Goal: Task Accomplishment & Management: Use online tool/utility

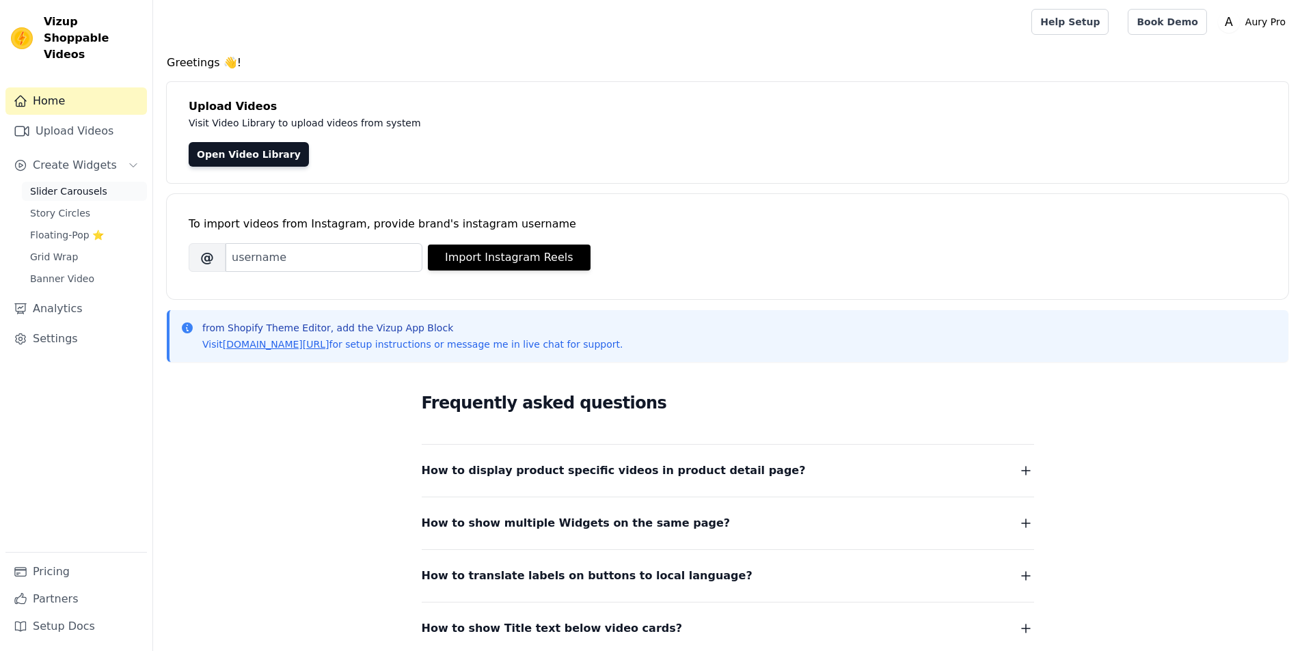
click at [66, 185] on span "Slider Carousels" at bounding box center [68, 192] width 77 height 14
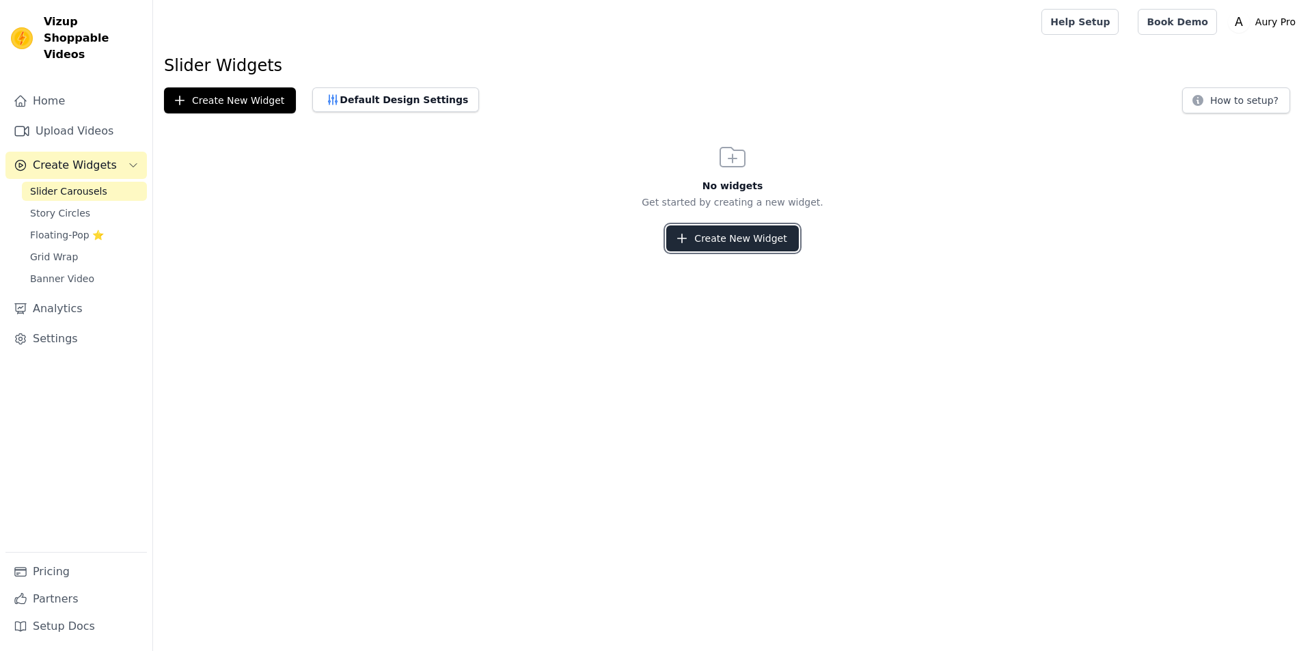
click at [762, 245] on button "Create New Widget" at bounding box center [732, 239] width 132 height 26
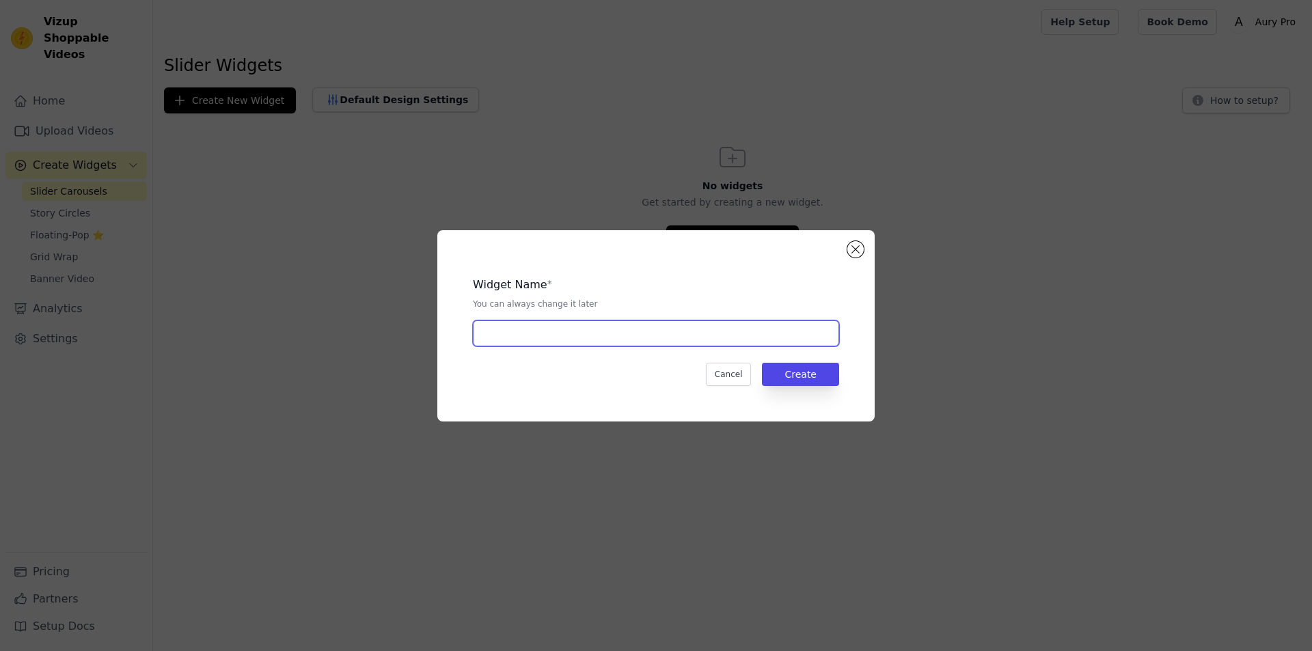
click at [606, 344] on input "text" at bounding box center [656, 334] width 366 height 26
click at [504, 333] on input "Aurypro" at bounding box center [656, 334] width 366 height 26
type input "Aury Pro"
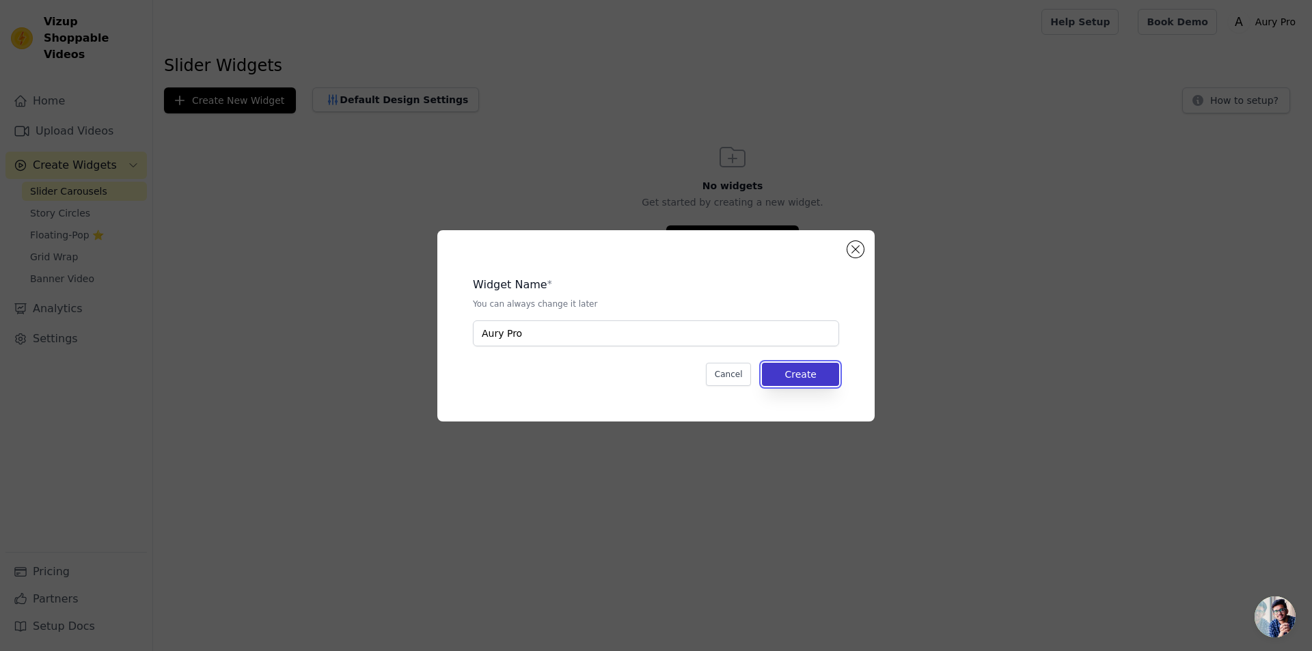
click at [796, 374] on button "Create" at bounding box center [800, 374] width 77 height 23
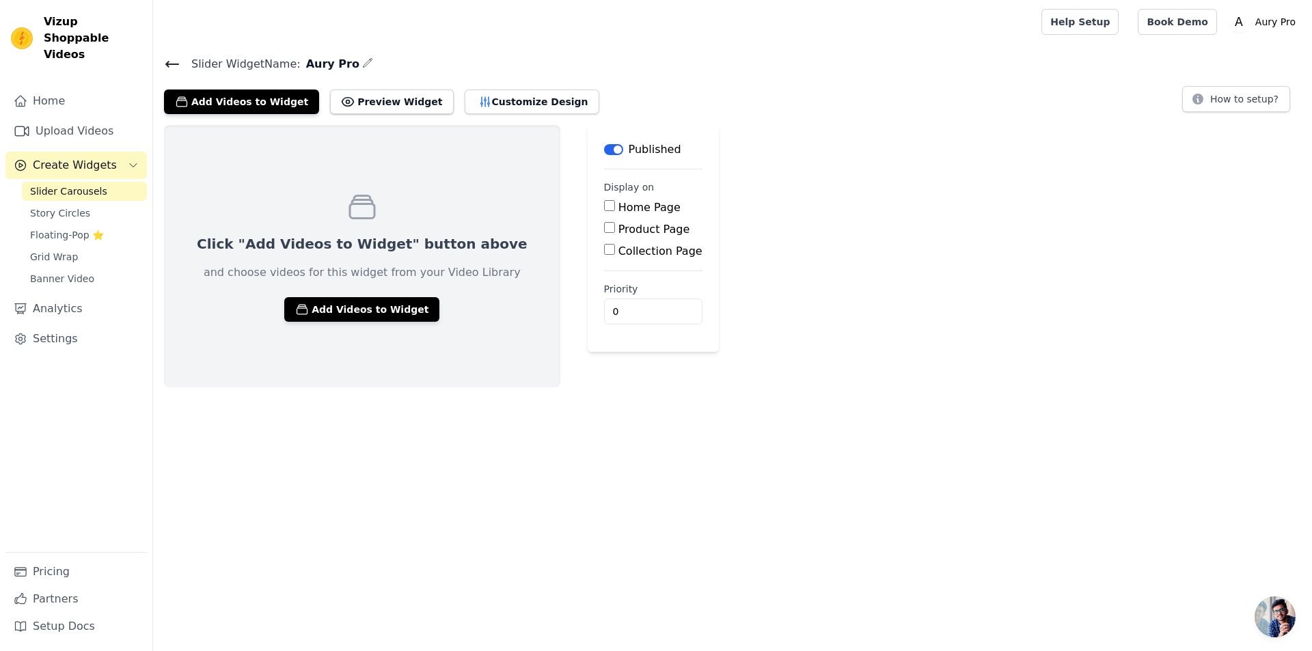
click at [619, 229] on label "Product Page" at bounding box center [655, 229] width 72 height 13
click at [604, 229] on input "Product Page" at bounding box center [609, 227] width 11 height 11
checkbox input "true"
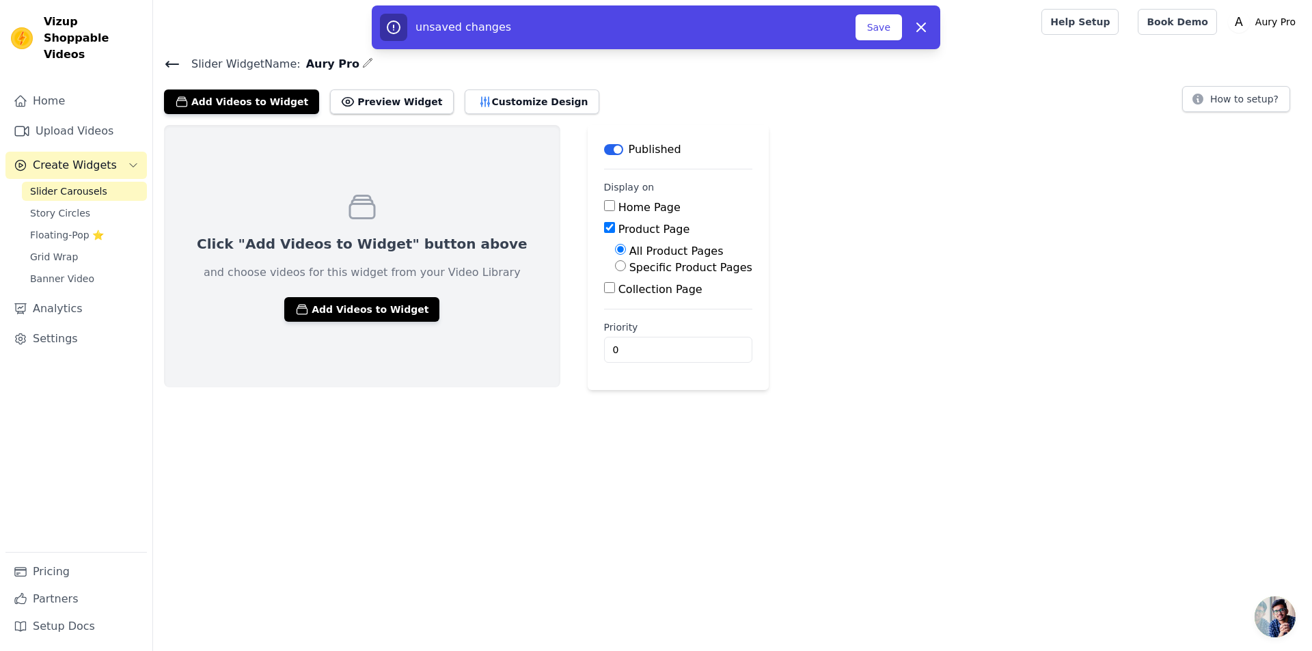
click at [631, 266] on label "Specific Product Pages" at bounding box center [691, 267] width 123 height 13
click at [626, 266] on input "Specific Product Pages" at bounding box center [620, 265] width 11 height 11
radio input "true"
click at [615, 291] on button "Select Products" at bounding box center [661, 298] width 92 height 23
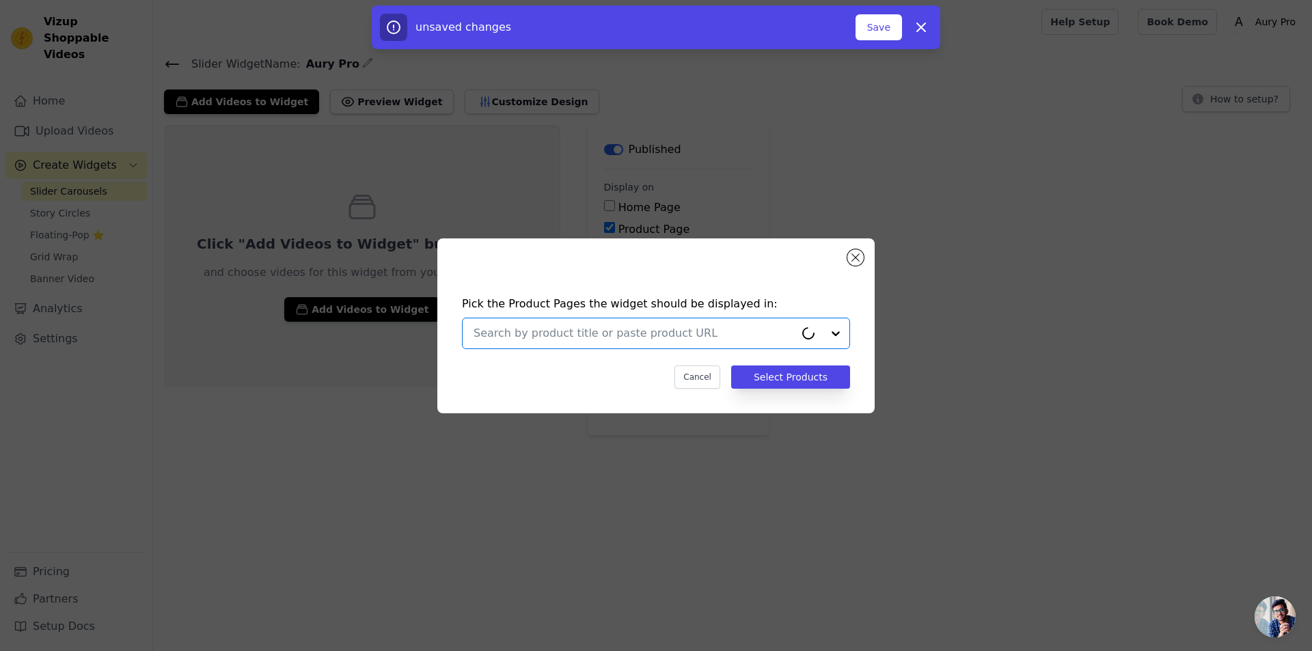
click at [571, 332] on input "text" at bounding box center [634, 333] width 321 height 16
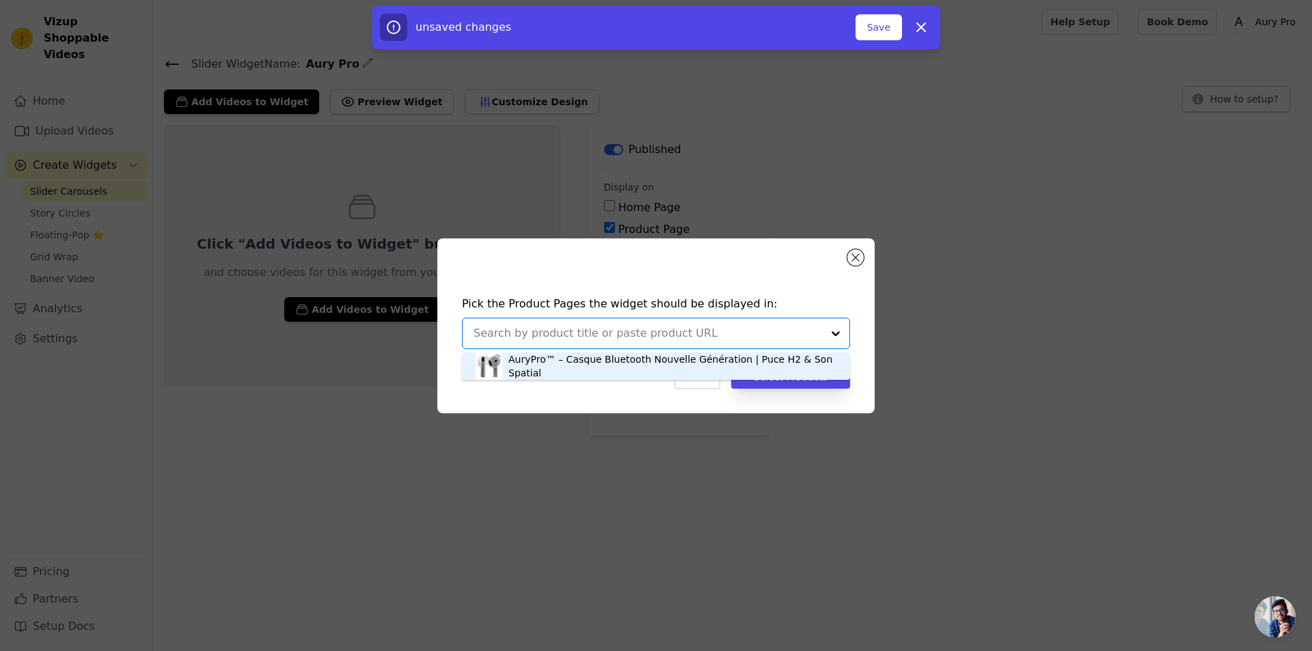
click at [630, 364] on div "AuryPro™ – Casque Bluetooth Nouvelle Génération | Puce H2 & Son Spatial" at bounding box center [673, 366] width 328 height 27
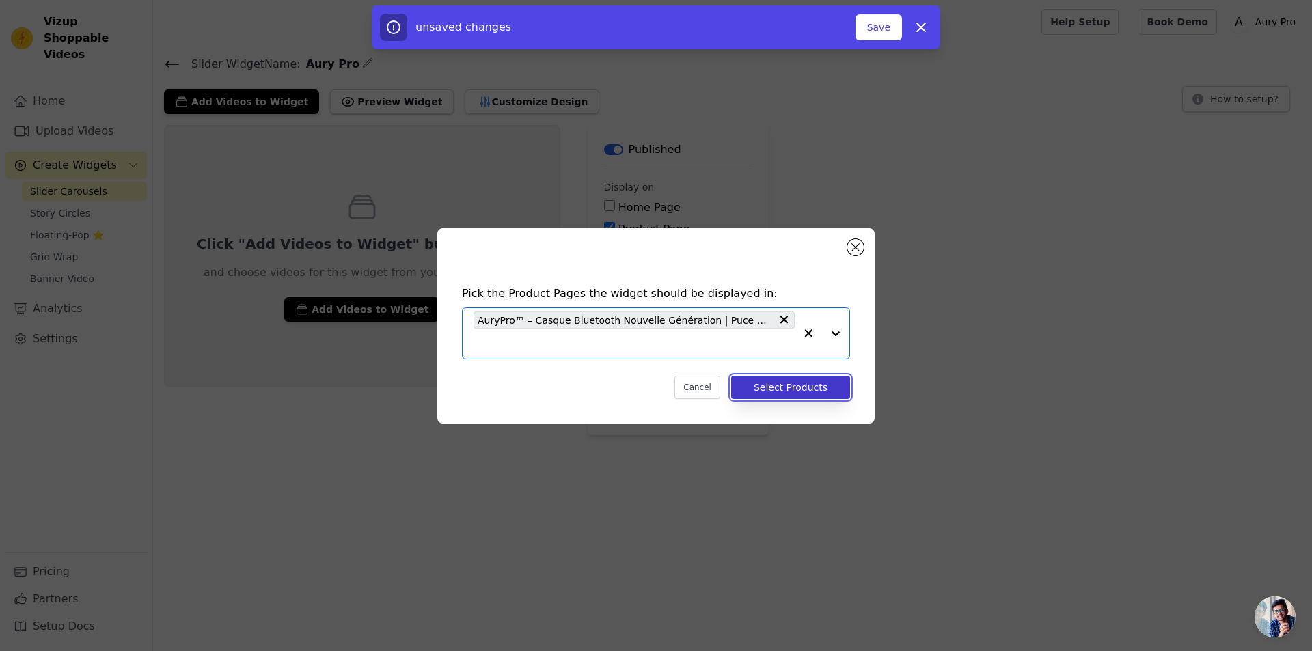
click at [810, 396] on button "Select Products" at bounding box center [790, 387] width 119 height 23
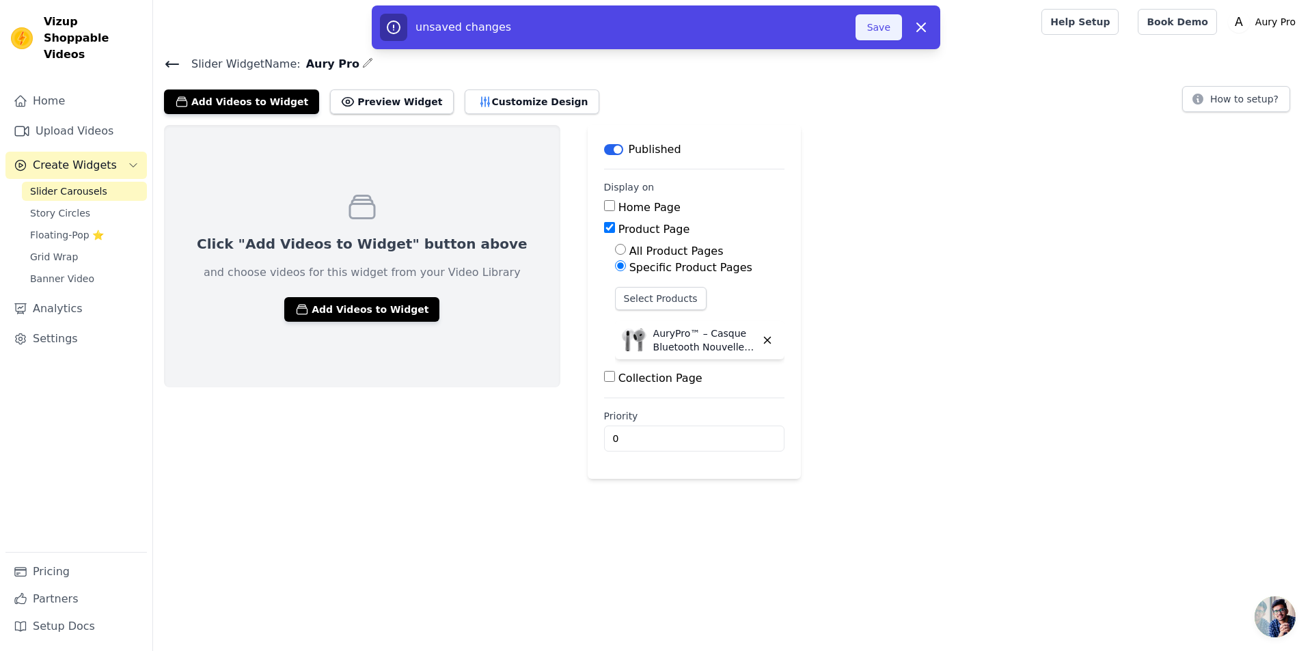
click at [889, 32] on button "Save" at bounding box center [879, 27] width 46 height 26
click at [878, 23] on button "Save" at bounding box center [879, 27] width 46 height 26
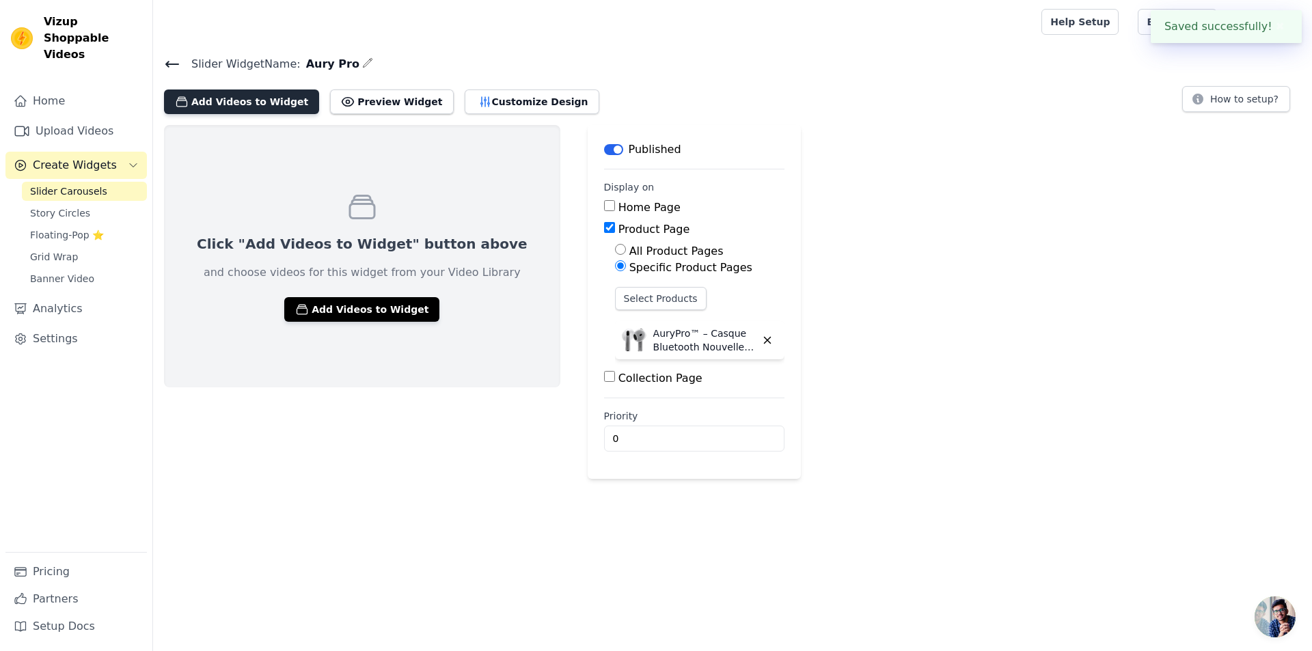
click at [207, 106] on button "Add Videos to Widget" at bounding box center [241, 102] width 155 height 25
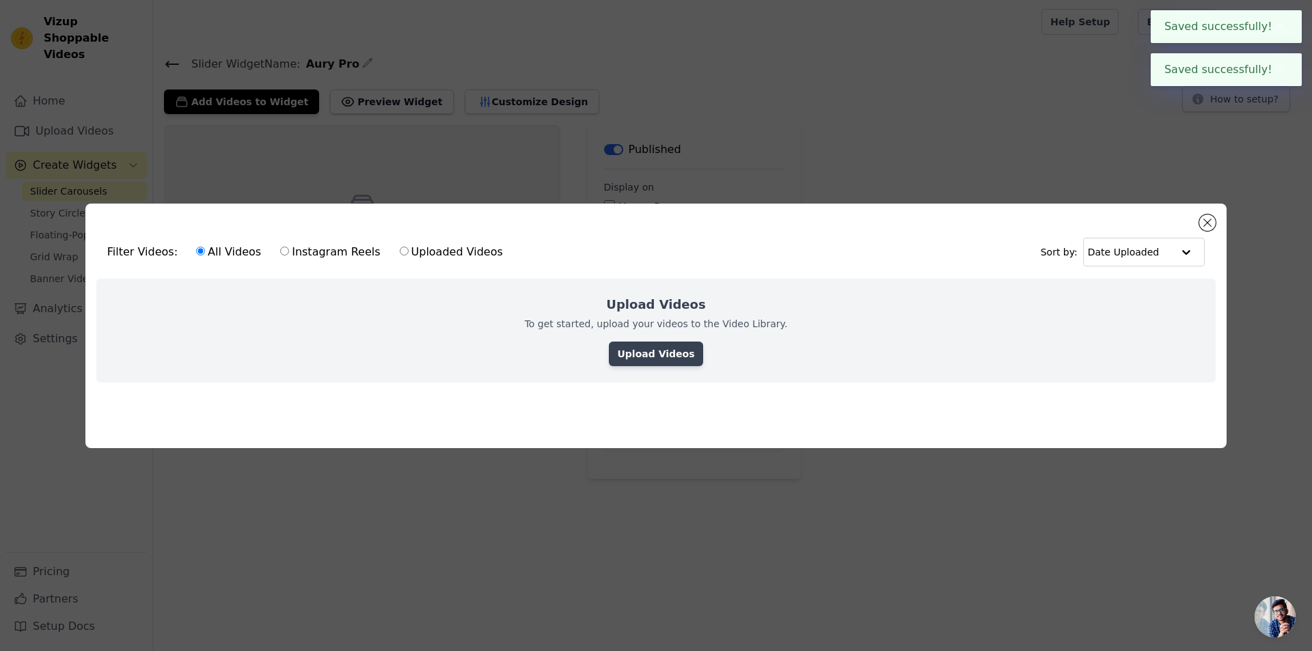
click at [669, 347] on link "Upload Videos" at bounding box center [656, 354] width 94 height 25
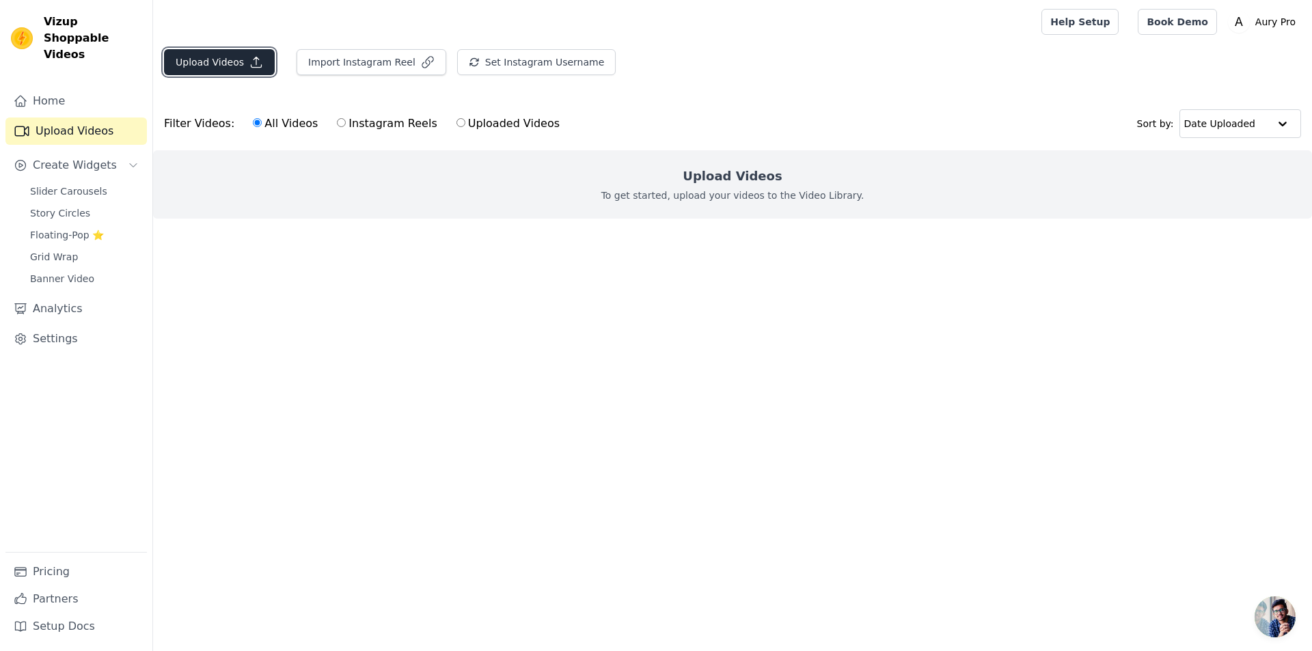
click at [184, 51] on button "Upload Videos" at bounding box center [219, 62] width 111 height 26
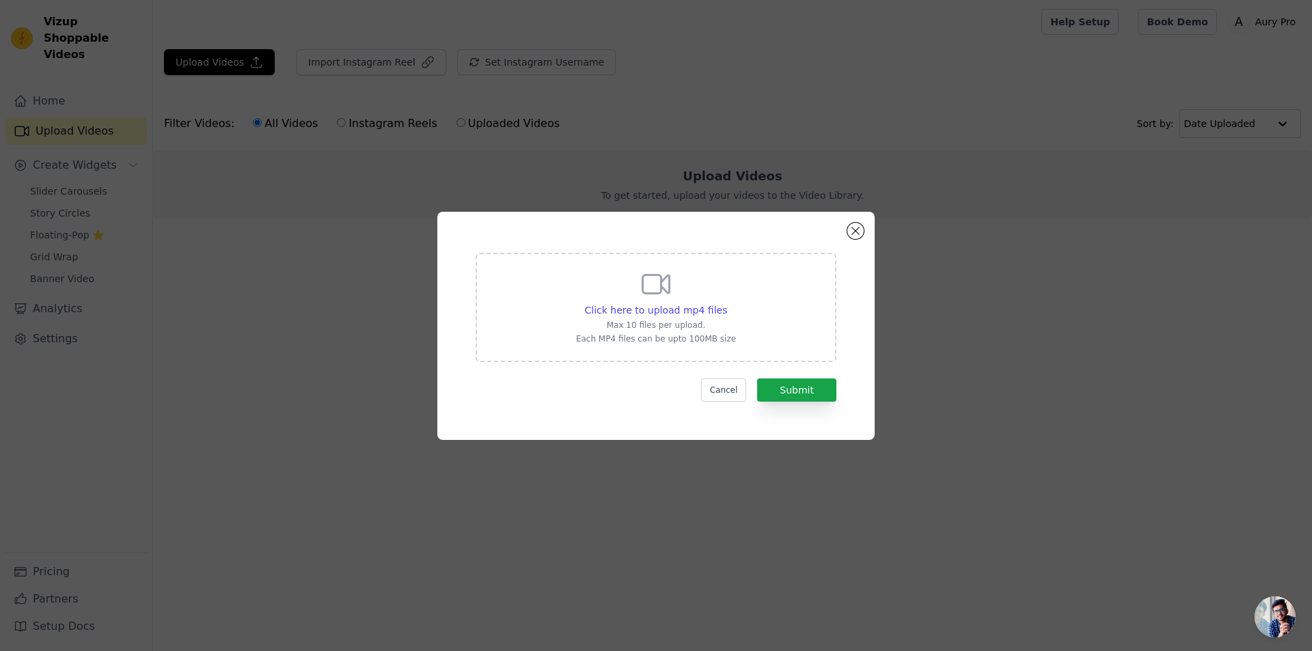
click at [617, 271] on div "Click here to upload mp4 files Max 10 files per upload. Each MP4 files can be u…" at bounding box center [656, 306] width 160 height 77
click at [727, 303] on input "Click here to upload mp4 files Max 10 files per upload. Each MP4 files can be u…" at bounding box center [727, 303] width 1 height 1
type input "C:\fakepath\ssstik.io_@justaguyintech_1758240856401.mp4"
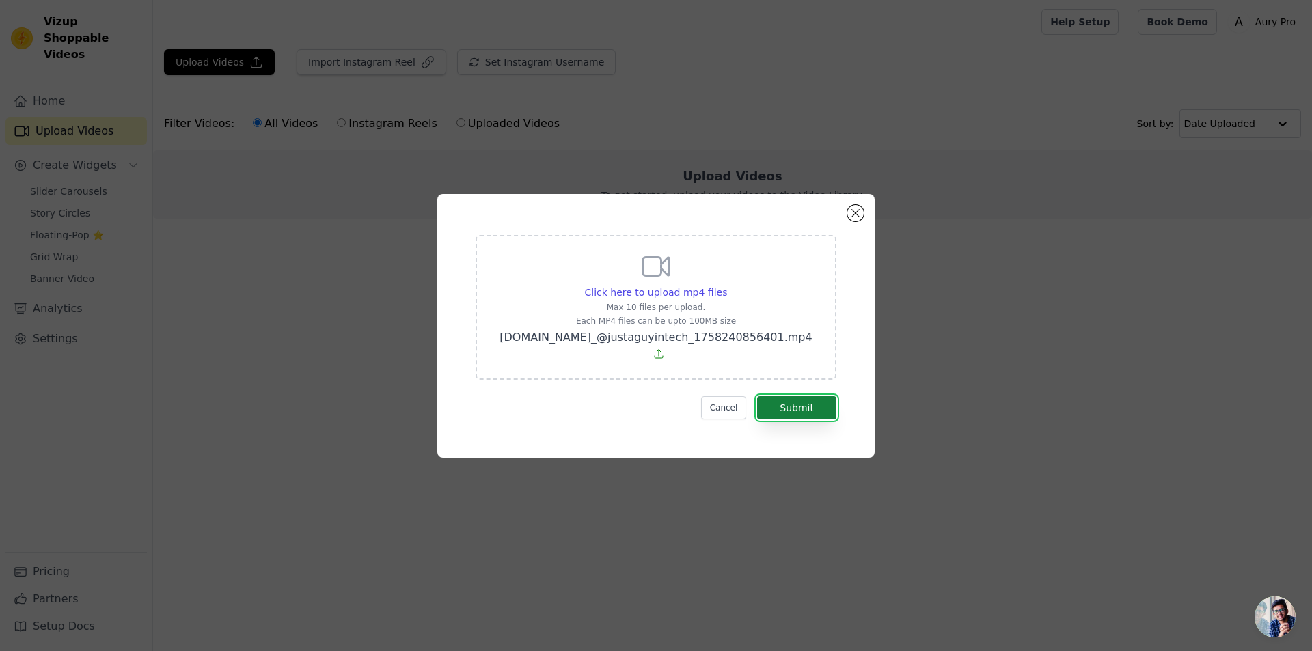
click at [798, 401] on button "Submit" at bounding box center [796, 407] width 79 height 23
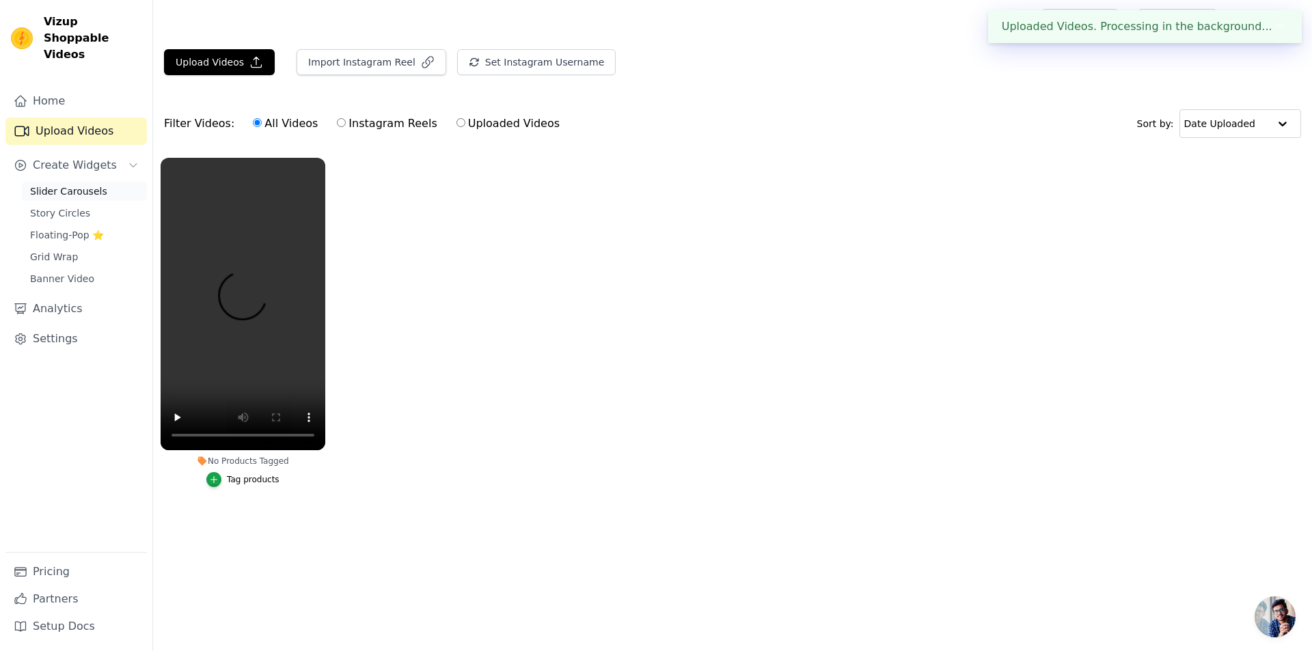
click at [62, 185] on span "Slider Carousels" at bounding box center [68, 192] width 77 height 14
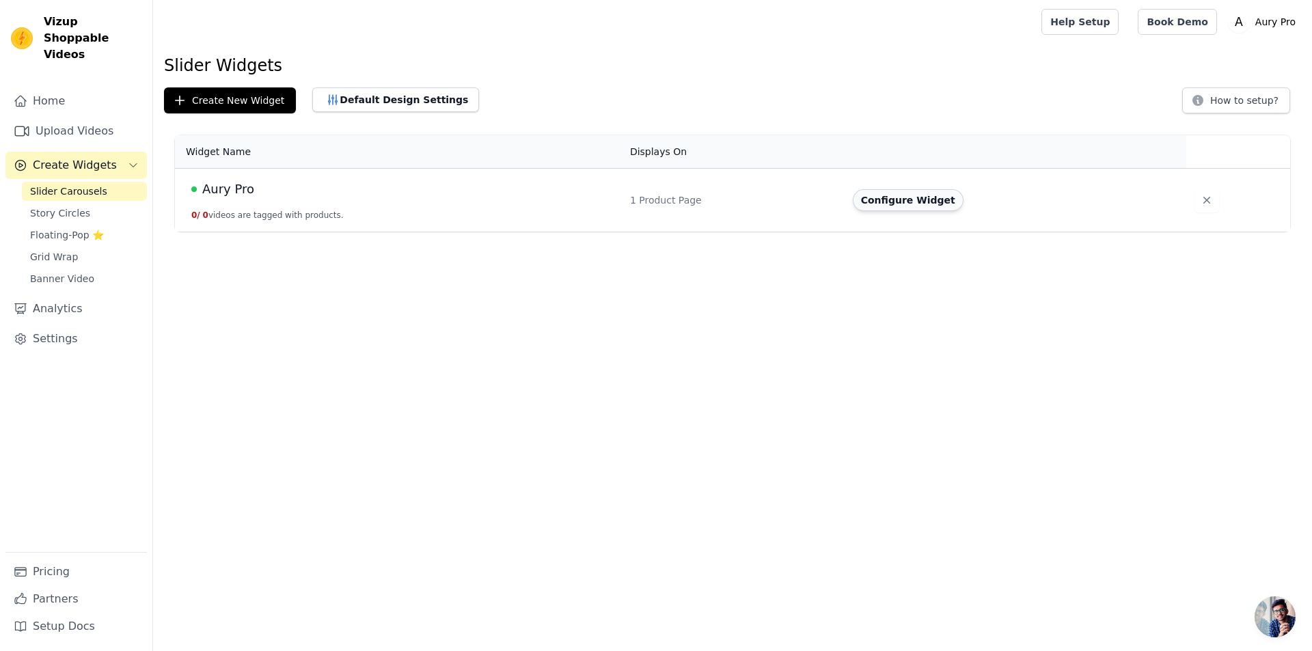
click at [899, 199] on button "Configure Widget" at bounding box center [908, 200] width 111 height 22
click at [80, 228] on span "Floating-Pop ⭐" at bounding box center [67, 235] width 74 height 14
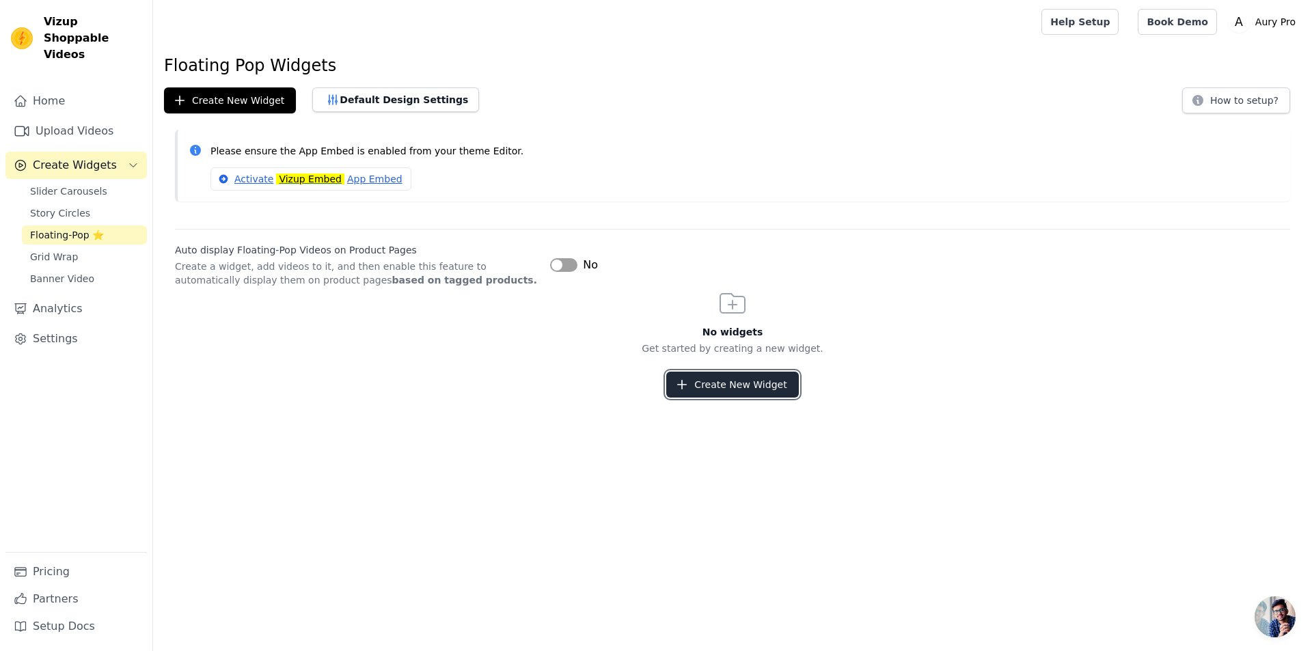
click at [731, 378] on button "Create New Widget" at bounding box center [732, 385] width 132 height 26
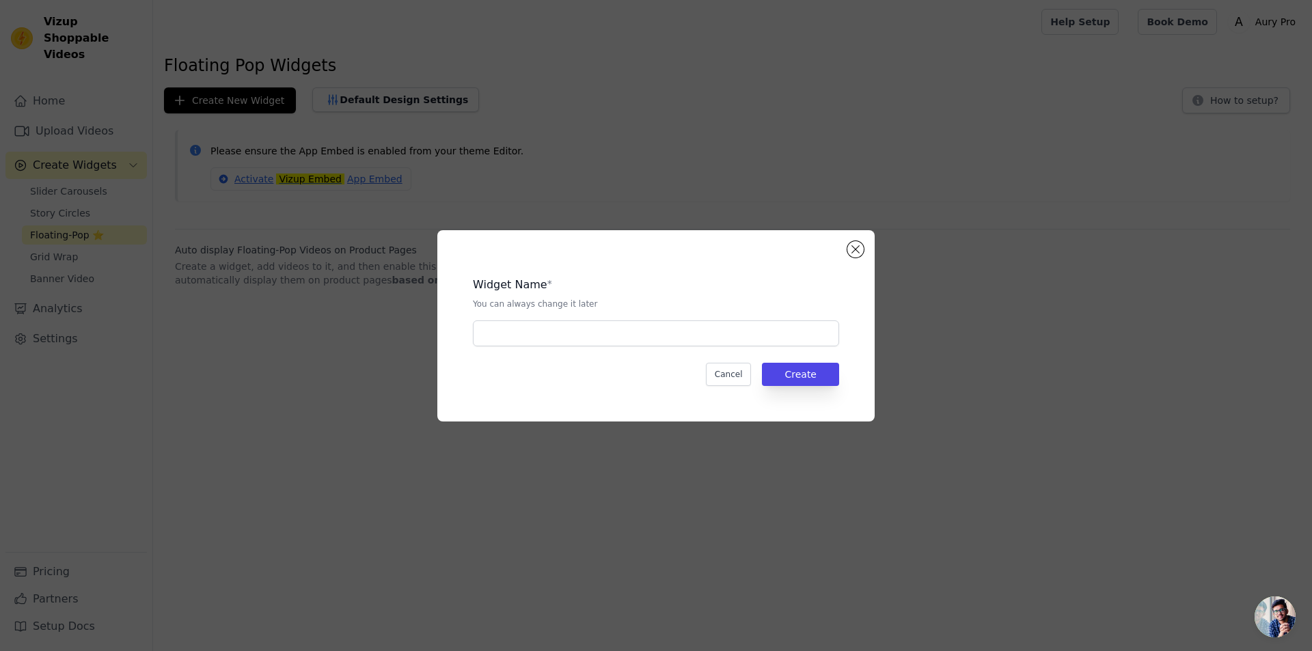
click at [572, 316] on div "Widget Name * You can always change it later" at bounding box center [656, 306] width 366 height 81
click at [565, 325] on input "text" at bounding box center [656, 334] width 366 height 26
type input "Aury Pro"
click at [795, 383] on button "Create" at bounding box center [800, 374] width 77 height 23
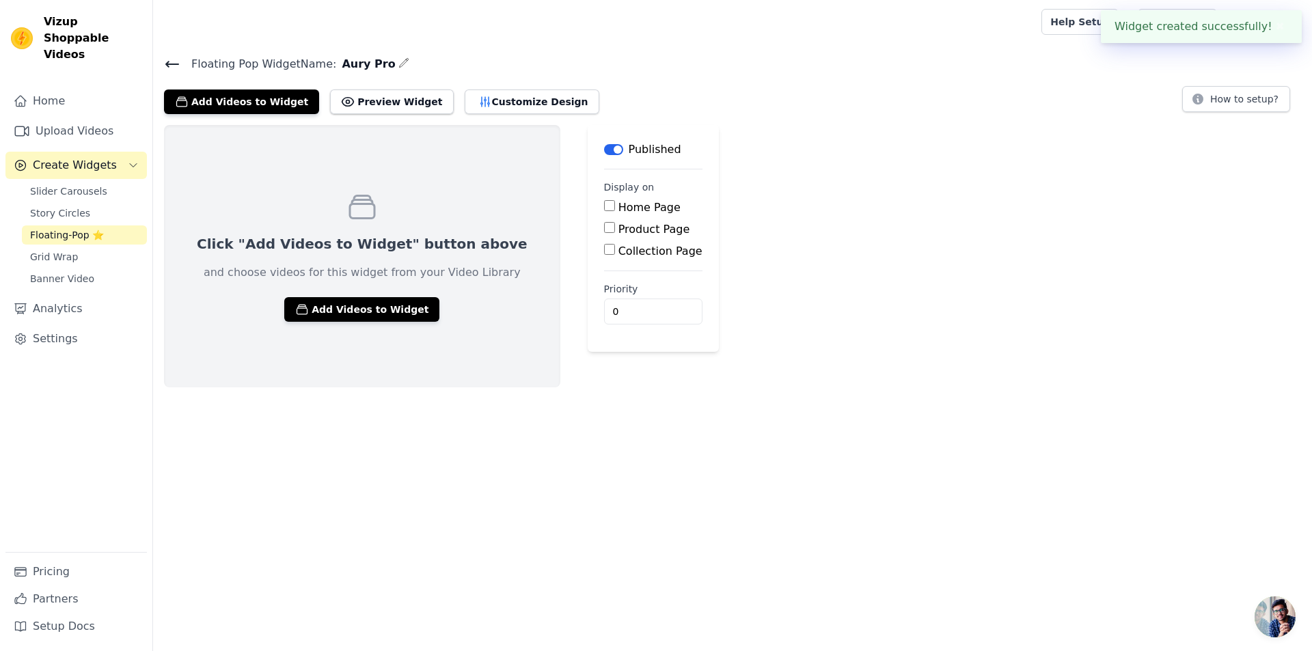
drag, startPoint x: 602, startPoint y: 228, endPoint x: 601, endPoint y: 234, distance: 7.0
click at [619, 230] on label "Product Page" at bounding box center [655, 229] width 72 height 13
click at [604, 230] on input "Product Page" at bounding box center [609, 227] width 11 height 11
checkbox input "true"
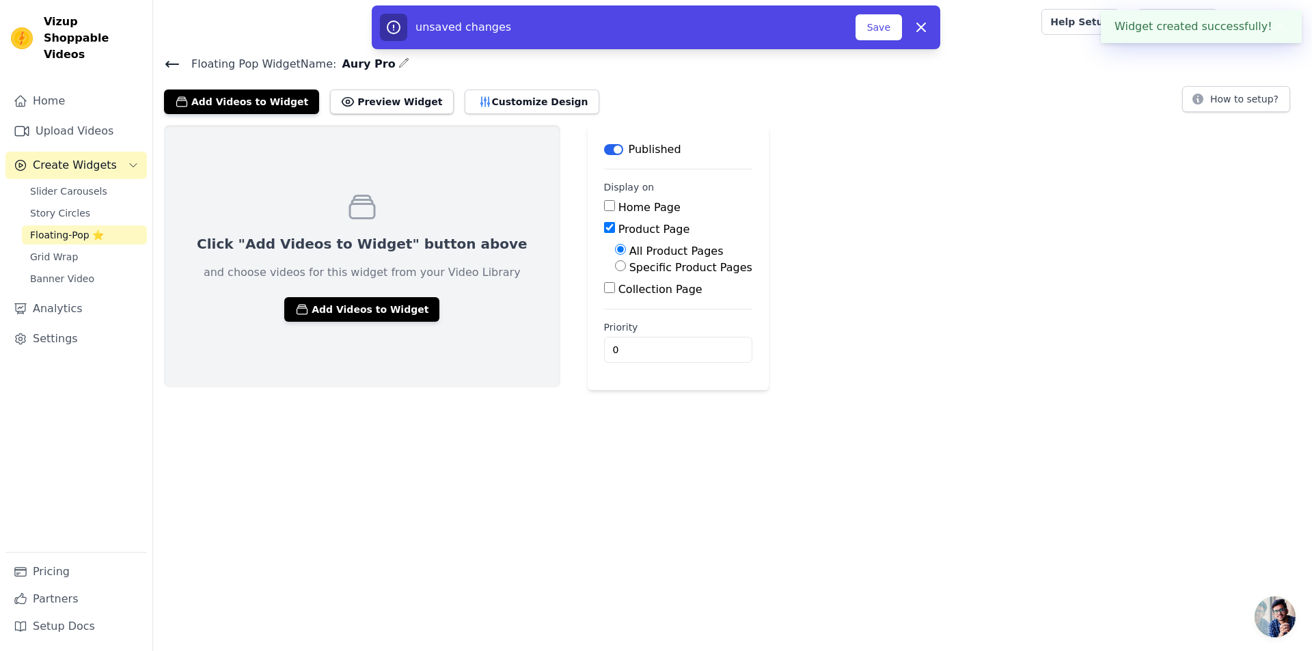
click at [619, 286] on label "Collection Page" at bounding box center [661, 289] width 84 height 13
click at [608, 286] on input "Collection Page" at bounding box center [609, 287] width 11 height 11
click at [619, 285] on label "Collection Page" at bounding box center [661, 289] width 84 height 13
click at [604, 285] on input "Collection Page" at bounding box center [609, 287] width 11 height 11
checkbox input "false"
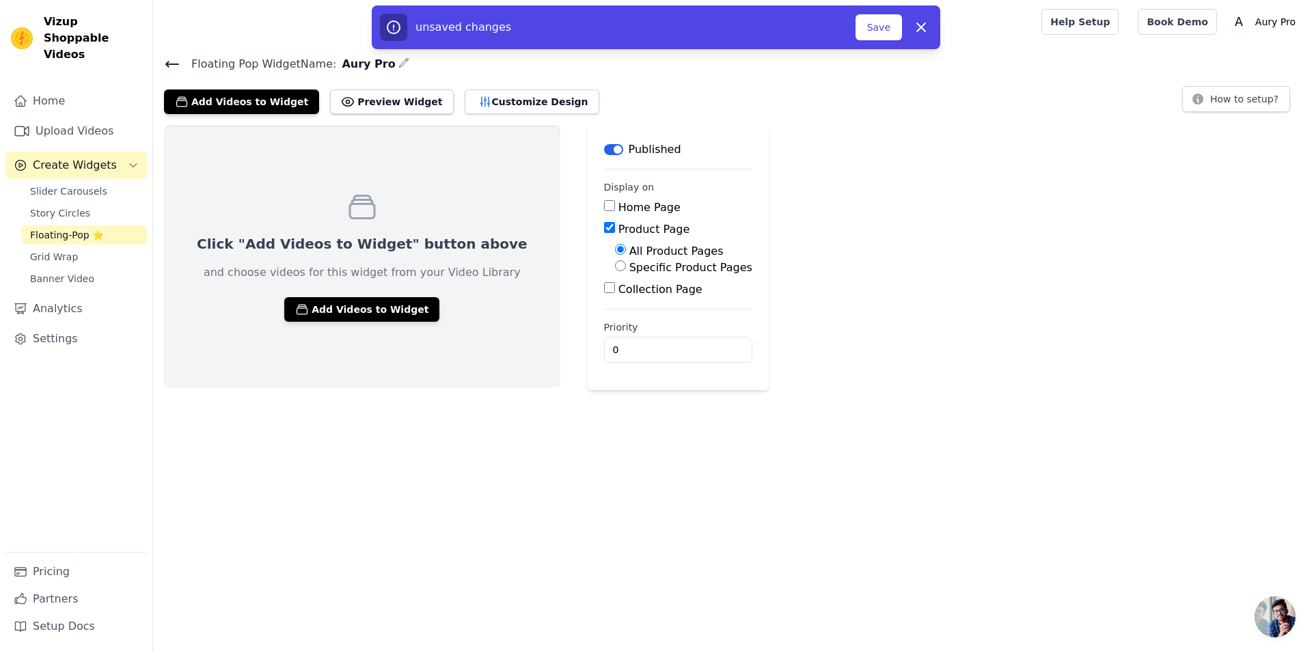
click at [630, 266] on label "Specific Product Pages" at bounding box center [691, 267] width 123 height 13
click at [615, 266] on input "Specific Product Pages" at bounding box center [620, 265] width 11 height 11
radio input "true"
click at [615, 291] on button "Select Products" at bounding box center [661, 298] width 92 height 23
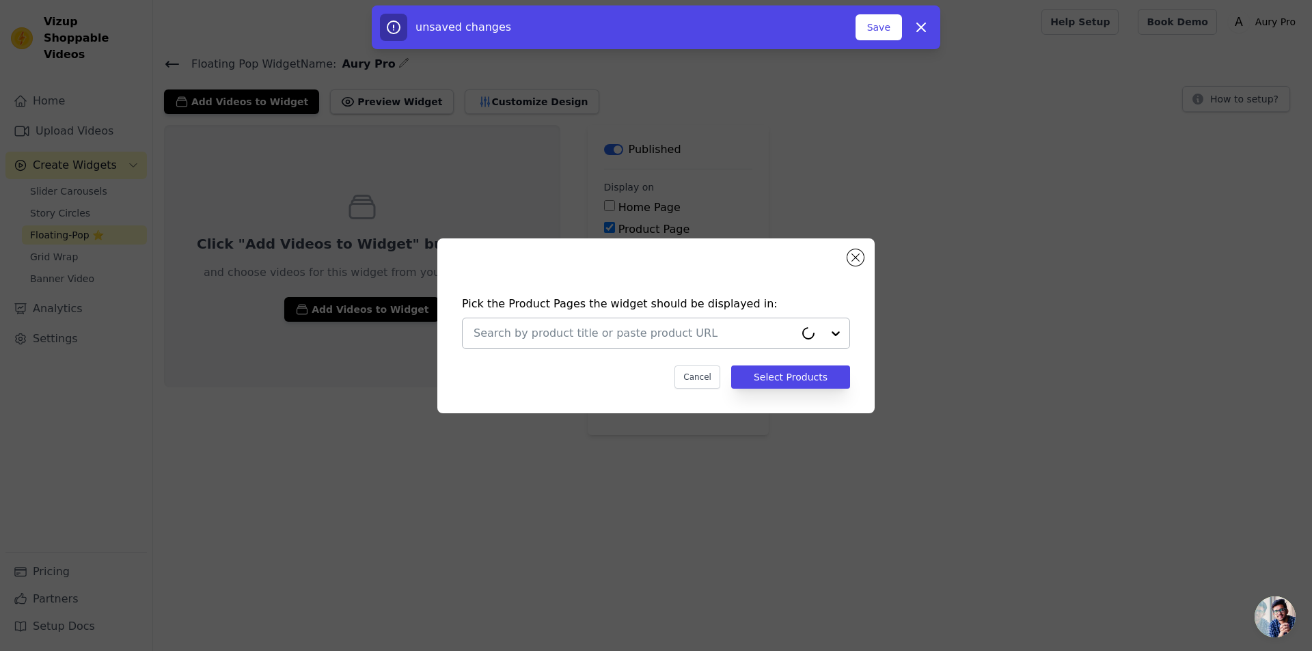
click at [602, 336] on input "text" at bounding box center [634, 333] width 321 height 16
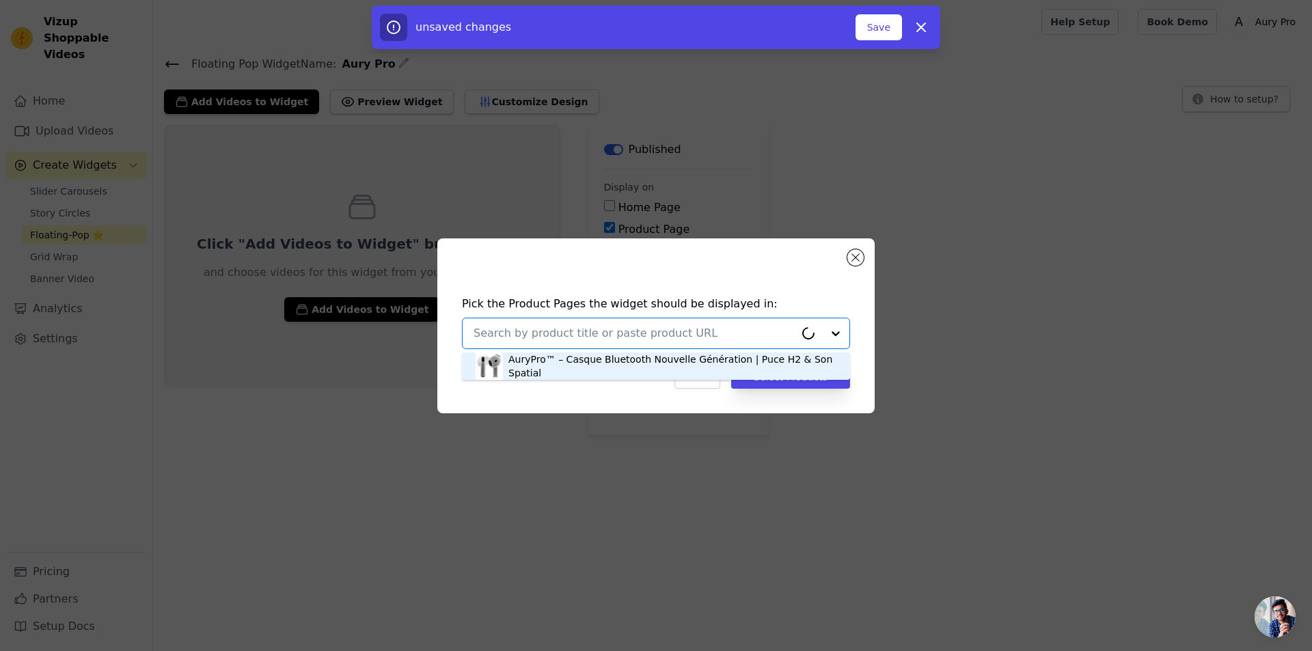
click at [517, 368] on div "AuryPro™ – Casque Bluetooth Nouvelle Génération | Puce H2 & Son Spatial" at bounding box center [673, 366] width 328 height 27
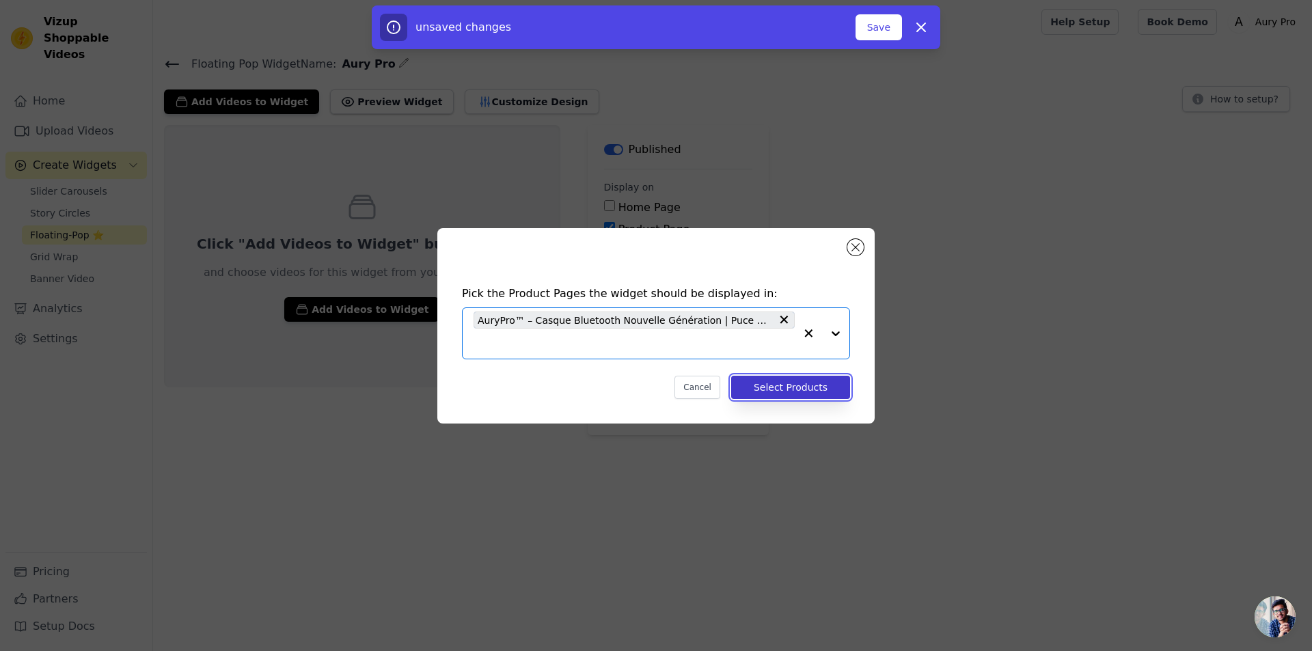
click at [759, 385] on button "Select Products" at bounding box center [790, 387] width 119 height 23
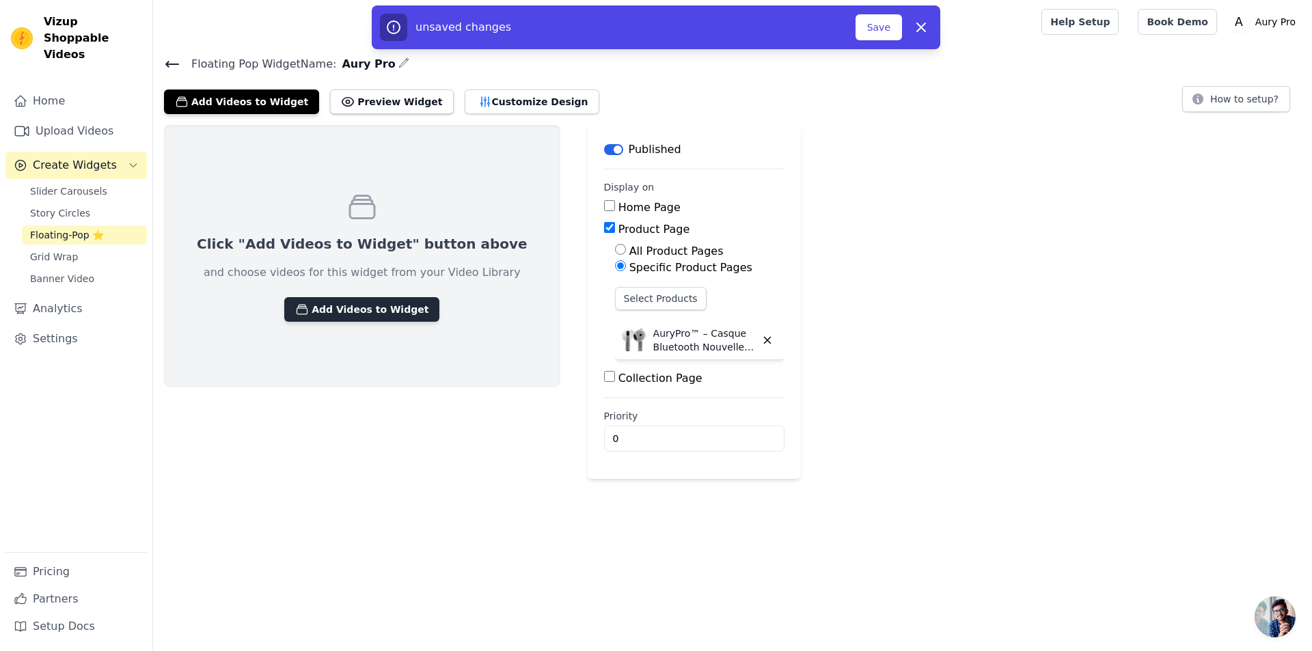
click at [360, 304] on button "Add Videos to Widget" at bounding box center [361, 309] width 155 height 25
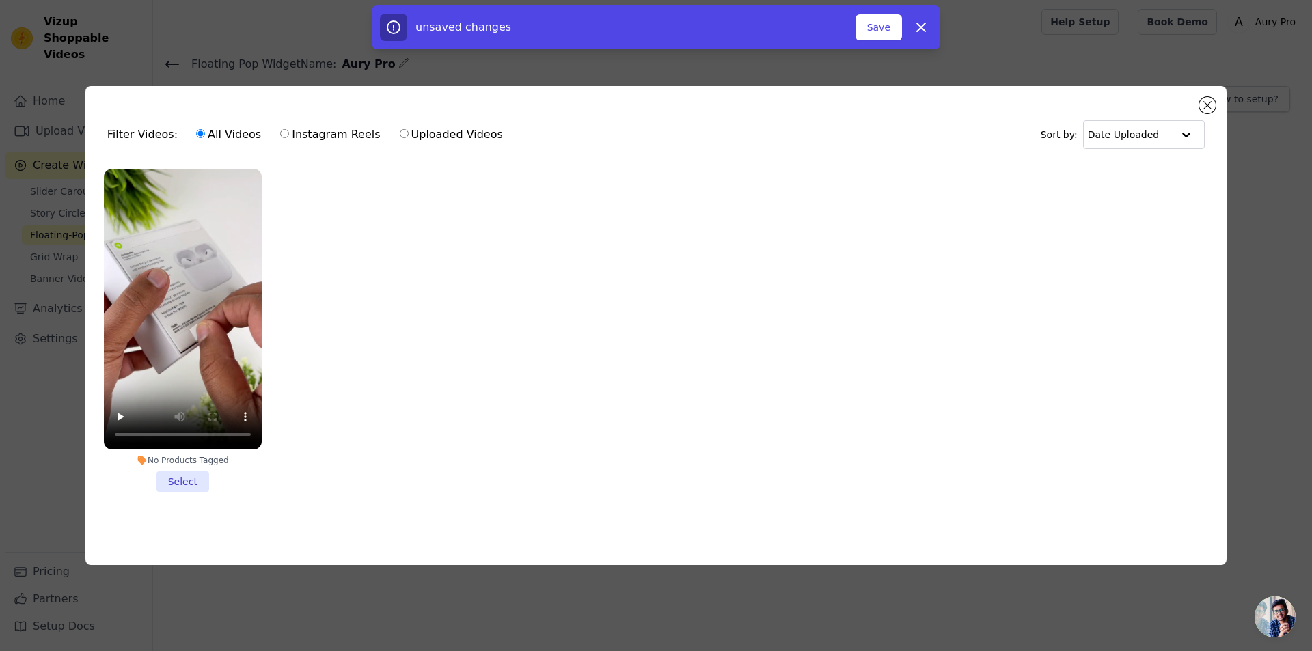
click at [165, 478] on li "No Products Tagged Select" at bounding box center [183, 330] width 158 height 323
click at [0, 0] on input "No Products Tagged Select" at bounding box center [0, 0] width 0 height 0
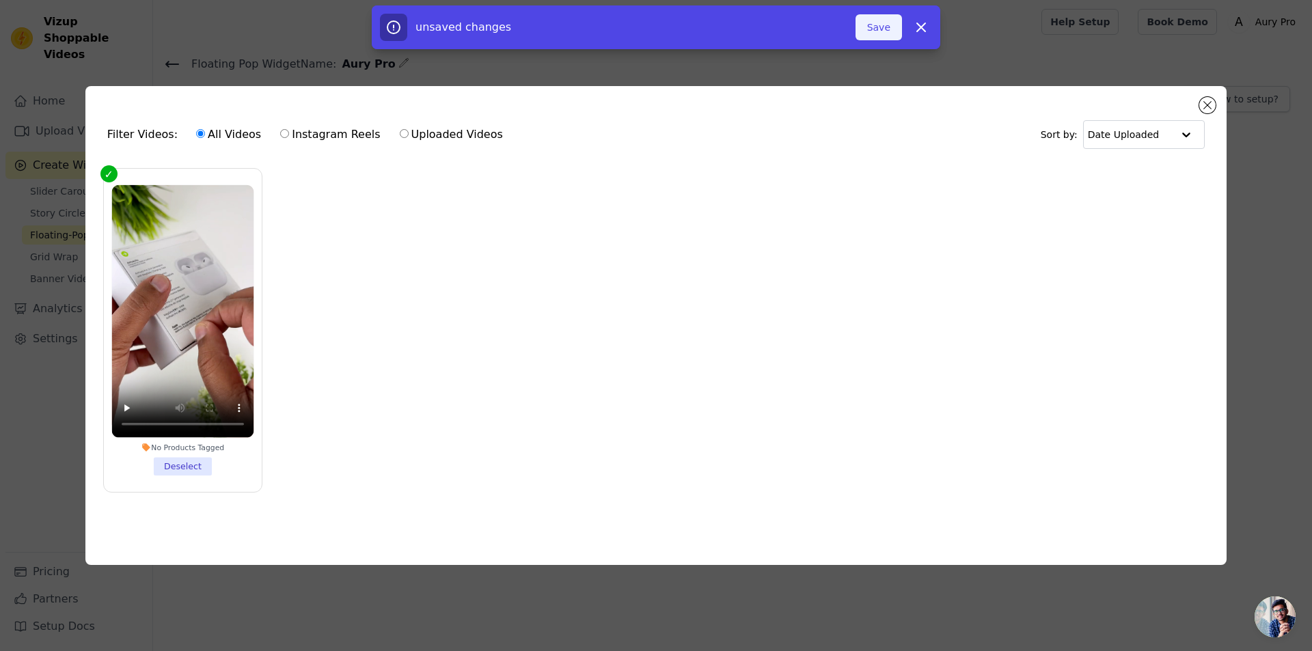
click at [872, 16] on button "Save" at bounding box center [879, 27] width 46 height 26
click at [878, 38] on button "Save" at bounding box center [879, 27] width 46 height 26
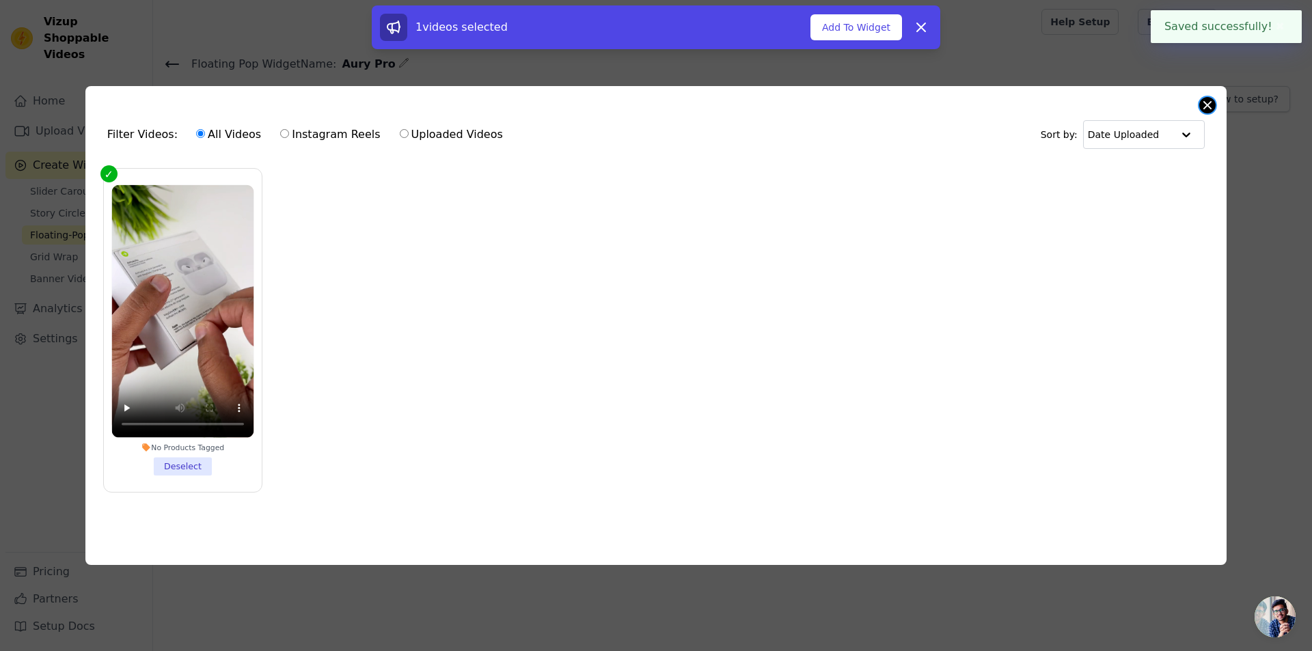
click at [1206, 97] on button "Close modal" at bounding box center [1208, 105] width 16 height 16
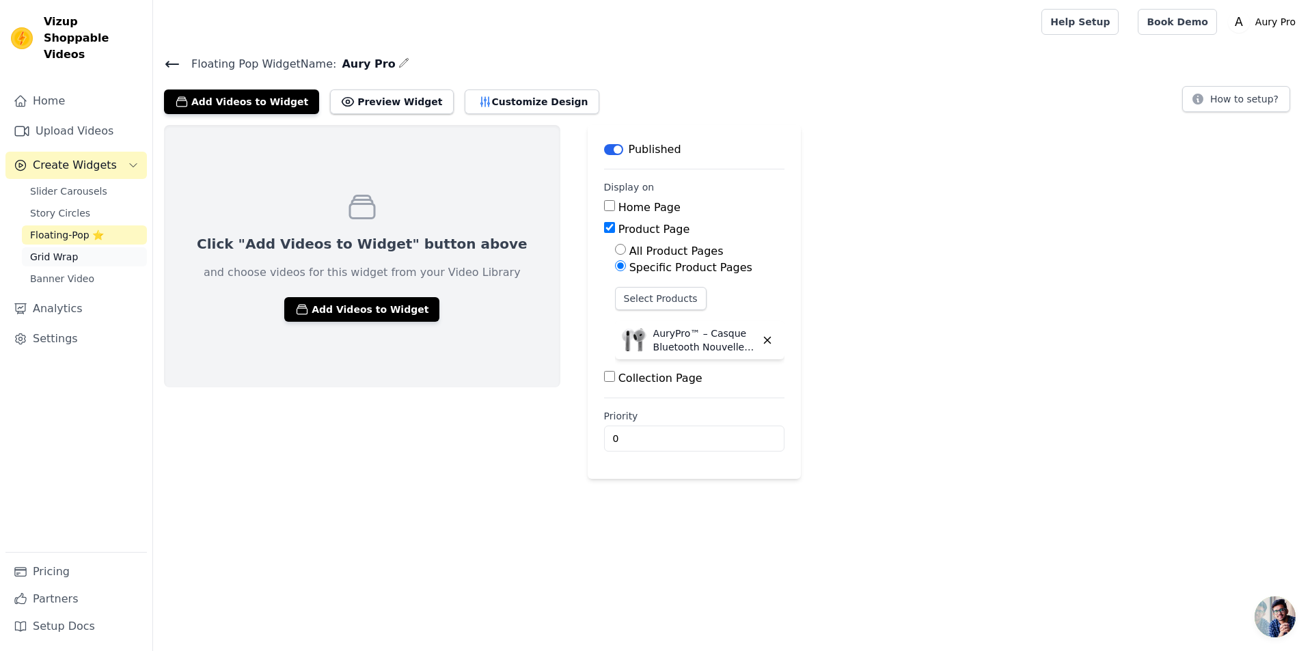
drag, startPoint x: 67, startPoint y: 244, endPoint x: 77, endPoint y: 247, distance: 10.0
click at [67, 250] on span "Grid Wrap" at bounding box center [54, 257] width 48 height 14
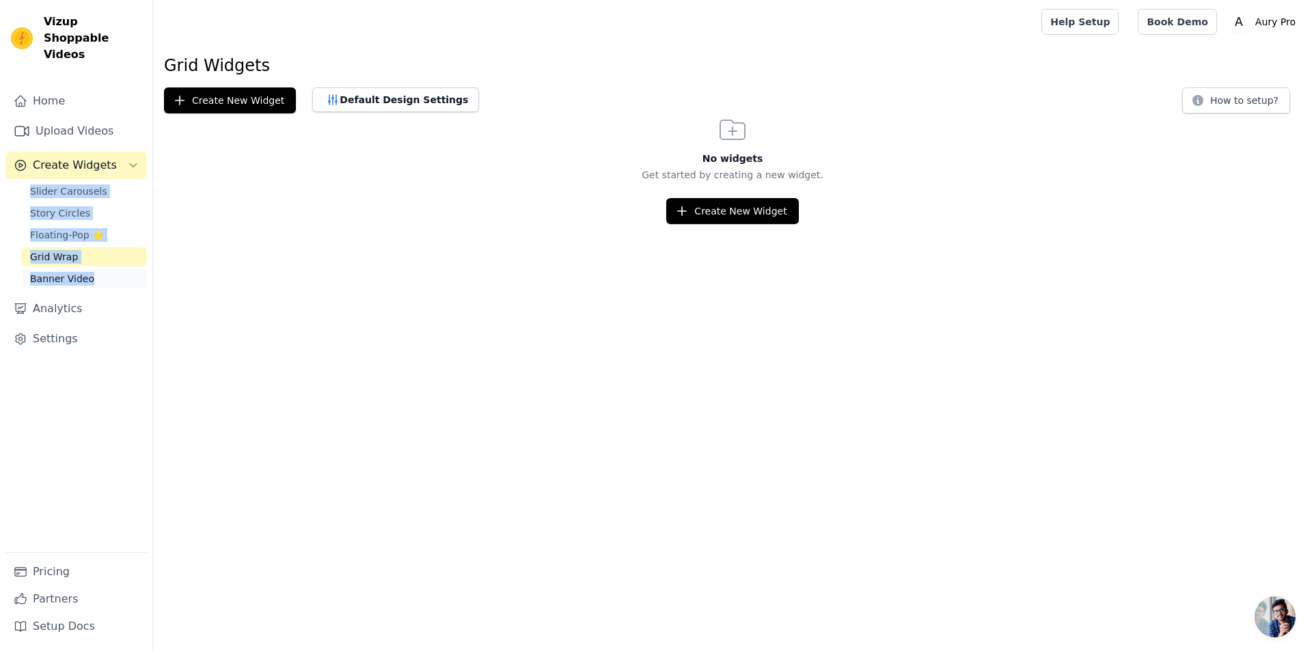
copy div "Slider Carousels Story Circles Floating-Pop ⭐ Grid Wrap Banner Video"
drag, startPoint x: 14, startPoint y: 173, endPoint x: 111, endPoint y: 269, distance: 136.3
click at [111, 269] on div "Home Upload Videos Create Widgets Slider Carousels Story Circles Floating-Pop ⭐…" at bounding box center [75, 319] width 141 height 465
click at [55, 228] on span "Floating-Pop ⭐" at bounding box center [67, 235] width 74 height 14
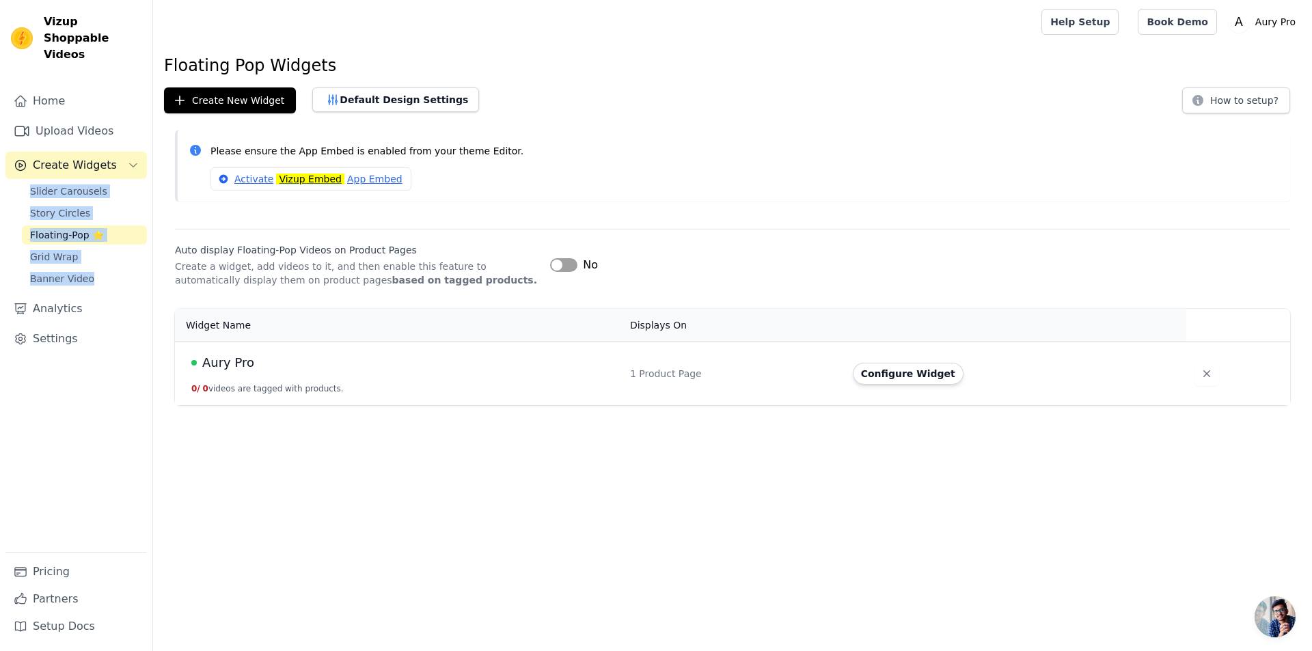
click at [909, 379] on button "Configure Widget" at bounding box center [908, 374] width 111 height 22
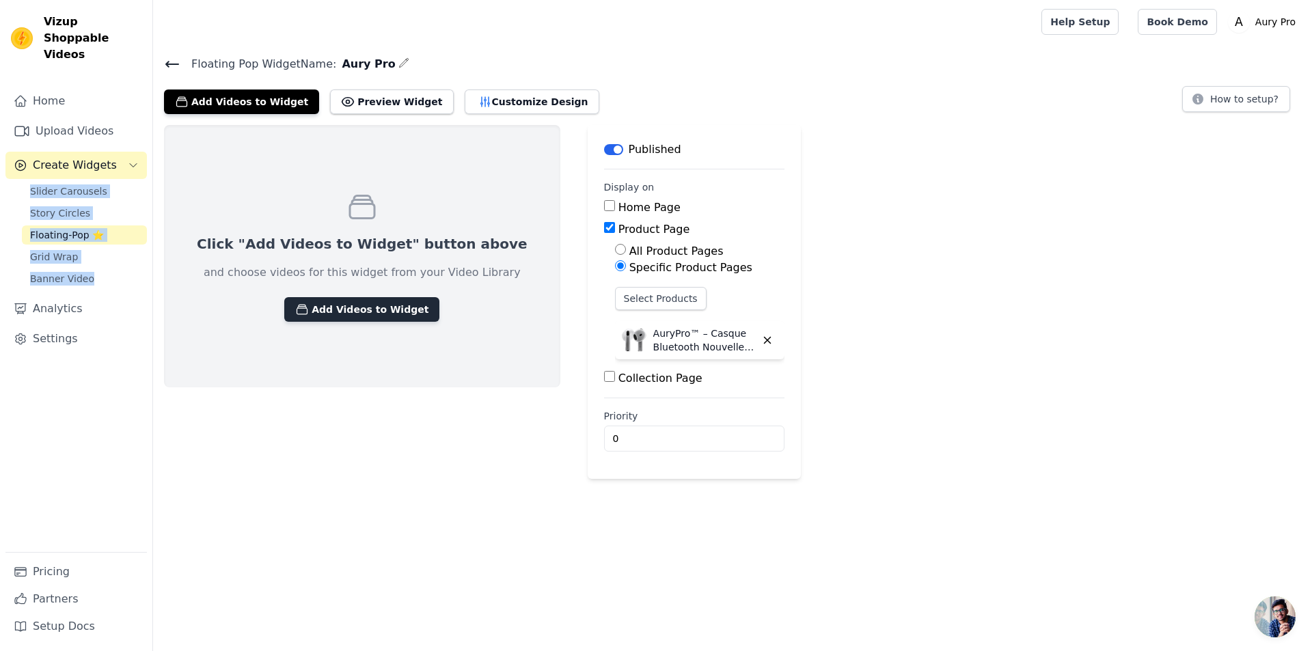
click at [345, 312] on button "Add Videos to Widget" at bounding box center [361, 309] width 155 height 25
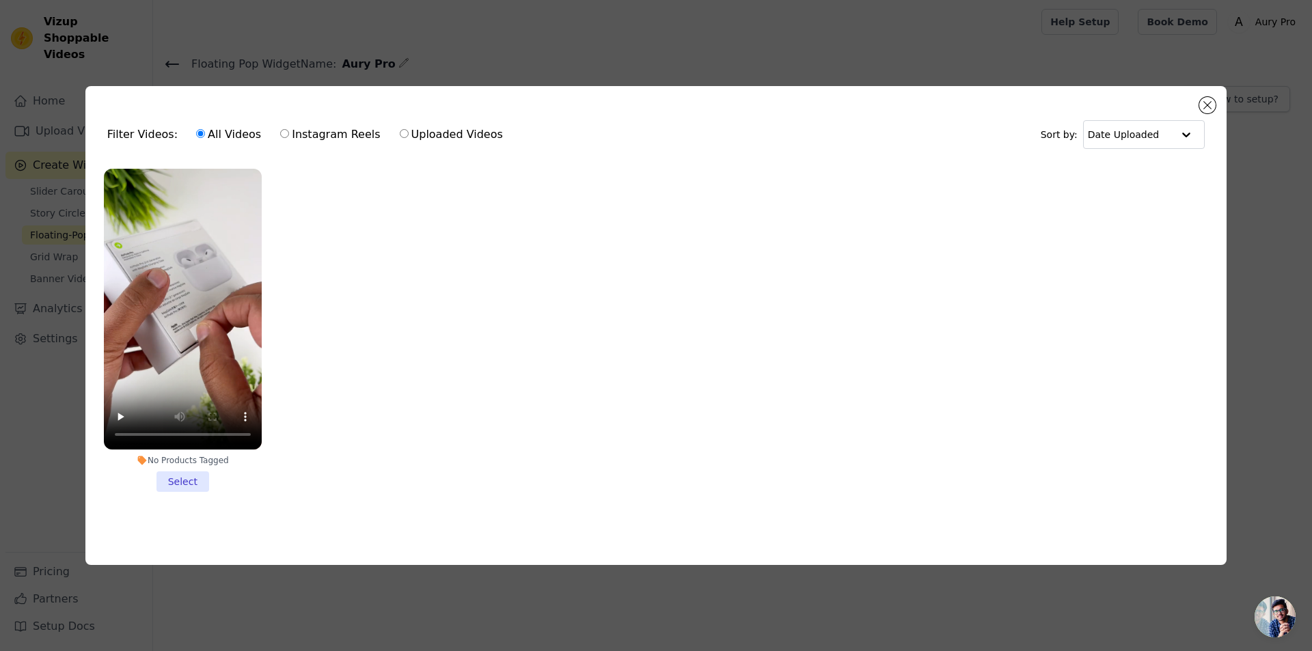
click at [193, 479] on li "No Products Tagged Select" at bounding box center [183, 330] width 158 height 323
click at [0, 0] on input "No Products Tagged Select" at bounding box center [0, 0] width 0 height 0
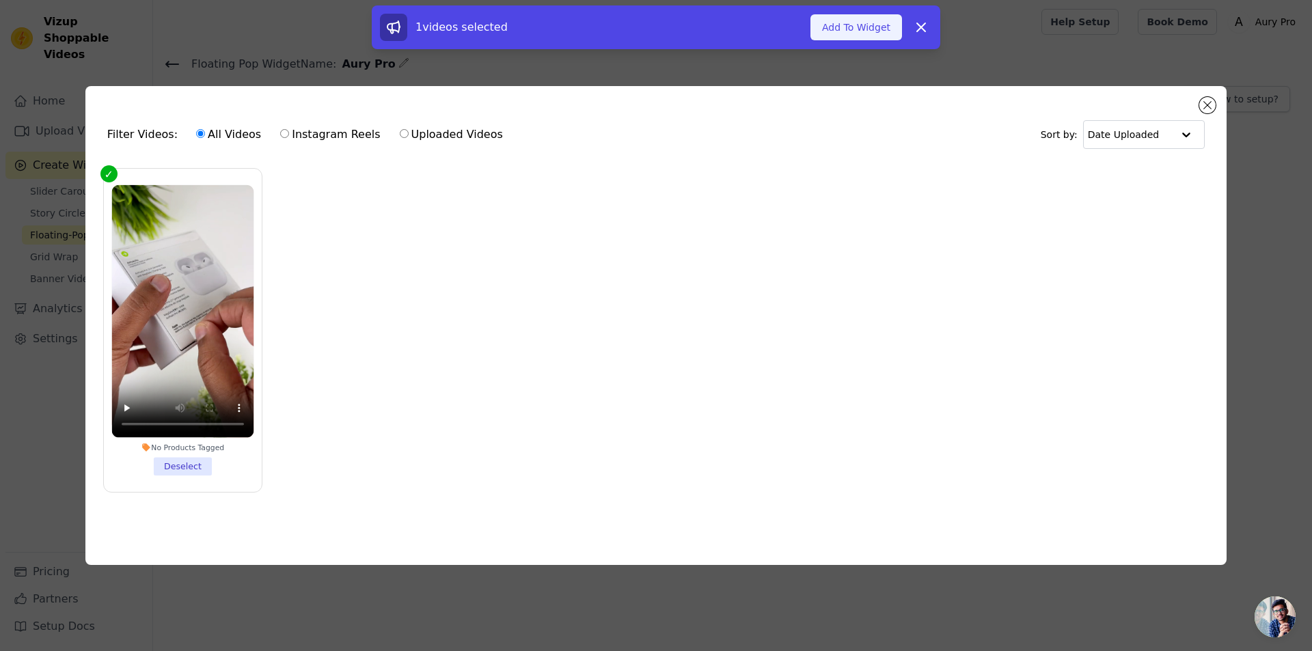
click at [863, 28] on button "Add To Widget" at bounding box center [857, 27] width 92 height 26
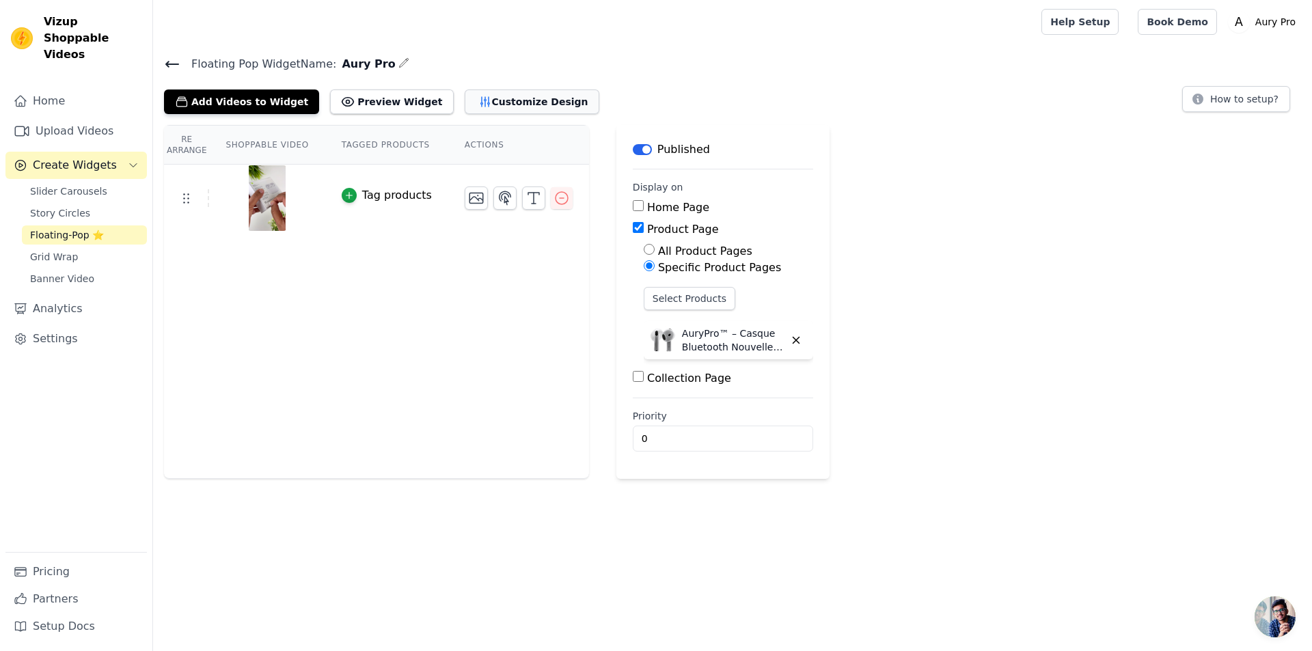
click at [481, 103] on button "Customize Design" at bounding box center [532, 102] width 135 height 25
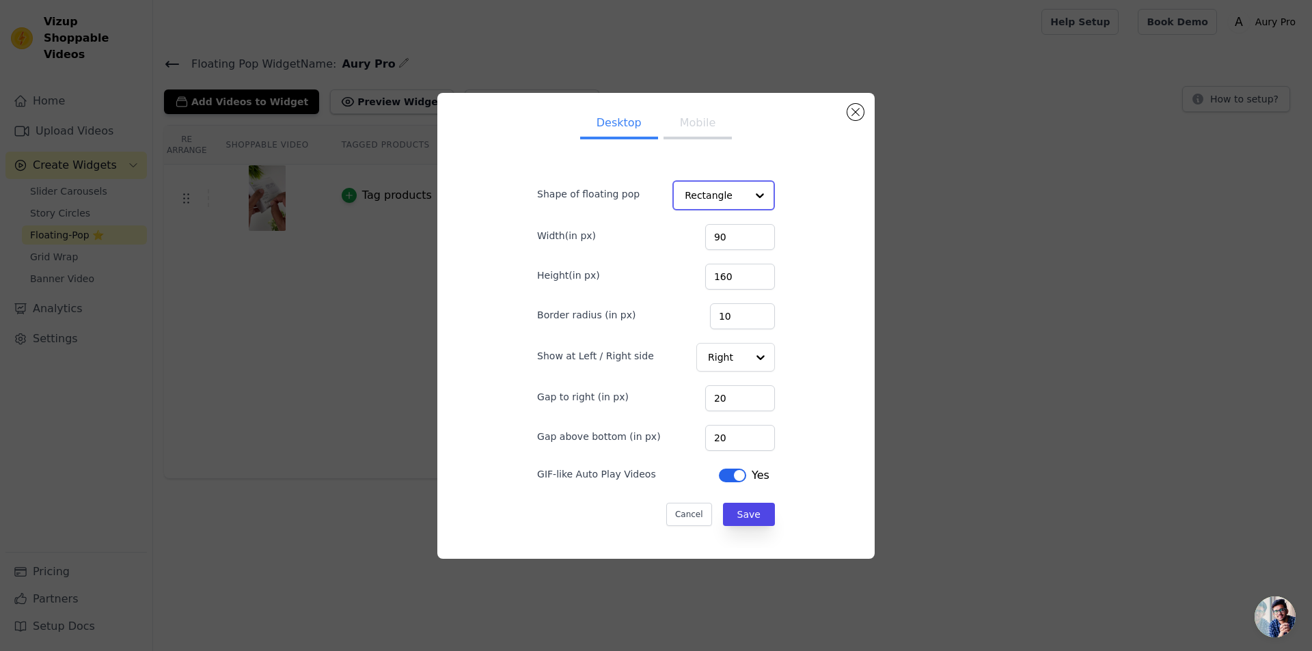
click at [714, 200] on input "Shape of floating pop" at bounding box center [716, 195] width 62 height 27
click at [709, 256] on div "Circle" at bounding box center [721, 257] width 96 height 29
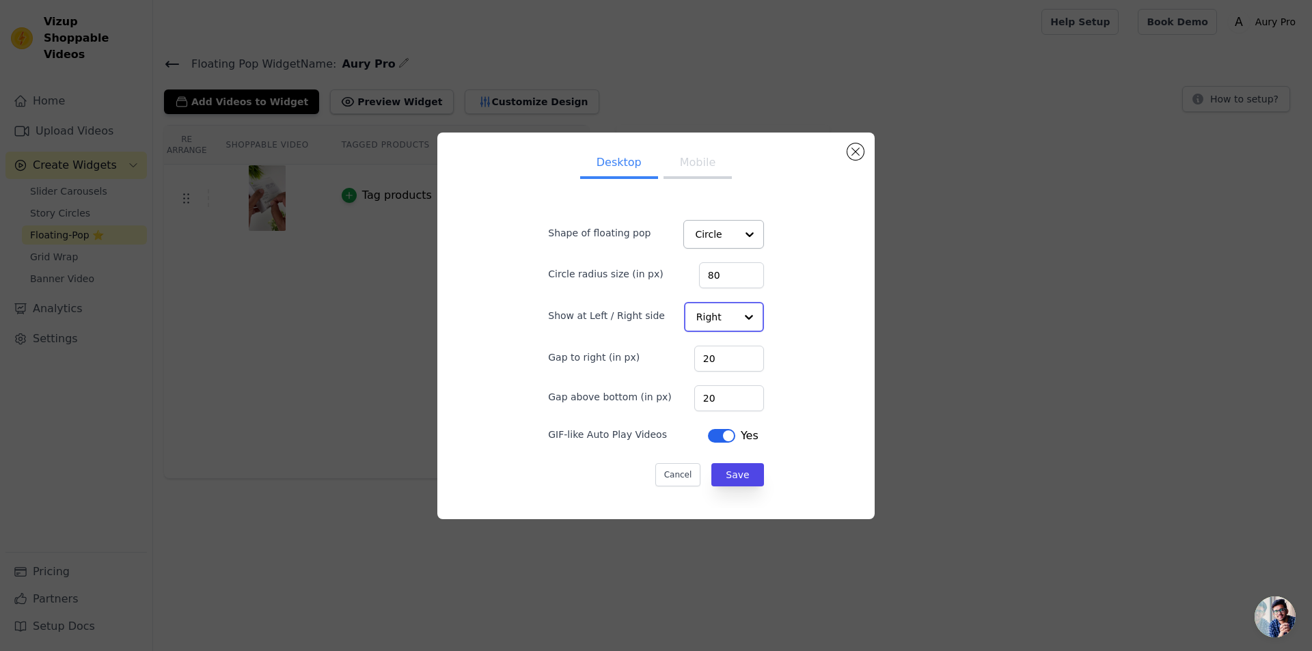
click at [717, 316] on input "Show at Left / Right side" at bounding box center [716, 316] width 39 height 27
copy label "Show at Left / Right side"
drag, startPoint x: 546, startPoint y: 312, endPoint x: 657, endPoint y: 308, distance: 110.8
click at [657, 308] on form "Shape of floating pop Circle Circle radius size (in px) 80 Show at Left / Right…" at bounding box center [655, 346] width 237 height 301
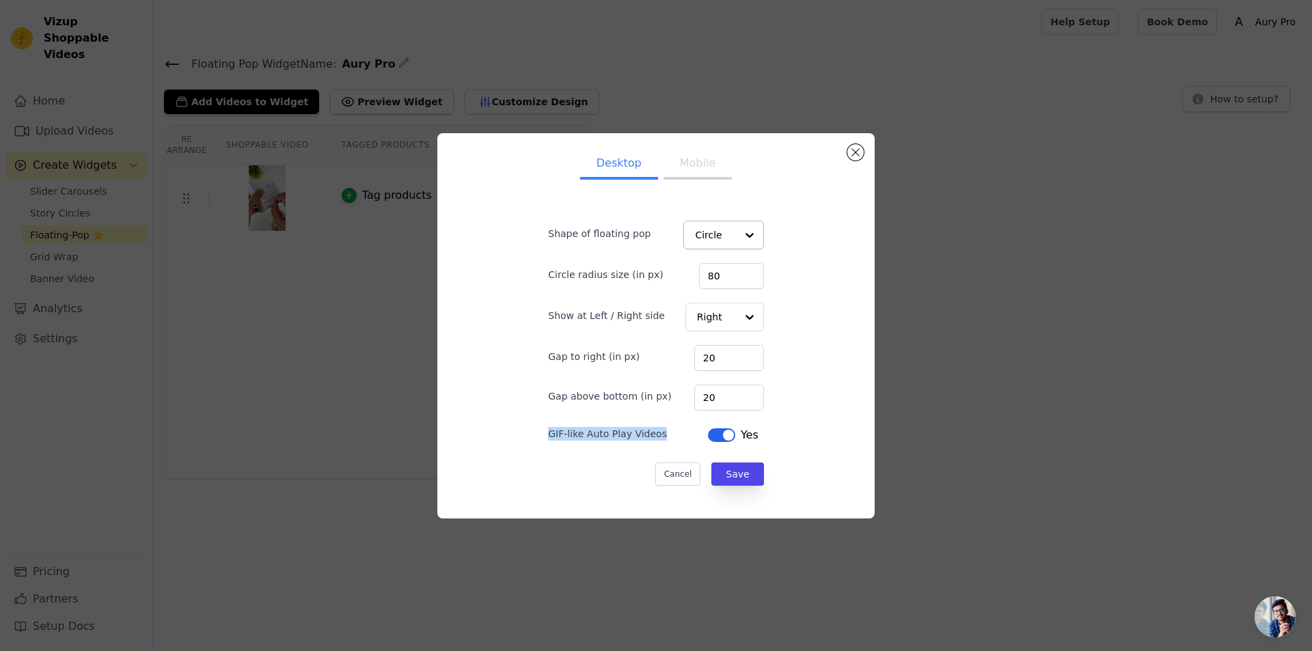
copy label "GIF-like Auto Play Videos"
drag, startPoint x: 538, startPoint y: 431, endPoint x: 661, endPoint y: 424, distance: 123.2
click at [661, 424] on form "Shape of floating pop Circle Circle radius size (in px) 80 Show at Left / Right…" at bounding box center [655, 346] width 237 height 301
click at [728, 476] on button "Save" at bounding box center [738, 474] width 52 height 23
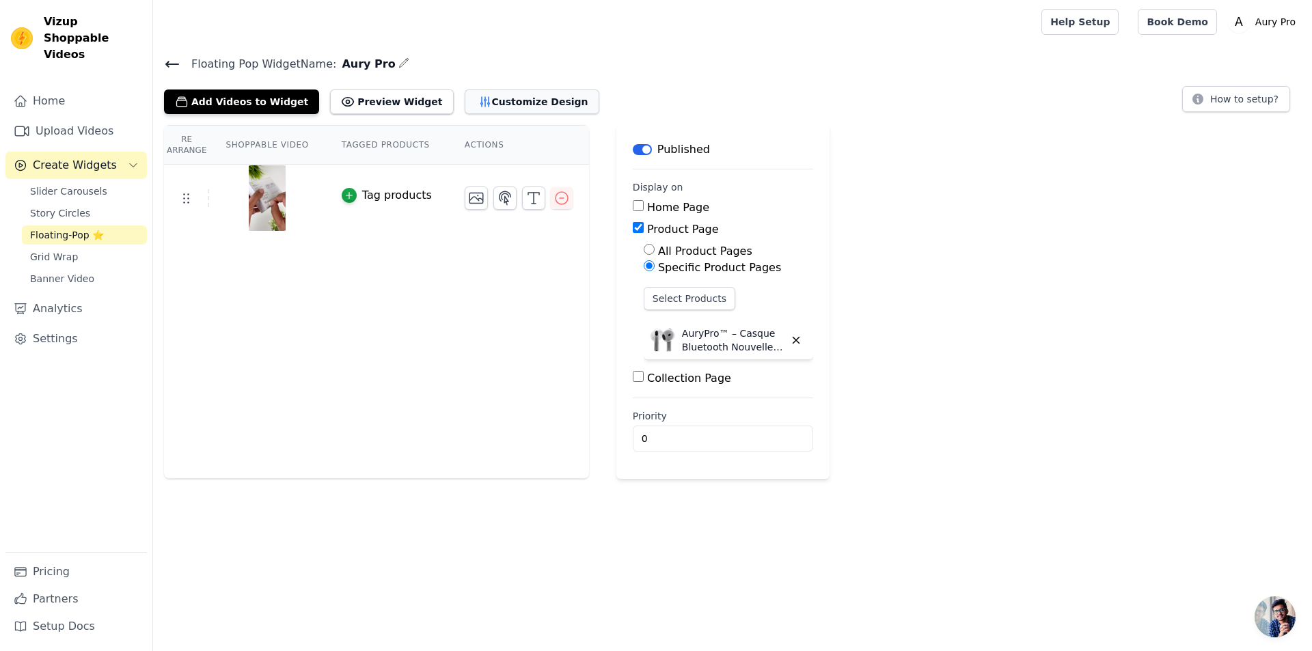
click at [489, 96] on button "Customize Design" at bounding box center [532, 102] width 135 height 25
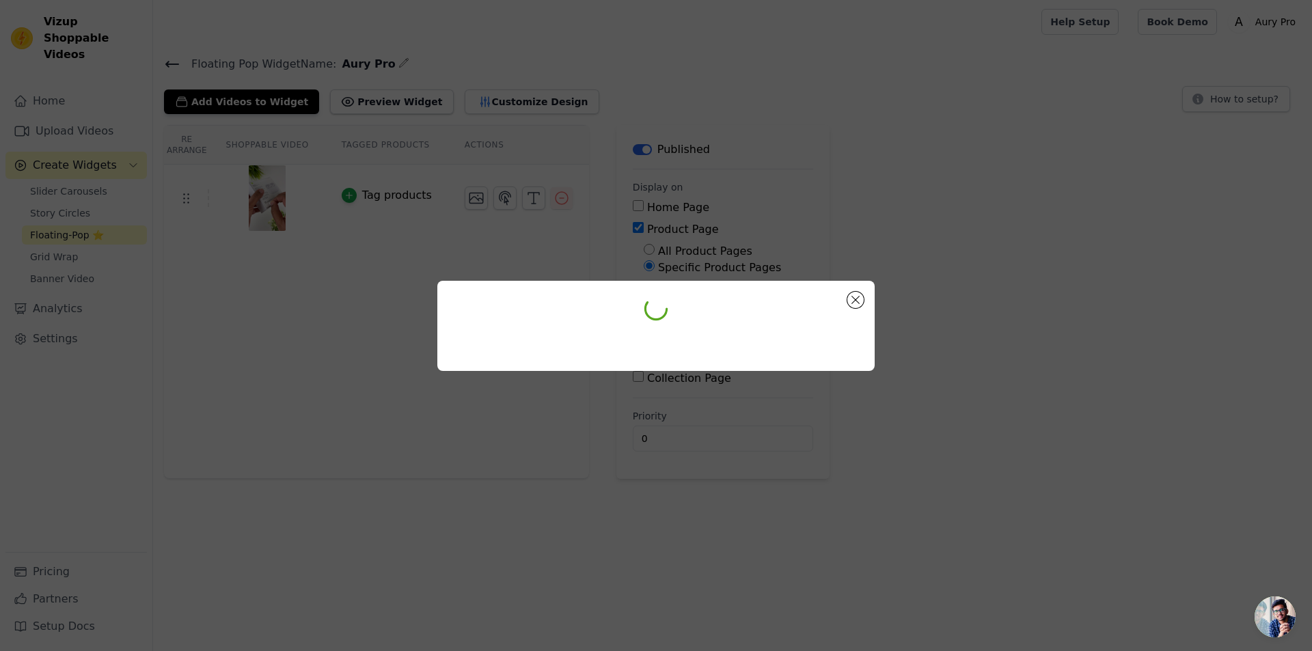
click at [1284, 619] on span "Bate-papo aberto" at bounding box center [1275, 617] width 41 height 41
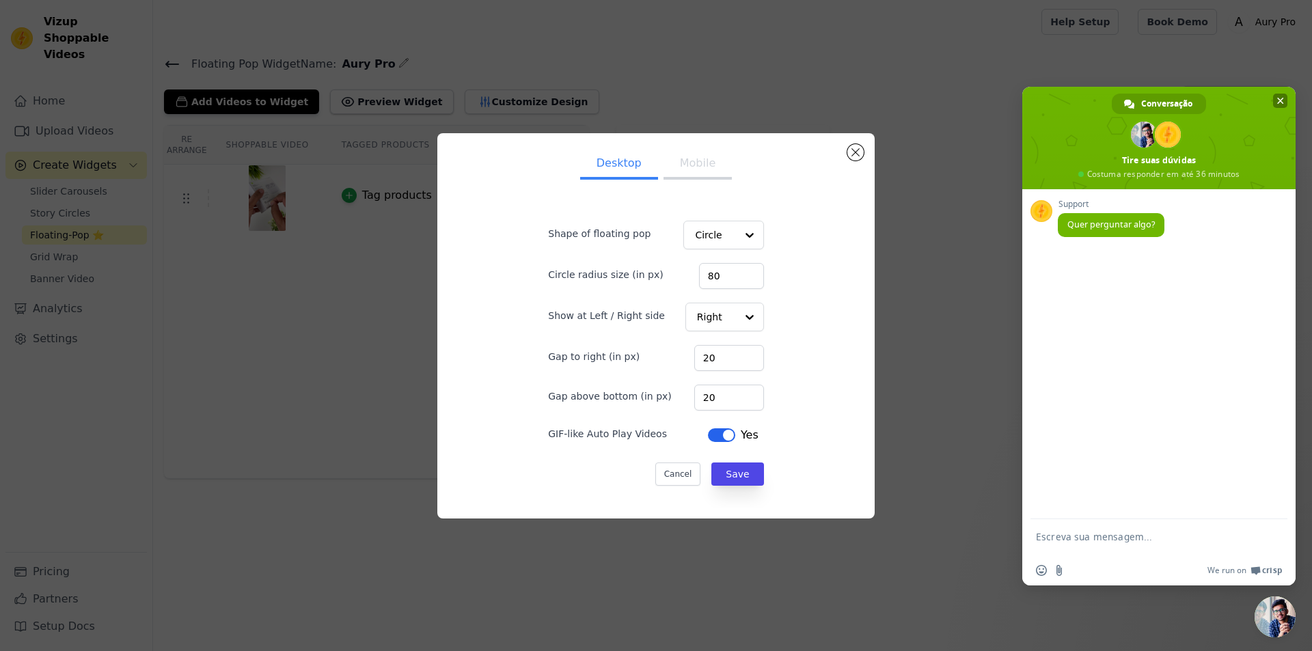
click at [1275, 95] on span "Bate-papo" at bounding box center [1280, 101] width 14 height 14
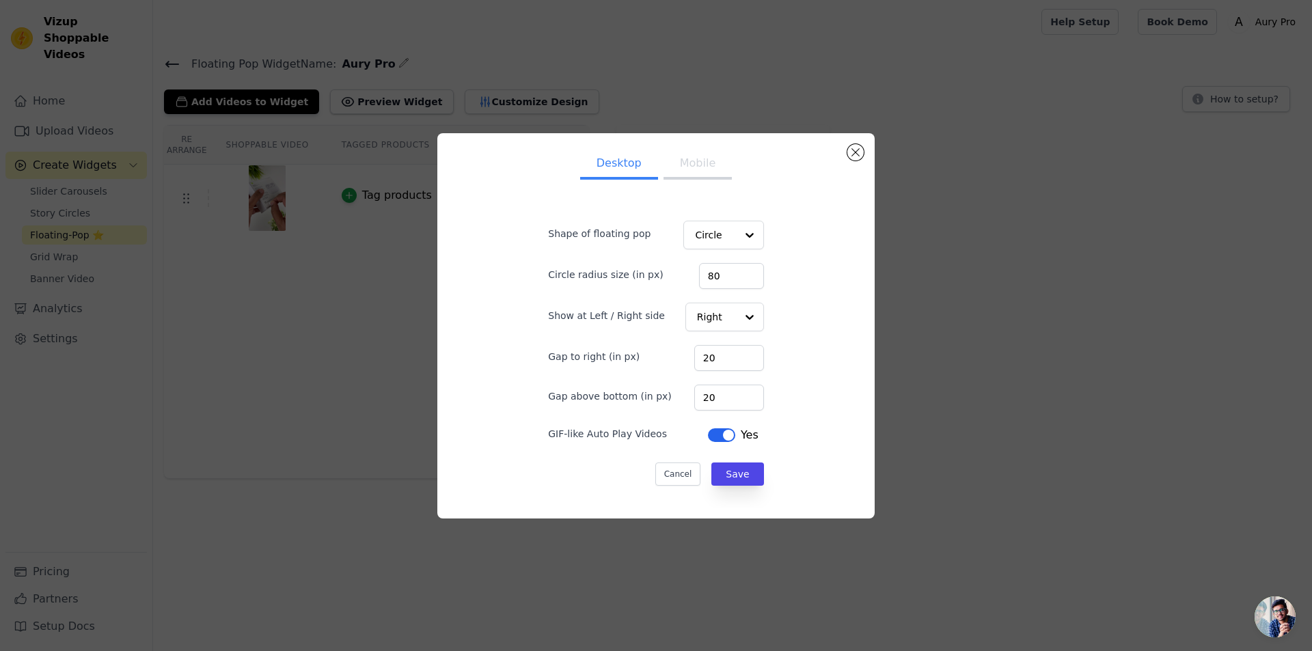
click at [686, 162] on button "Mobile" at bounding box center [698, 165] width 68 height 30
click at [728, 277] on input "80" at bounding box center [731, 276] width 65 height 26
click at [852, 154] on button "Close modal" at bounding box center [856, 152] width 16 height 16
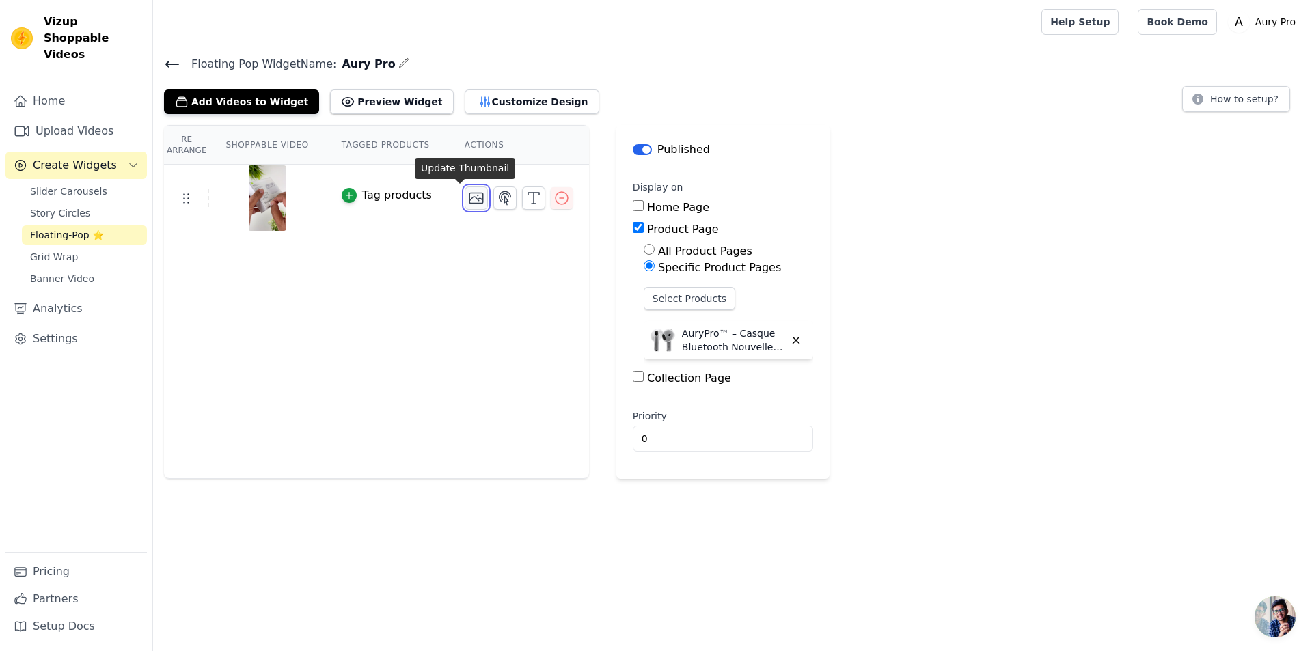
click at [470, 203] on icon "button" at bounding box center [477, 198] width 14 height 10
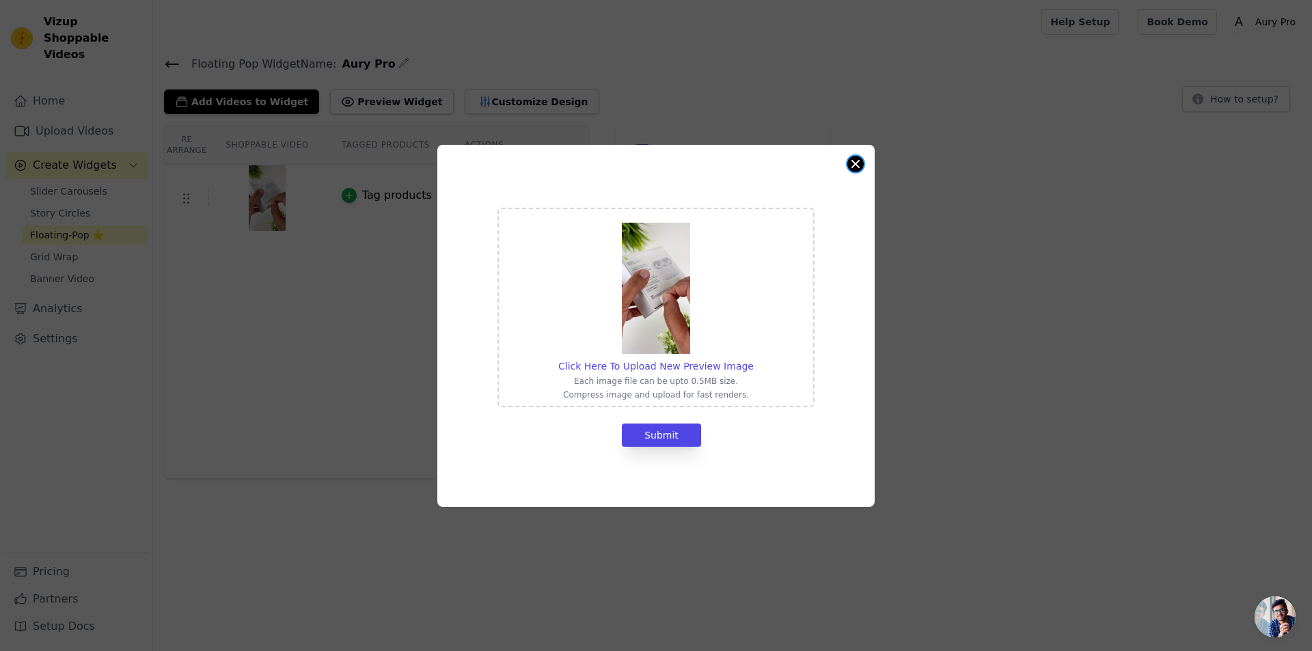
click at [852, 158] on button "Close modal" at bounding box center [856, 164] width 16 height 16
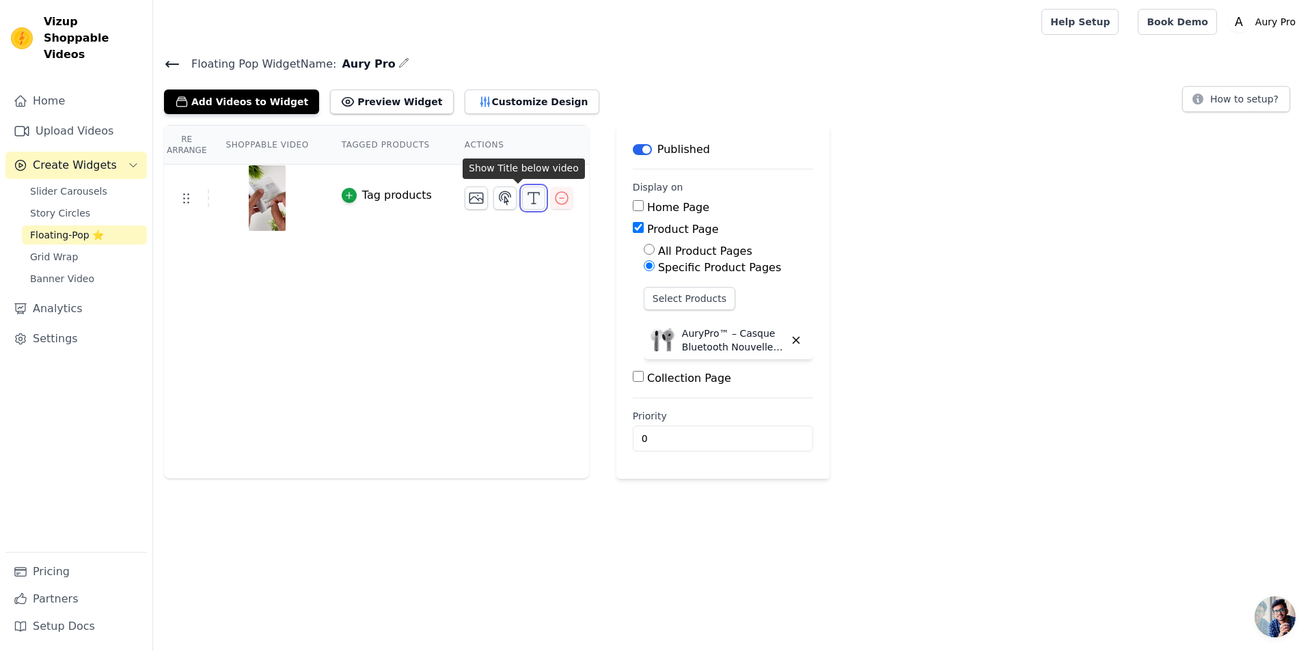
click at [526, 203] on icon "button" at bounding box center [534, 198] width 16 height 16
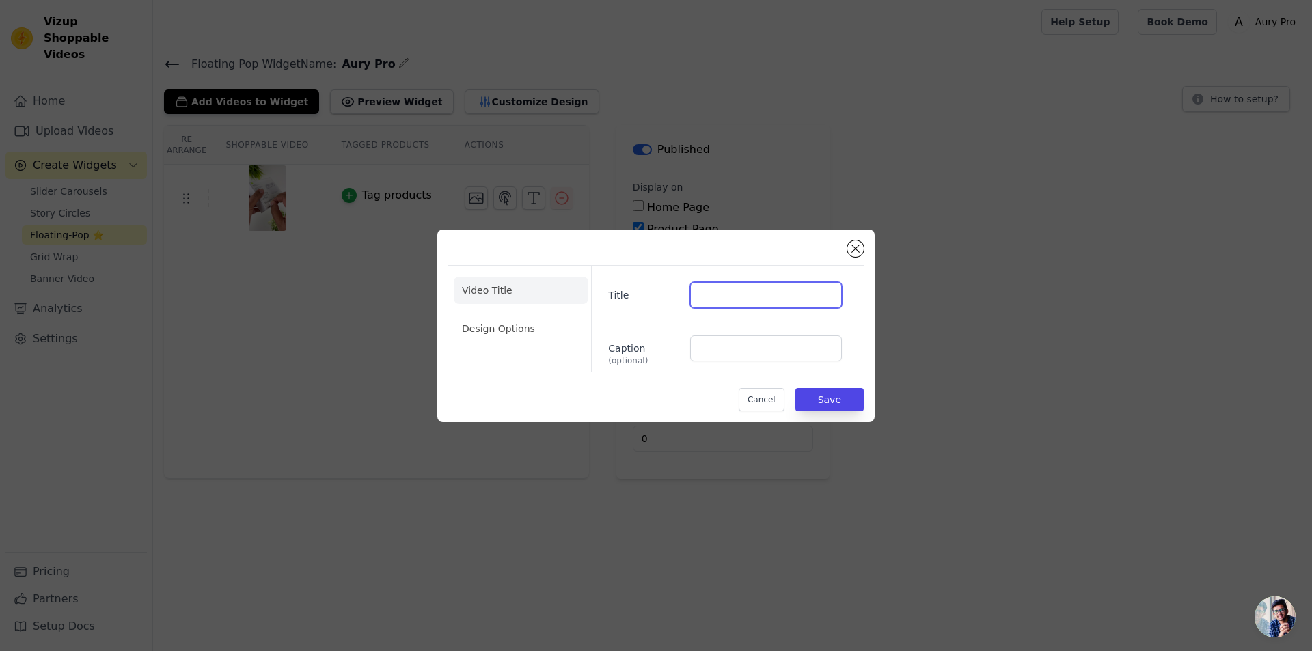
click at [744, 295] on input "Title" at bounding box center [766, 295] width 152 height 26
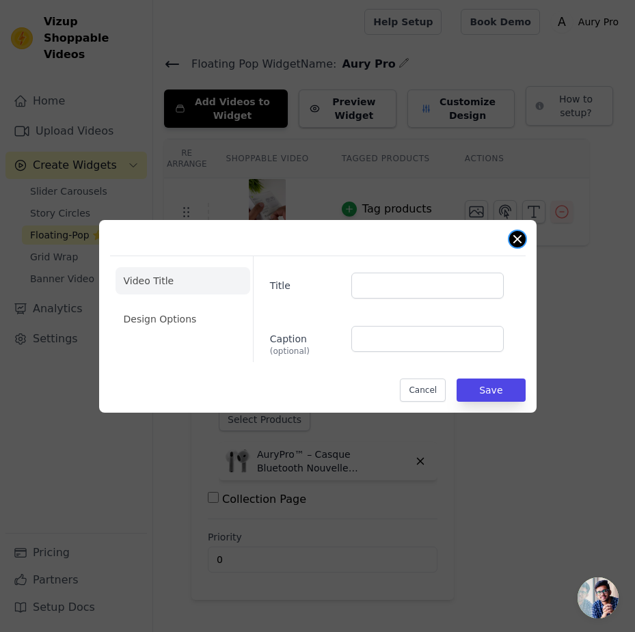
click at [517, 241] on button "Close modal" at bounding box center [517, 239] width 16 height 16
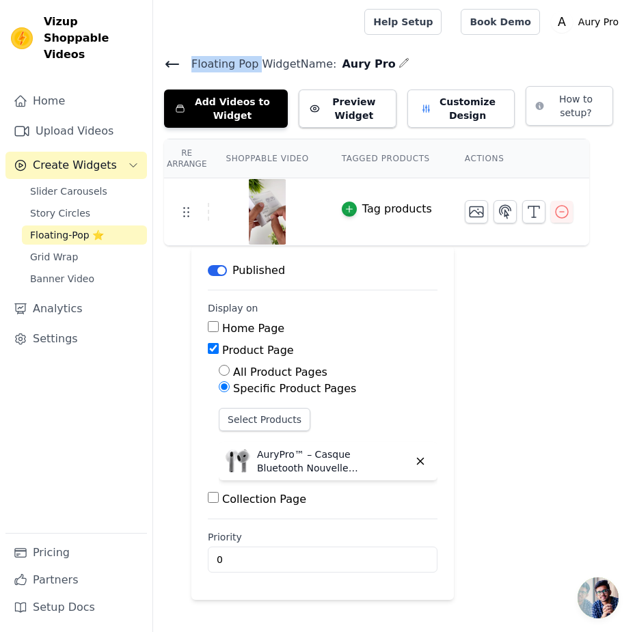
copy span "Floating Pop"
drag, startPoint x: 216, startPoint y: 66, endPoint x: 260, endPoint y: 63, distance: 43.8
click at [260, 63] on span "Floating Pop Widget Name:" at bounding box center [258, 64] width 156 height 16
click at [526, 209] on icon "button" at bounding box center [534, 212] width 16 height 16
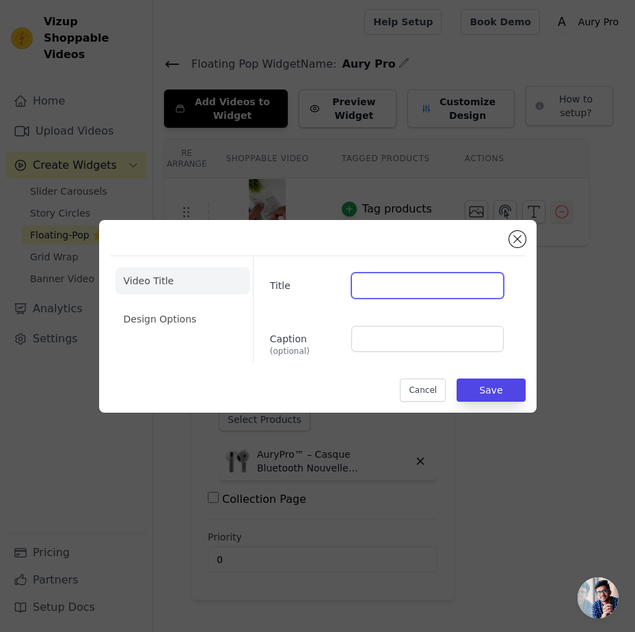
click at [383, 288] on input "Title" at bounding box center [427, 286] width 152 height 26
paste input "Découvrez le casque sans fil préféré des Français"
type input "Découvrez le casque sans fil préféré des Français"
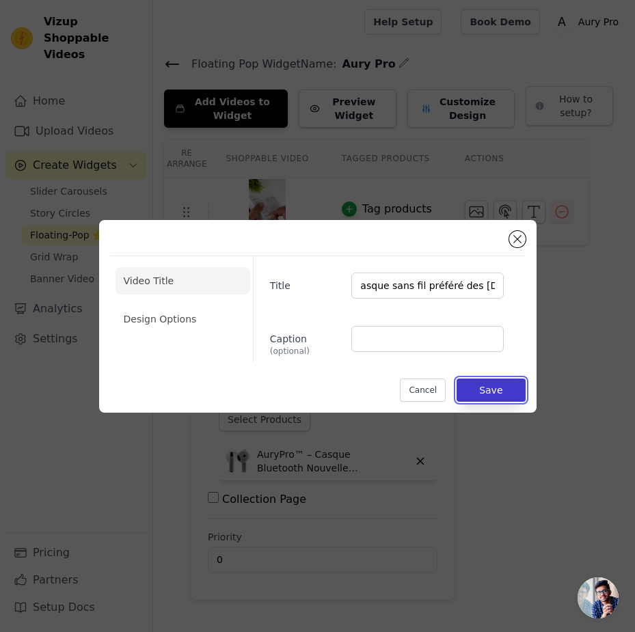
click at [499, 391] on button "Save" at bounding box center [491, 390] width 68 height 23
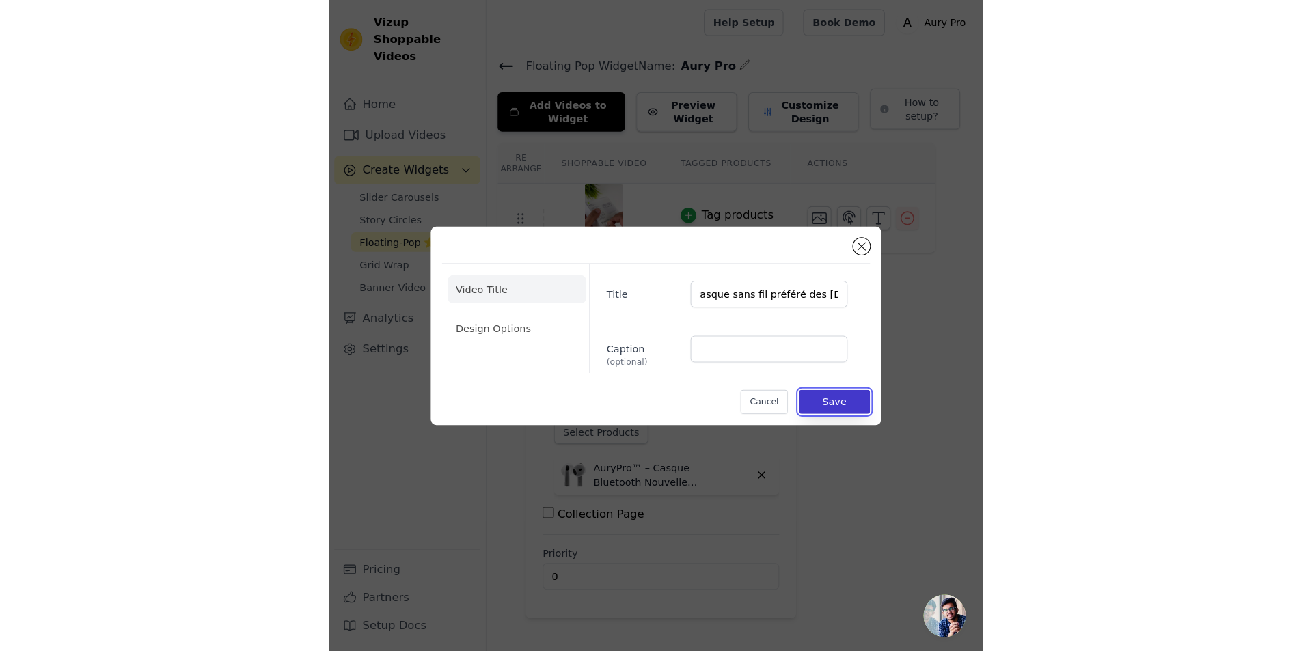
scroll to position [0, 0]
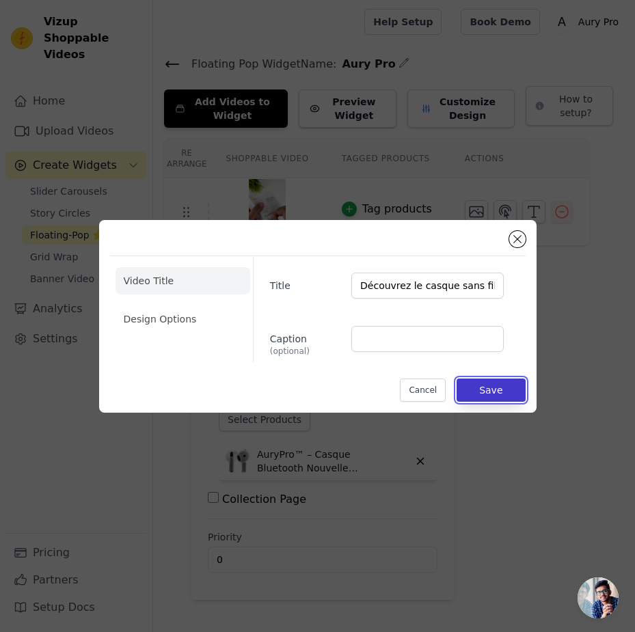
click at [483, 395] on button "Save" at bounding box center [491, 390] width 68 height 23
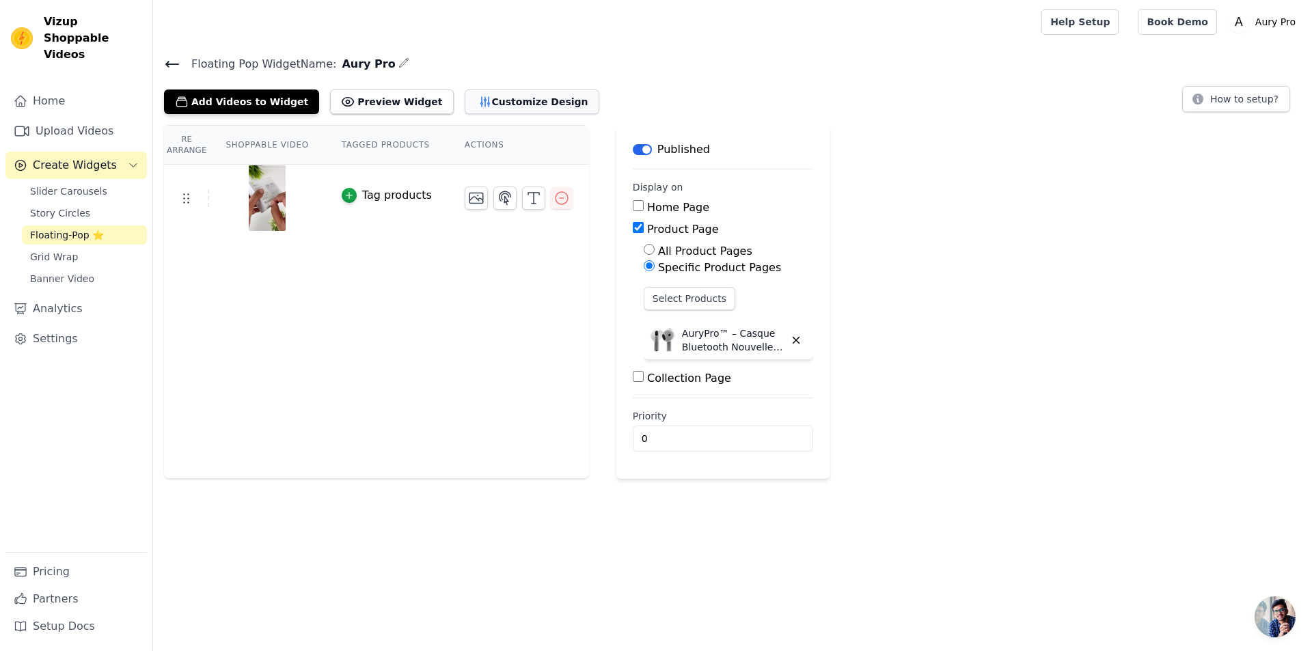
click at [465, 95] on button "Customize Design" at bounding box center [532, 102] width 135 height 25
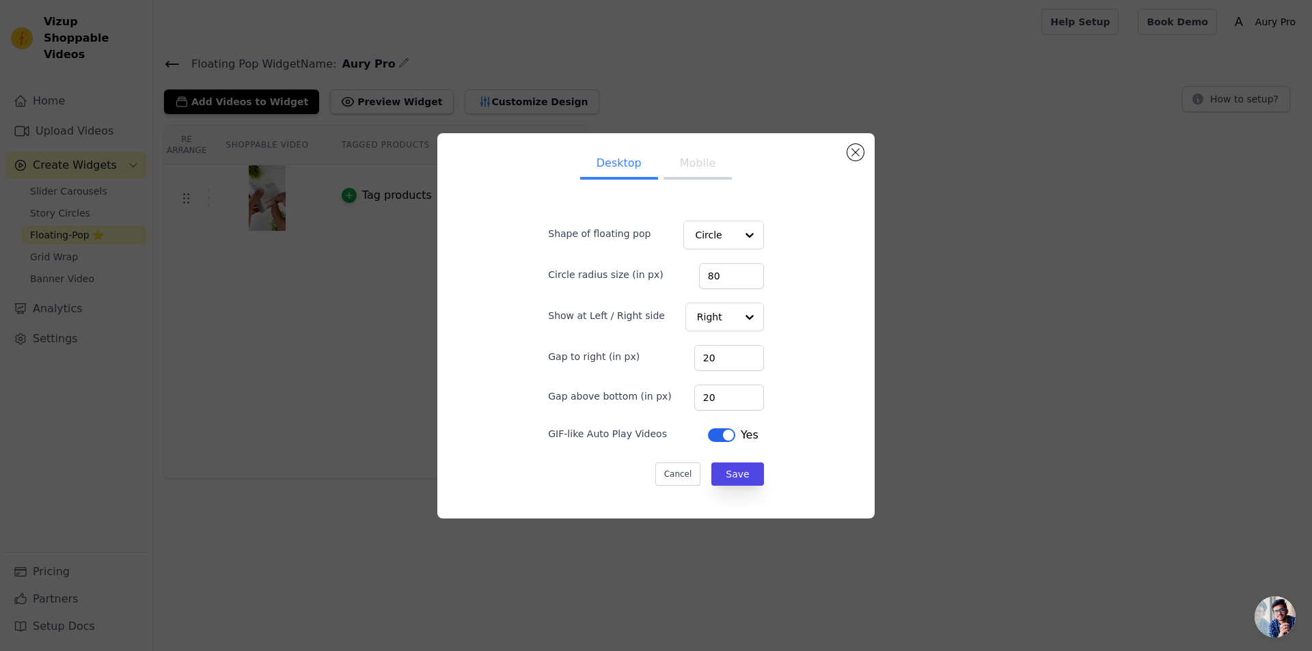
click at [671, 178] on button "Mobile" at bounding box center [698, 165] width 68 height 30
click at [853, 154] on button "Close modal" at bounding box center [856, 152] width 16 height 16
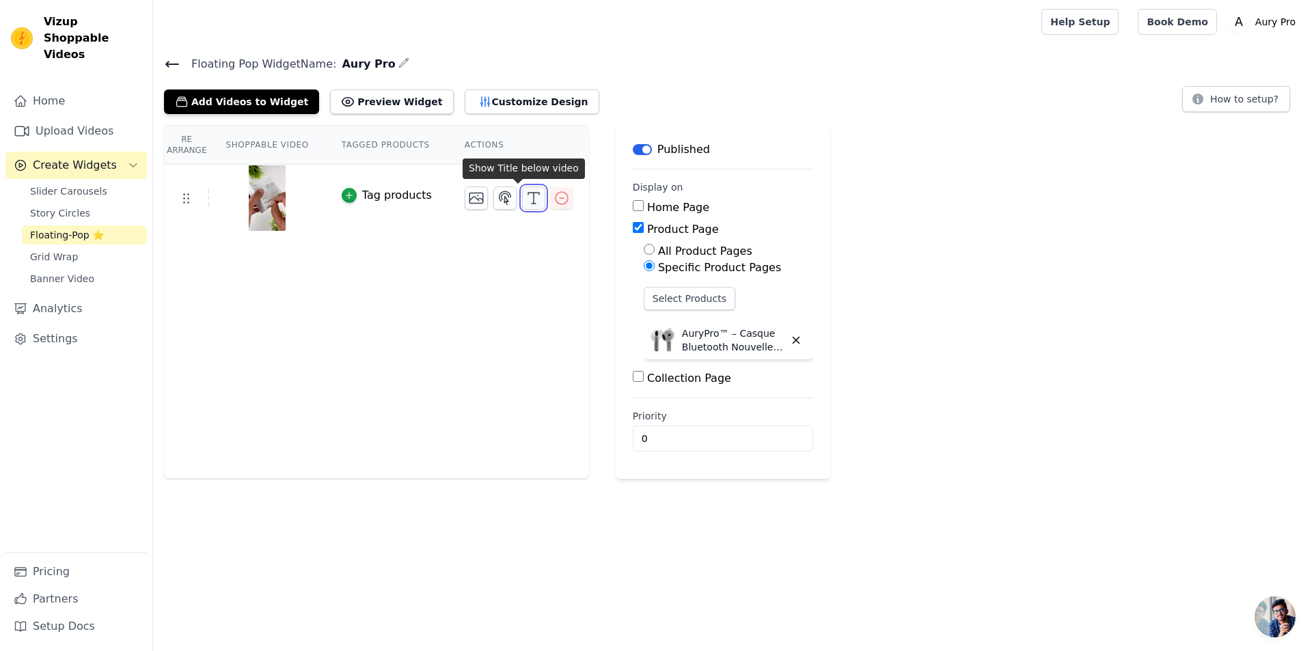
click at [526, 196] on icon "button" at bounding box center [534, 198] width 16 height 16
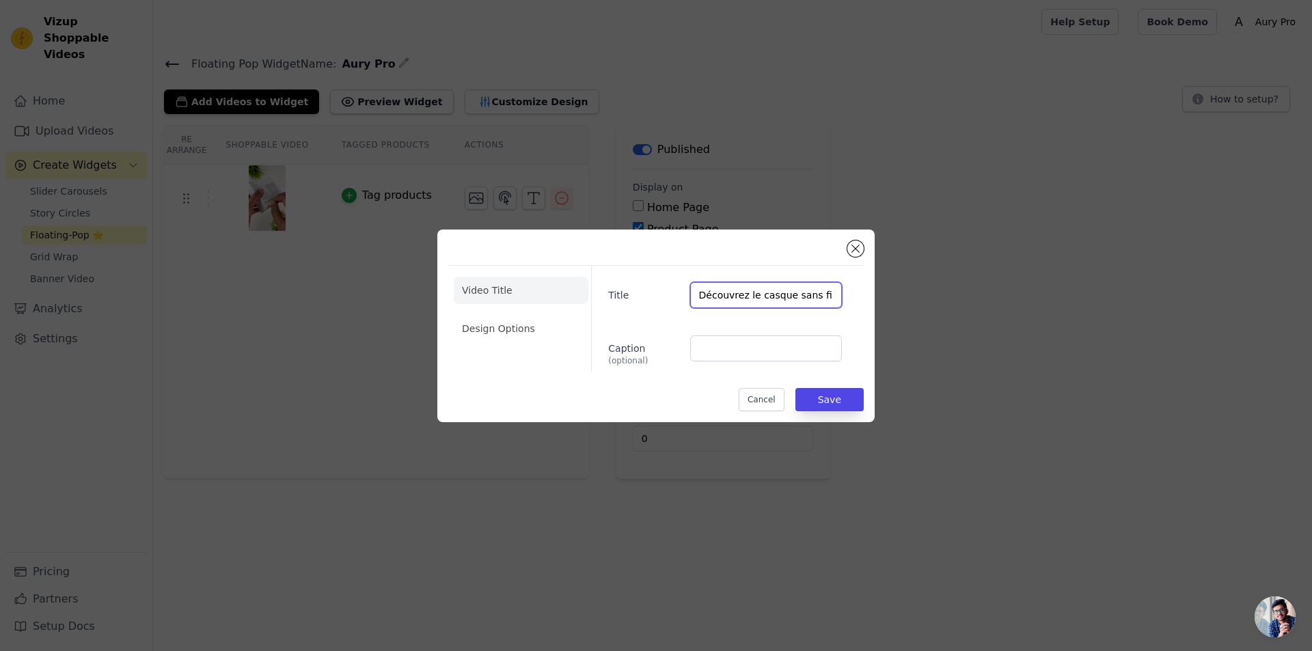
click at [734, 286] on input "Découvrez le casque sans fil préféré des Français" at bounding box center [766, 295] width 152 height 26
click at [518, 332] on li "Design Options" at bounding box center [521, 328] width 135 height 27
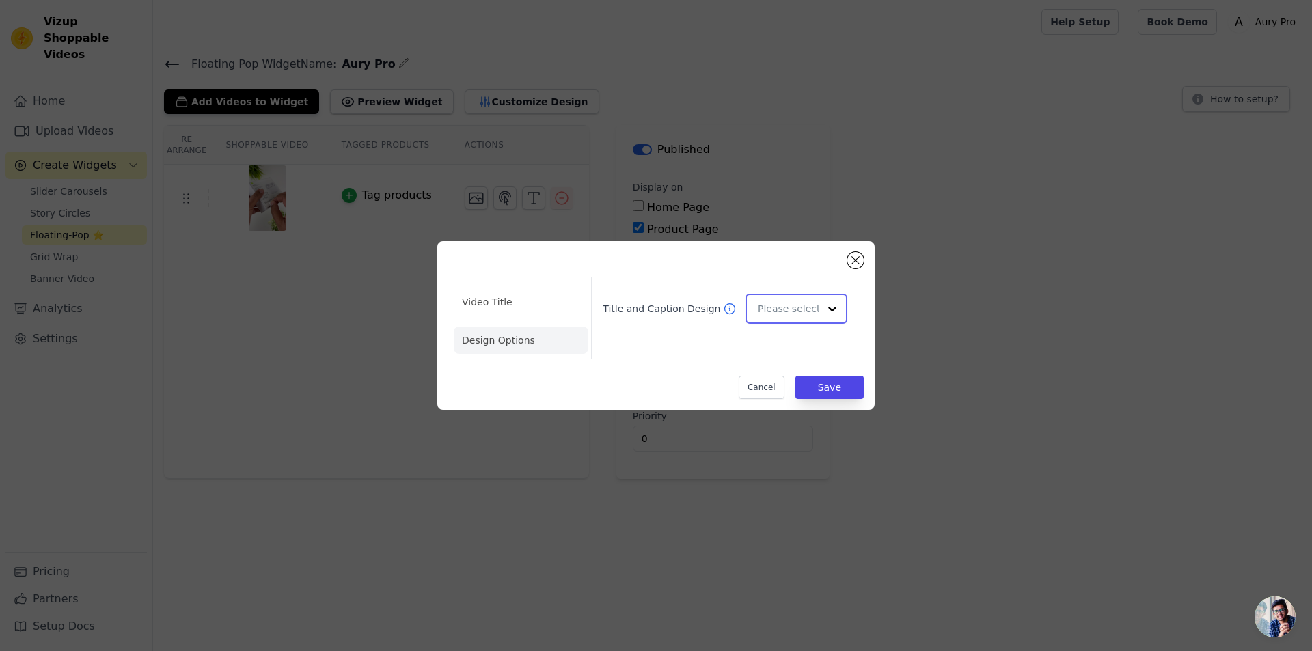
click at [790, 311] on input "Title and Caption Design" at bounding box center [788, 308] width 61 height 27
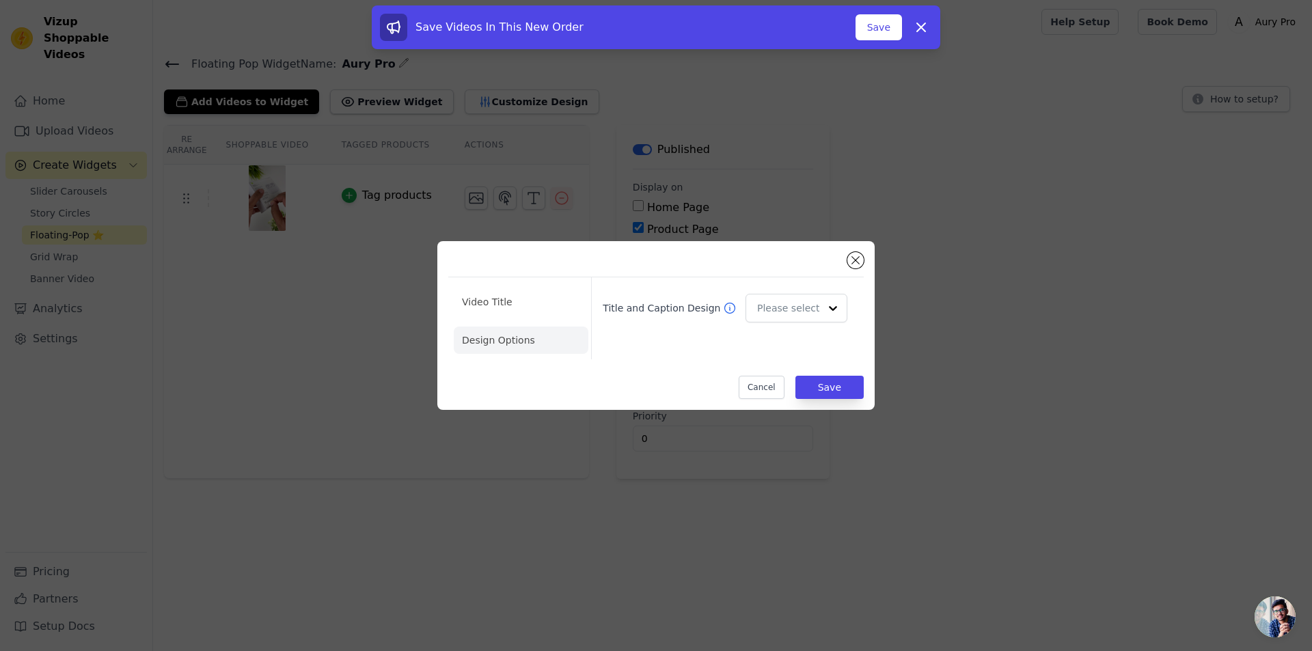
click at [659, 311] on label "Title and Caption Design" at bounding box center [663, 308] width 120 height 14
click at [758, 311] on input "Title and Caption Design" at bounding box center [788, 308] width 61 height 27
click at [659, 311] on label "Title and Caption Design" at bounding box center [663, 308] width 120 height 14
click at [758, 311] on input "Title and Caption Design" at bounding box center [788, 308] width 61 height 27
click at [659, 311] on label "Title and Caption Design" at bounding box center [663, 308] width 120 height 14
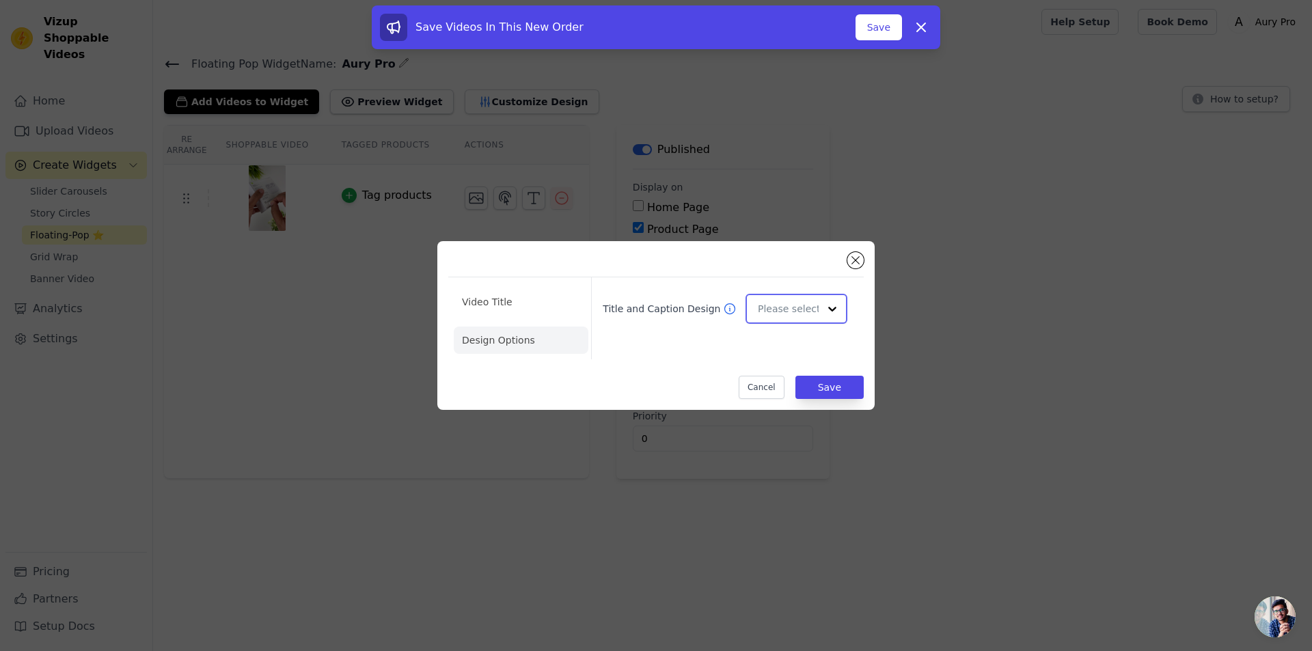
click at [758, 311] on input "Title and Caption Design" at bounding box center [788, 308] width 61 height 27
click at [789, 308] on input "Title and Caption Design" at bounding box center [788, 308] width 61 height 27
click at [787, 345] on div "Card" at bounding box center [795, 341] width 98 height 29
click at [831, 373] on div "Video Title Design Options Title and Caption Design Card Cancel Save" at bounding box center [656, 325] width 416 height 147
click at [838, 389] on button "Save" at bounding box center [830, 387] width 68 height 23
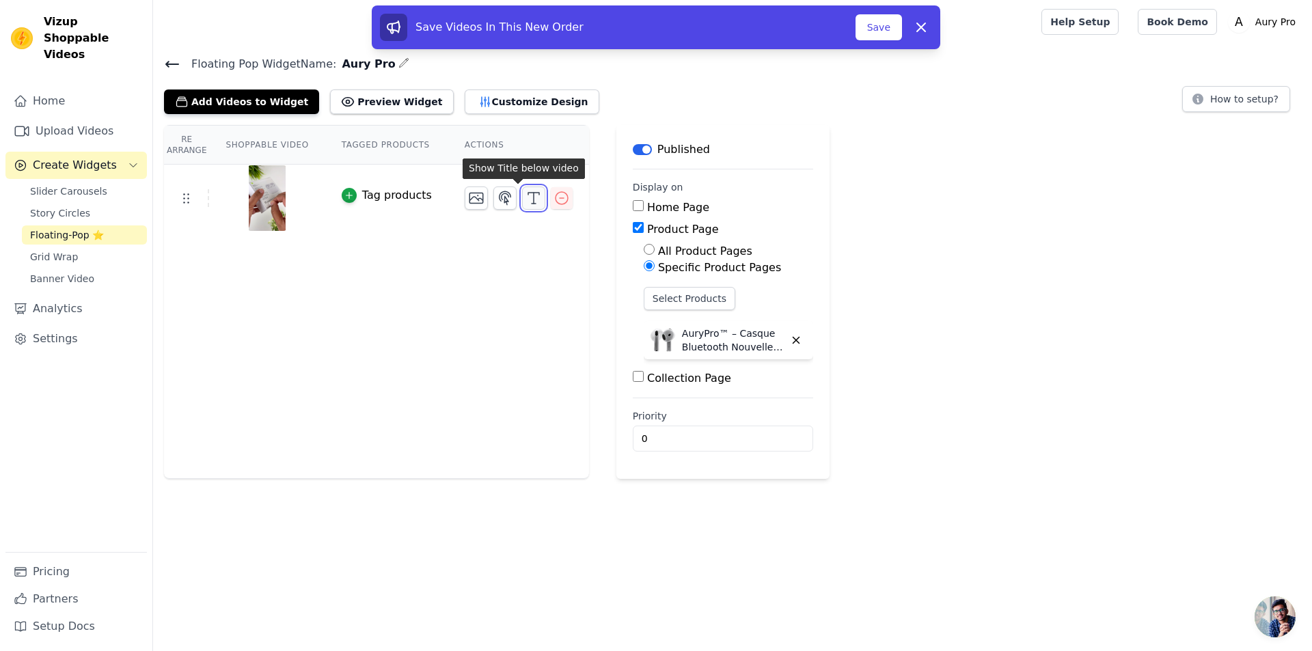
click at [522, 198] on button "button" at bounding box center [533, 198] width 23 height 23
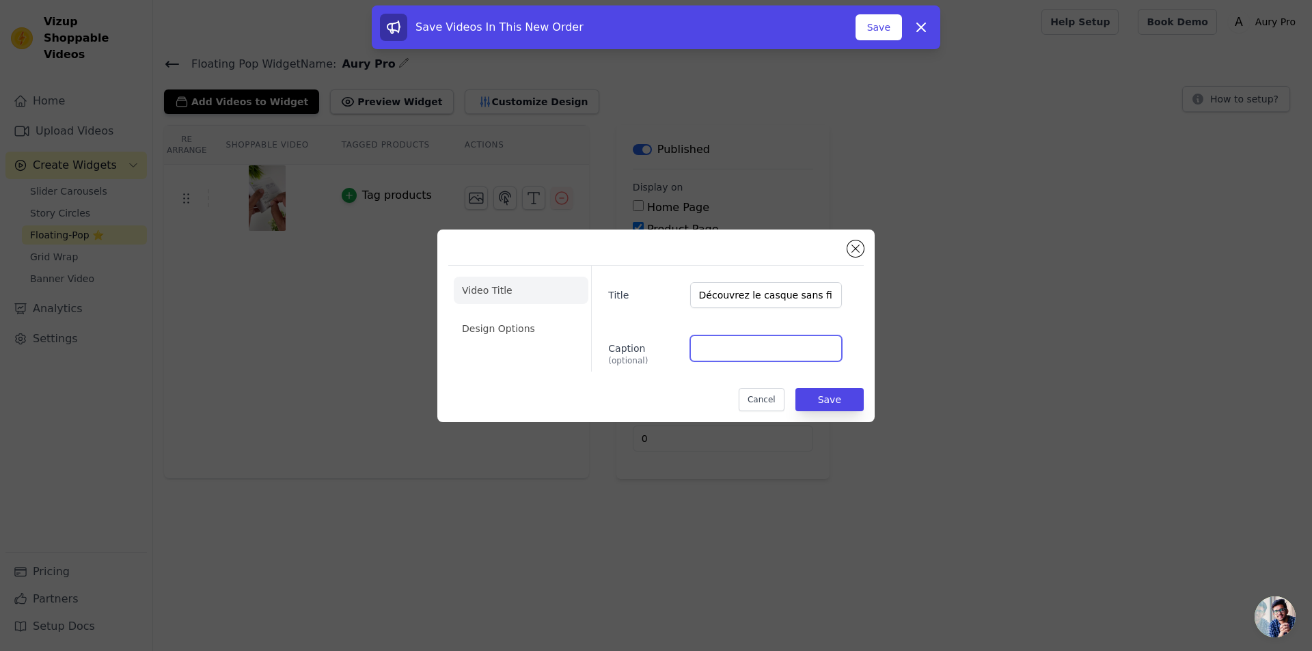
click at [712, 348] on input "Caption (optional)" at bounding box center [766, 349] width 152 height 26
click at [520, 332] on li "Design Options" at bounding box center [521, 328] width 135 height 27
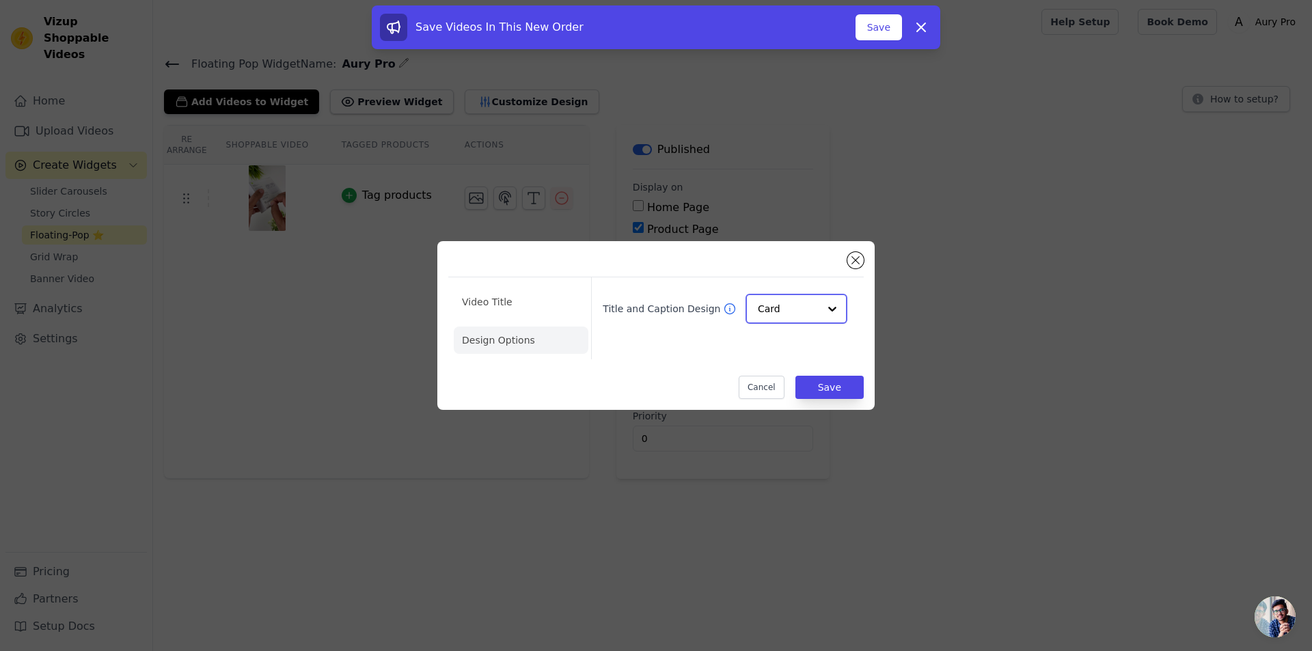
click at [781, 306] on input "Title and Caption Design" at bounding box center [788, 308] width 61 height 27
click at [785, 370] on div "Overlay" at bounding box center [795, 370] width 98 height 29
click at [838, 388] on button "Save" at bounding box center [830, 387] width 68 height 23
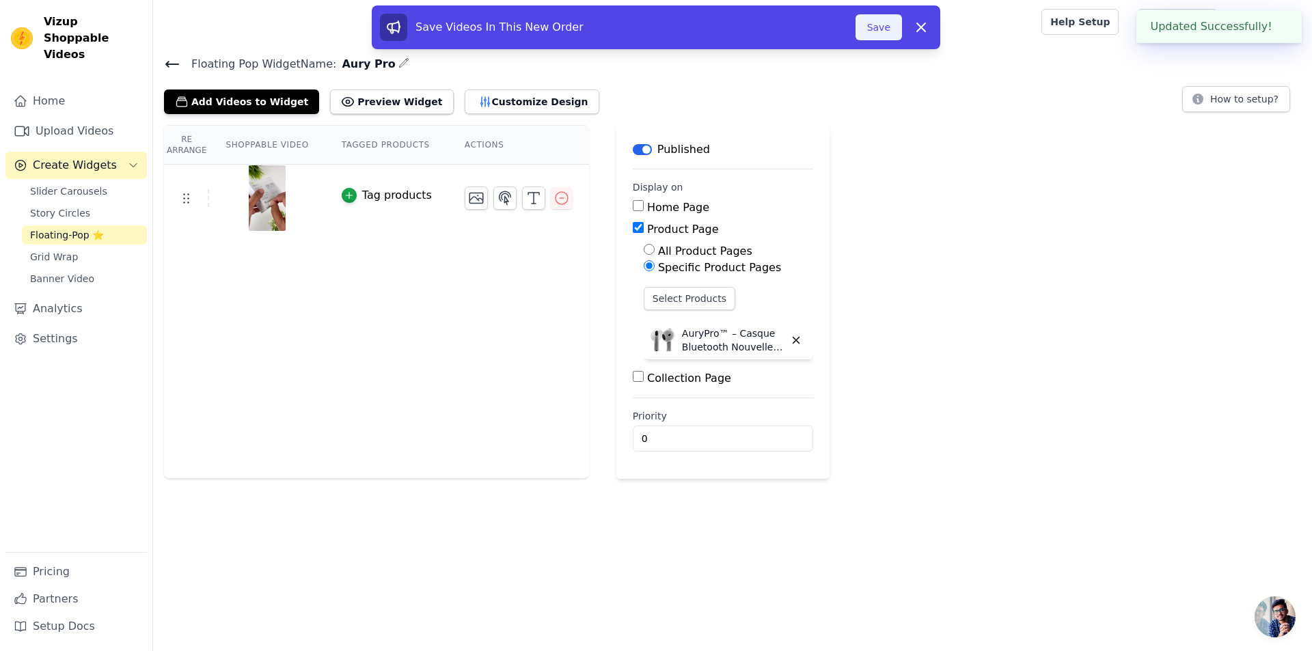
click at [889, 25] on button "Save" at bounding box center [879, 27] width 46 height 26
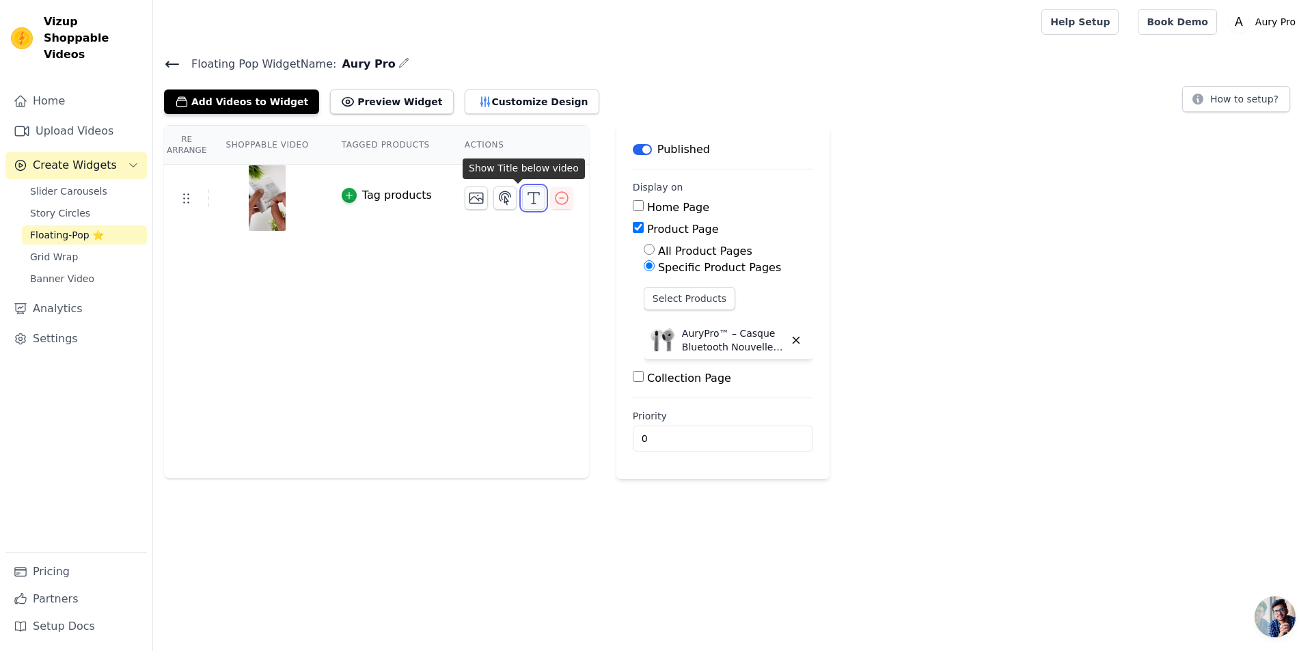
click at [526, 200] on icon "button" at bounding box center [534, 198] width 16 height 16
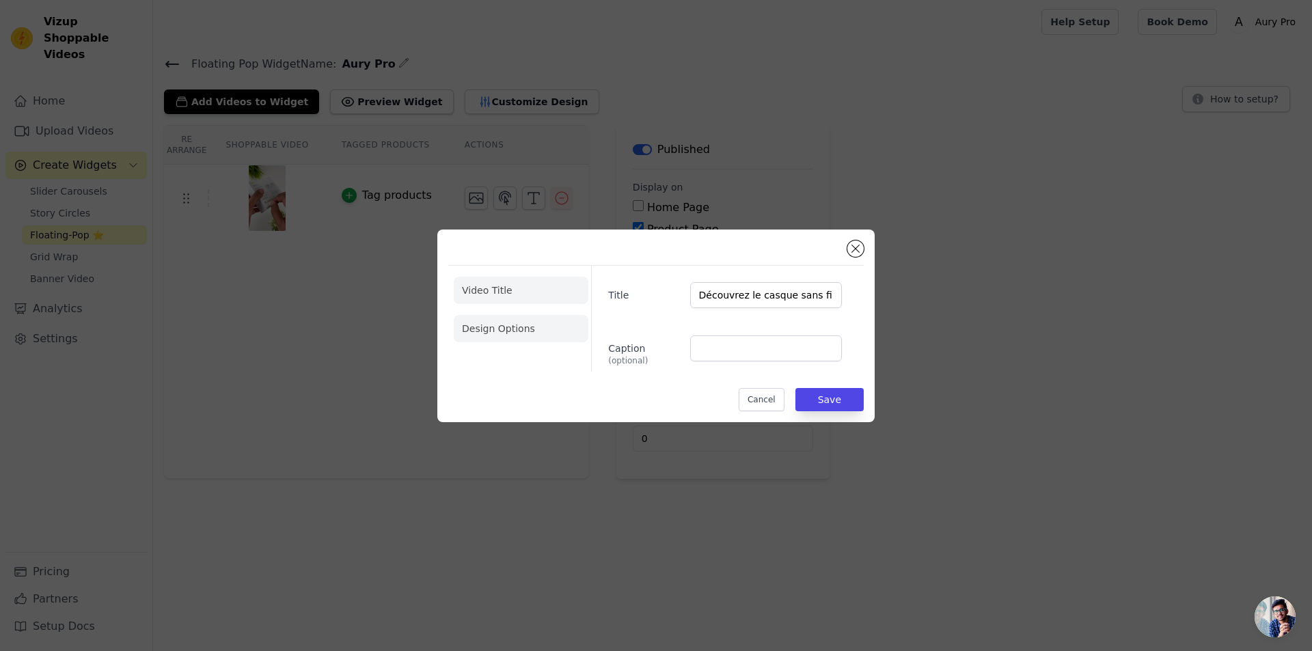
click at [517, 318] on li "Design Options" at bounding box center [521, 328] width 135 height 27
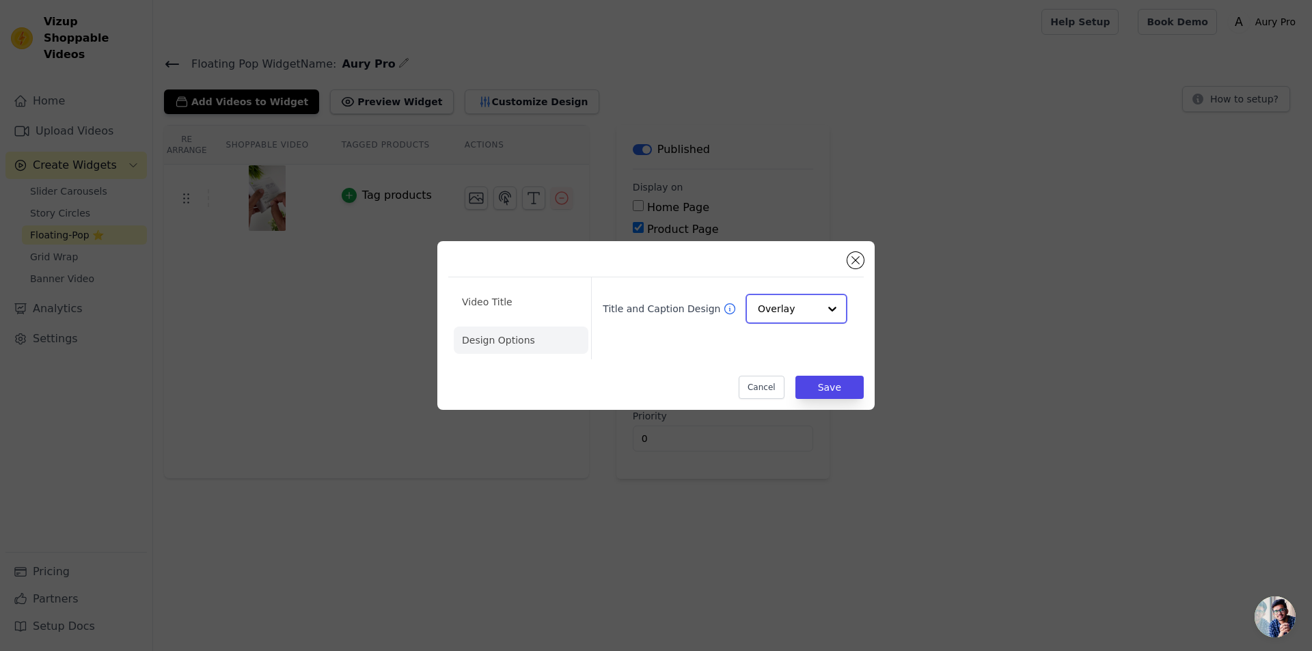
click at [795, 308] on input "Title and Caption Design" at bounding box center [788, 308] width 61 height 27
click at [785, 400] on div "Minimalist" at bounding box center [795, 399] width 98 height 29
click at [837, 385] on button "Save" at bounding box center [830, 387] width 68 height 23
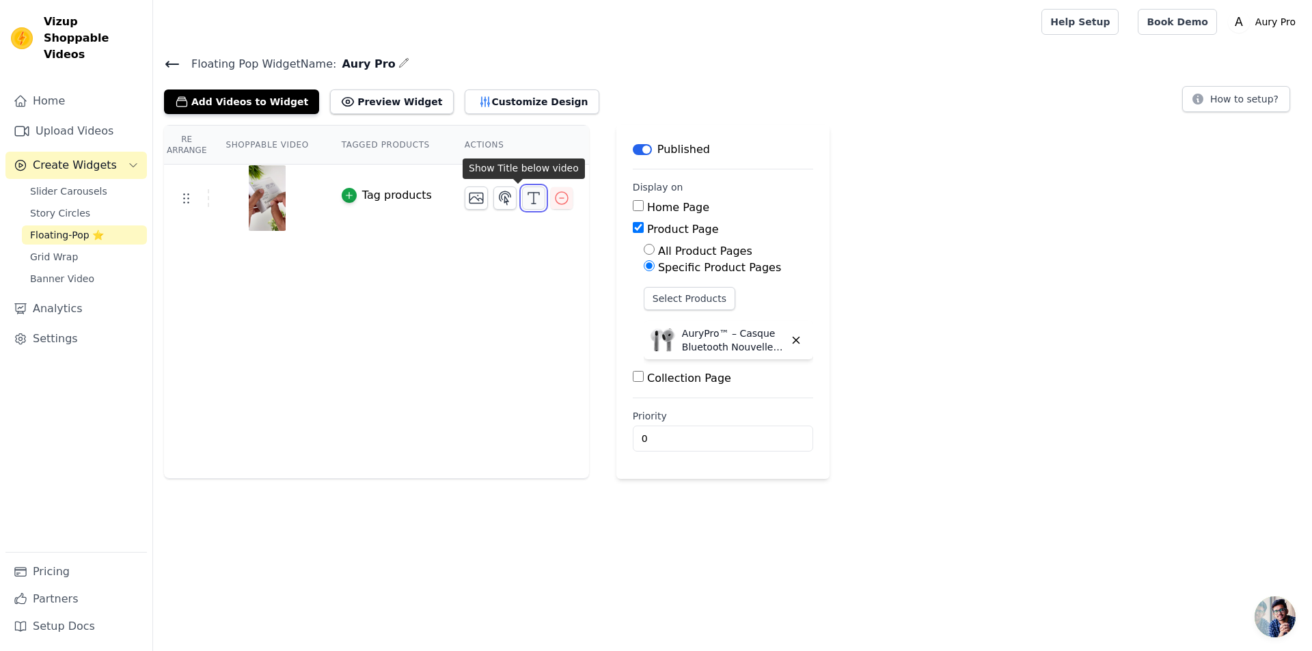
click at [526, 204] on icon "button" at bounding box center [534, 198] width 16 height 16
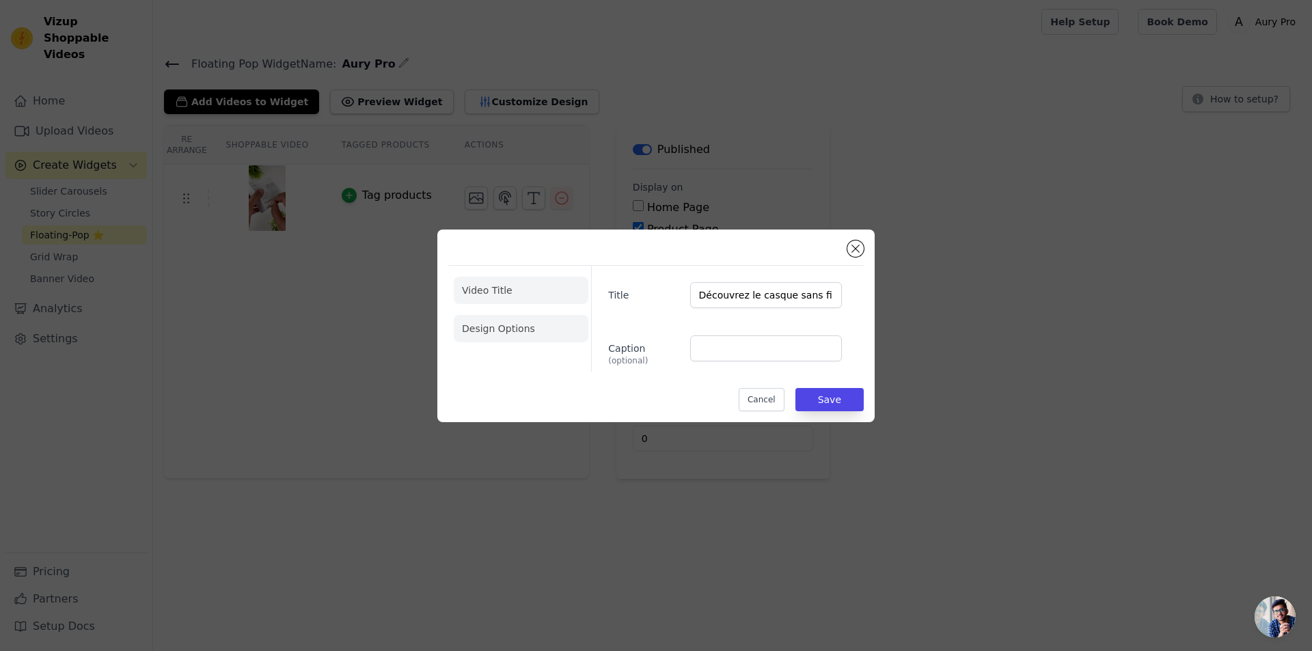
click at [520, 337] on li "Design Options" at bounding box center [521, 328] width 135 height 27
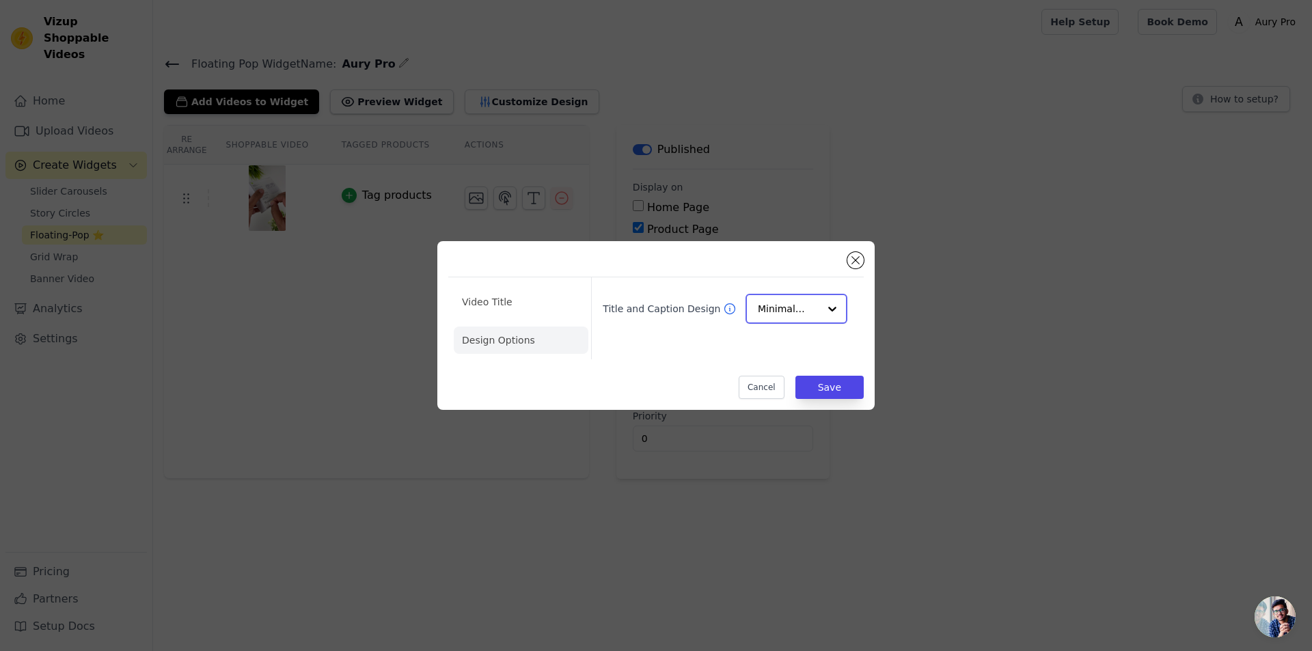
click at [770, 314] on input "Title and Caption Design" at bounding box center [788, 308] width 61 height 27
click at [783, 344] on div "Card" at bounding box center [795, 341] width 98 height 29
click at [505, 301] on li "Video Title" at bounding box center [521, 301] width 135 height 27
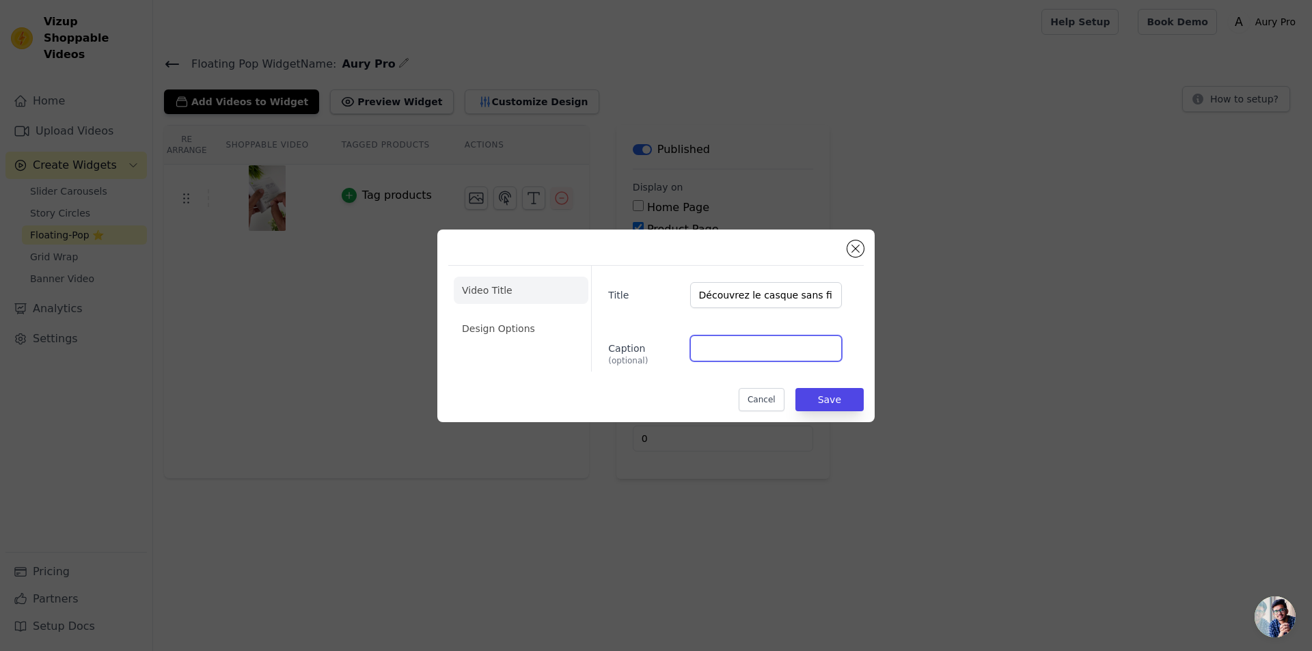
click at [742, 358] on input "Caption (optional)" at bounding box center [766, 349] width 152 height 26
click at [844, 401] on button "Save" at bounding box center [830, 399] width 68 height 23
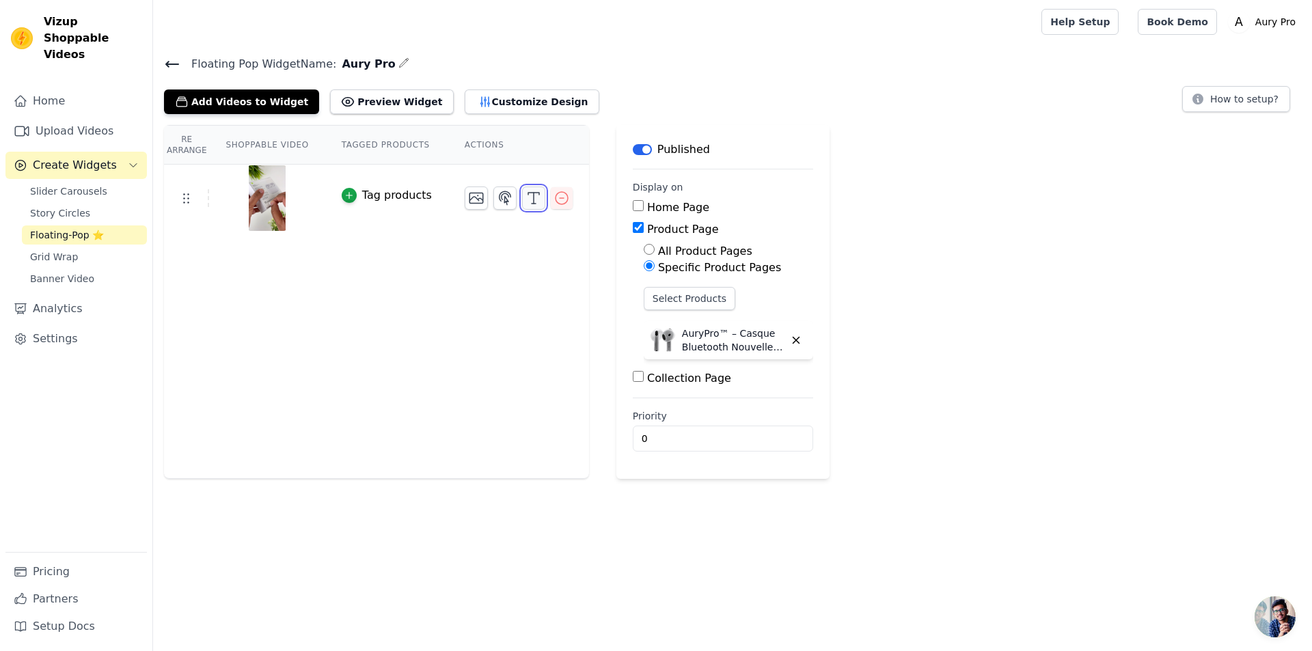
click at [526, 198] on icon "button" at bounding box center [534, 198] width 16 height 16
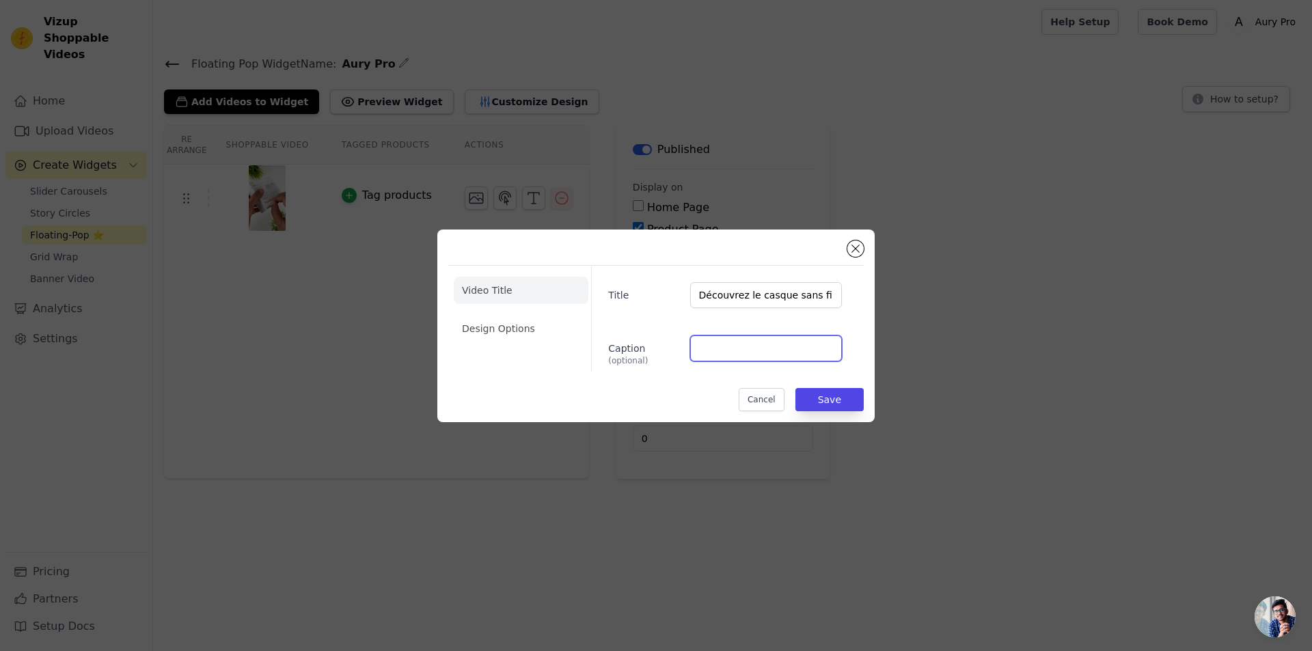
click at [738, 360] on input "Caption (optional)" at bounding box center [766, 349] width 152 height 26
paste input "Découvrez le casque sans fil préféré des Français"
type input "Découvrez le casque sans fil préféré des Français"
click at [835, 394] on button "Save" at bounding box center [830, 399] width 68 height 23
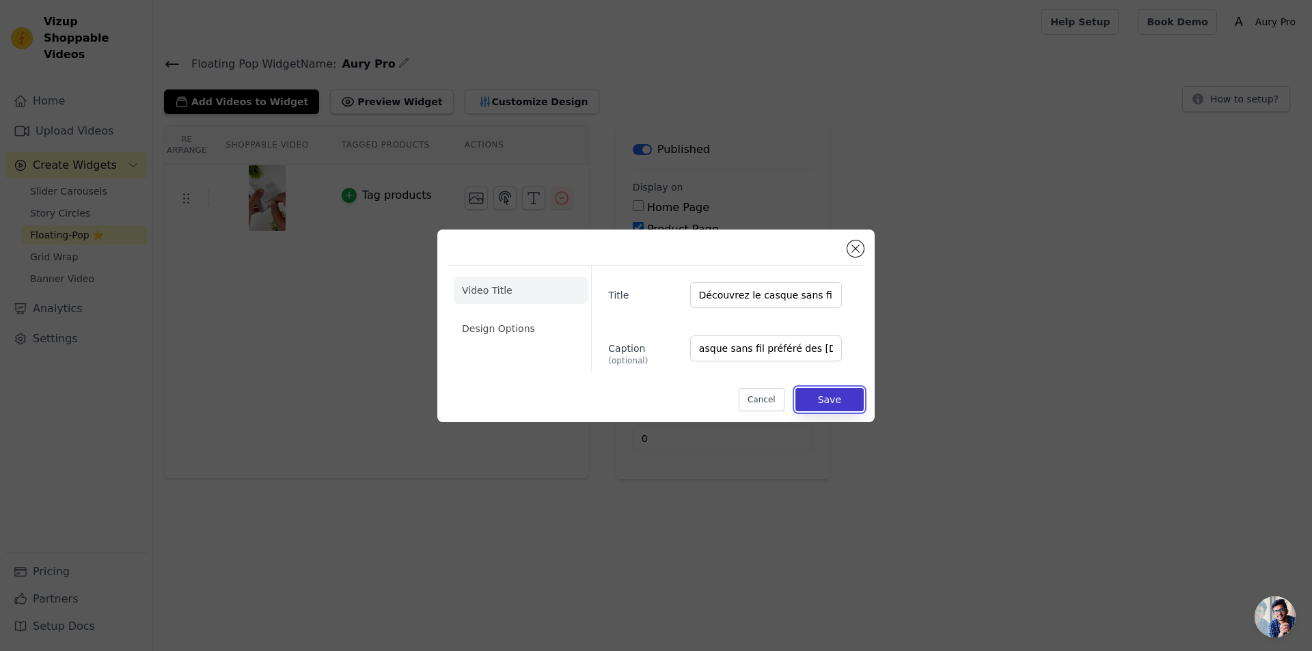
scroll to position [0, 0]
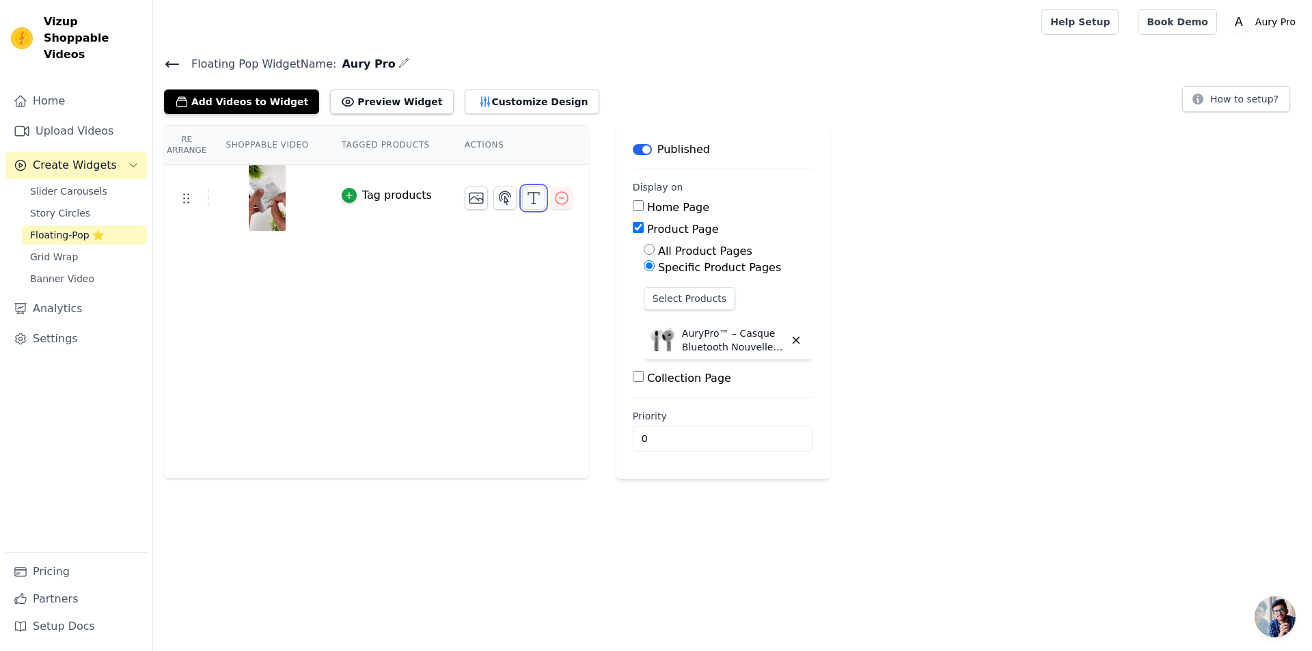
click at [526, 200] on icon "button" at bounding box center [534, 198] width 16 height 16
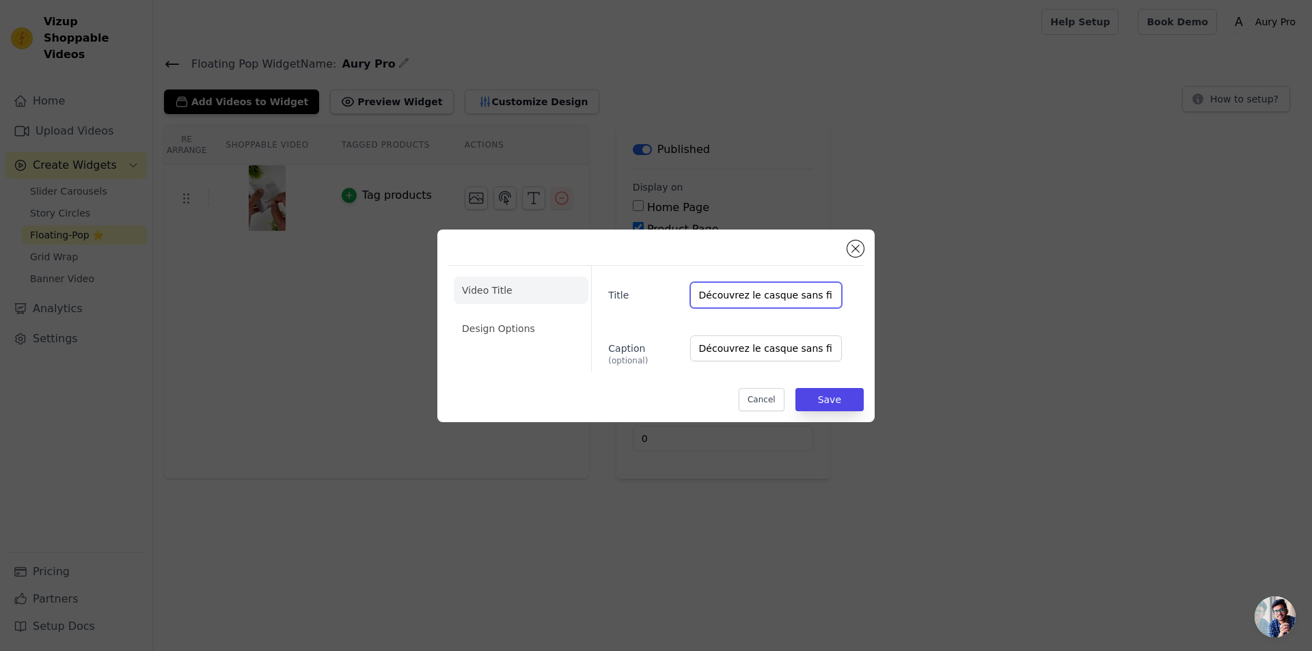
click at [742, 295] on input "Découvrez le casque sans fil préféré des Français" at bounding box center [766, 295] width 152 height 26
click at [759, 337] on input "Découvrez le casque sans fil préféré des Français" at bounding box center [766, 349] width 152 height 26
click at [759, 342] on input "Découvrez le casque sans fil préféré des Français" at bounding box center [766, 349] width 152 height 26
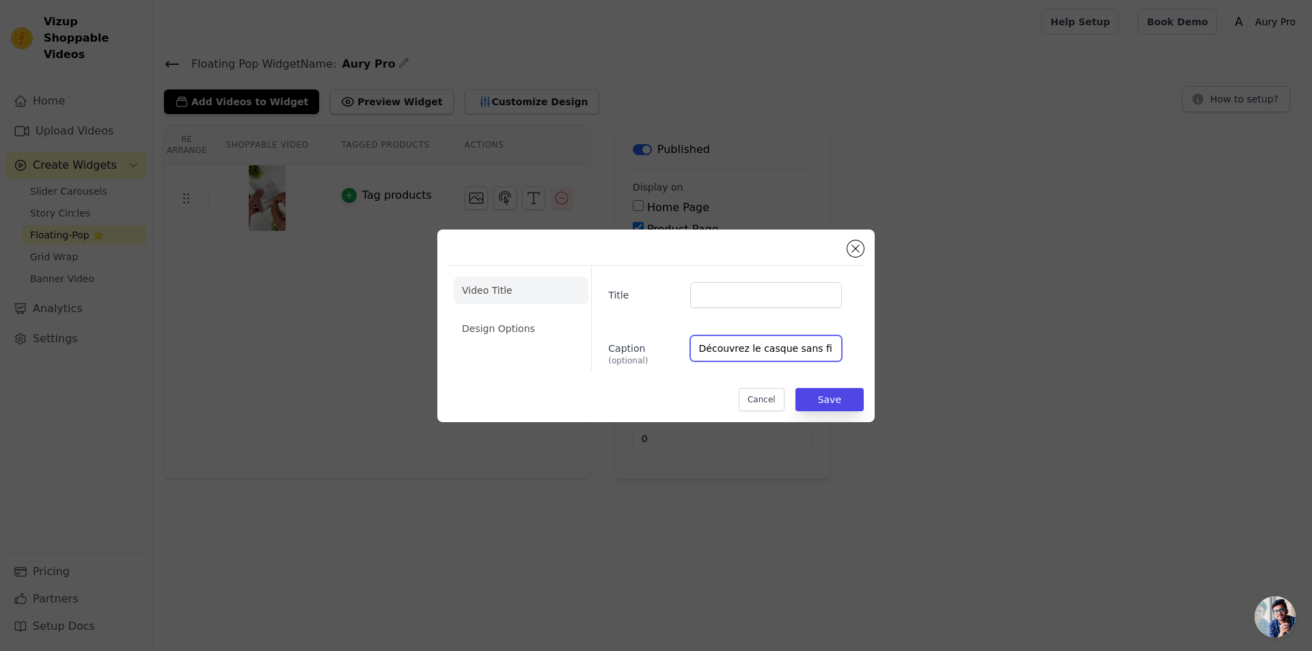
click at [759, 342] on input "Découvrez le casque sans fil préféré des Français" at bounding box center [766, 349] width 152 height 26
click at [526, 332] on li "Design Options" at bounding box center [521, 328] width 135 height 27
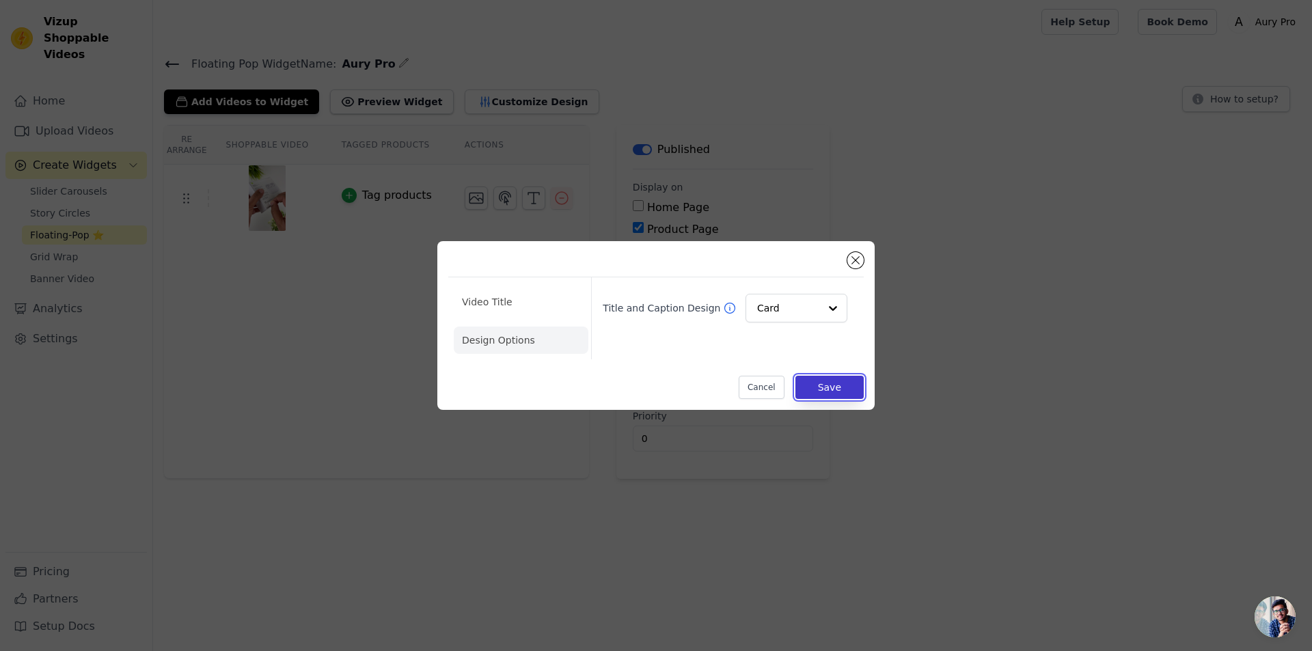
click at [847, 392] on button "Save" at bounding box center [830, 387] width 68 height 23
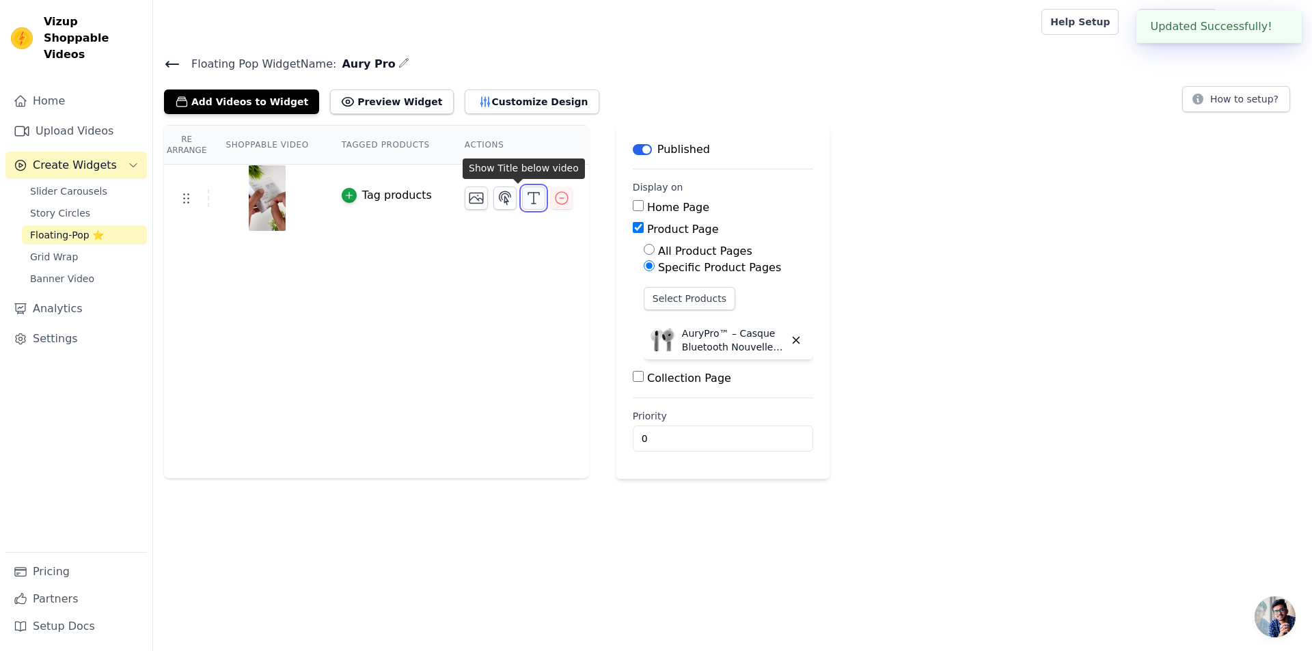
click at [526, 198] on icon "button" at bounding box center [534, 198] width 16 height 16
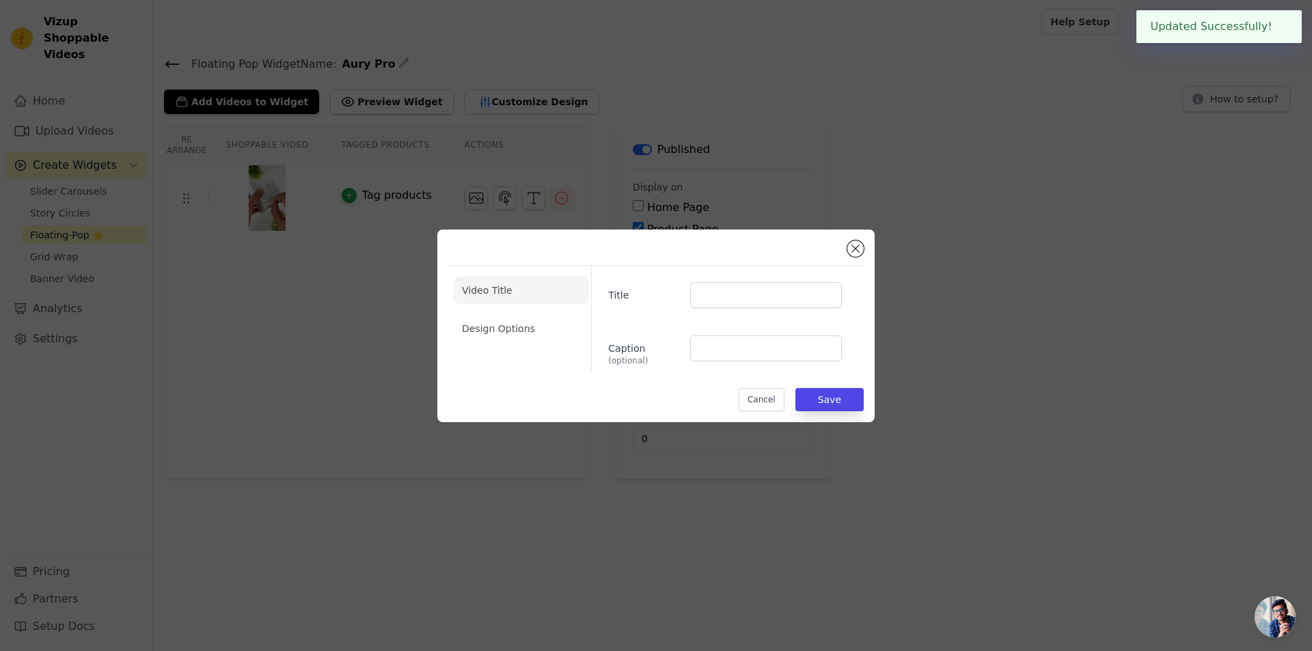
click at [485, 311] on ul "Video Title Design Options" at bounding box center [521, 309] width 135 height 77
click at [511, 323] on li "Design Options" at bounding box center [521, 328] width 135 height 27
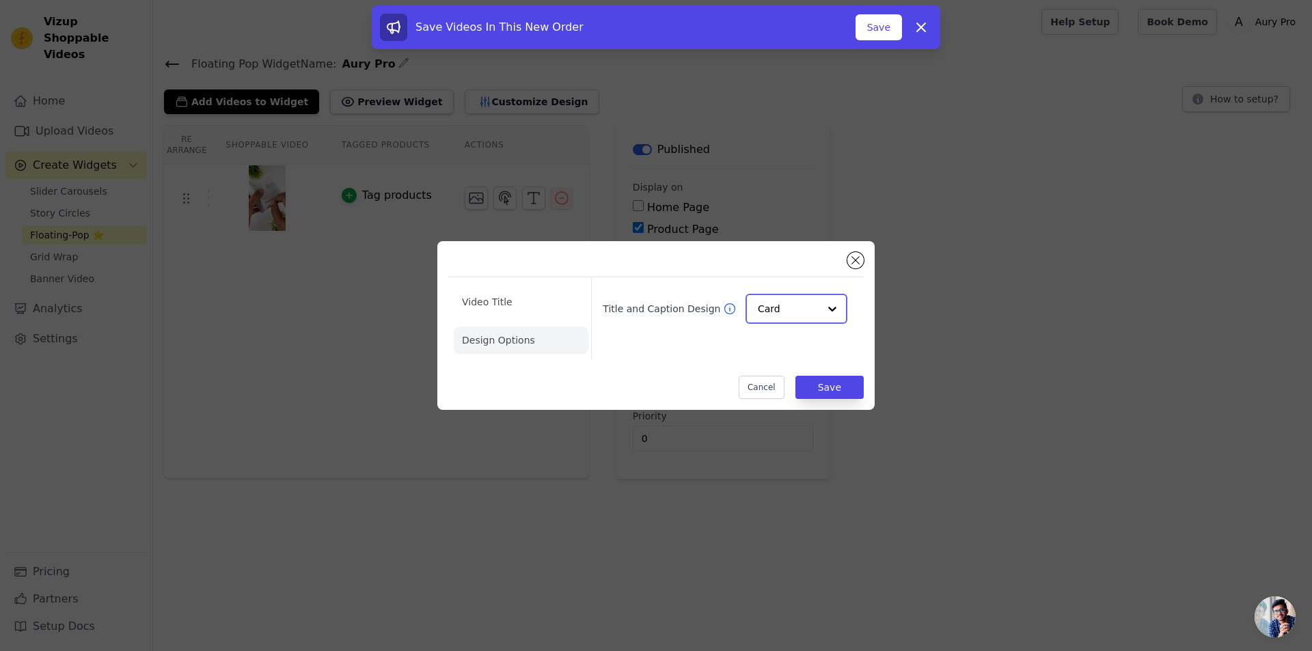
click at [774, 304] on input "Title and Caption Design" at bounding box center [788, 308] width 61 height 27
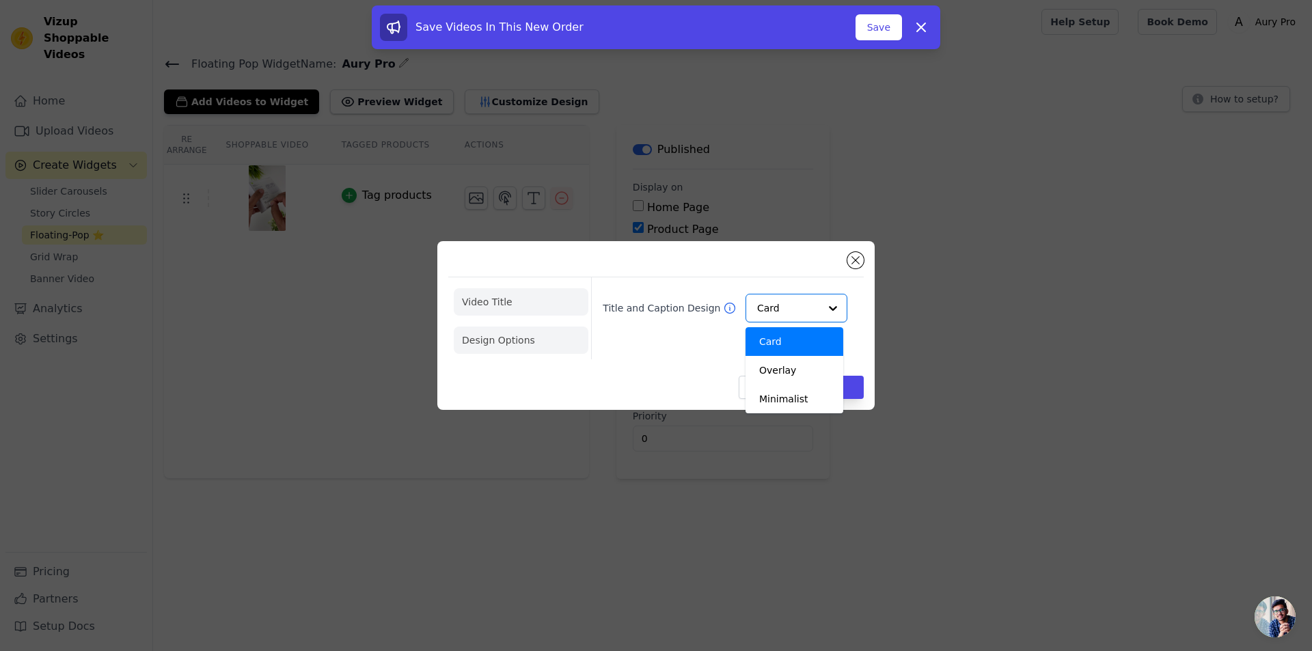
click at [517, 307] on li "Video Title" at bounding box center [521, 301] width 135 height 27
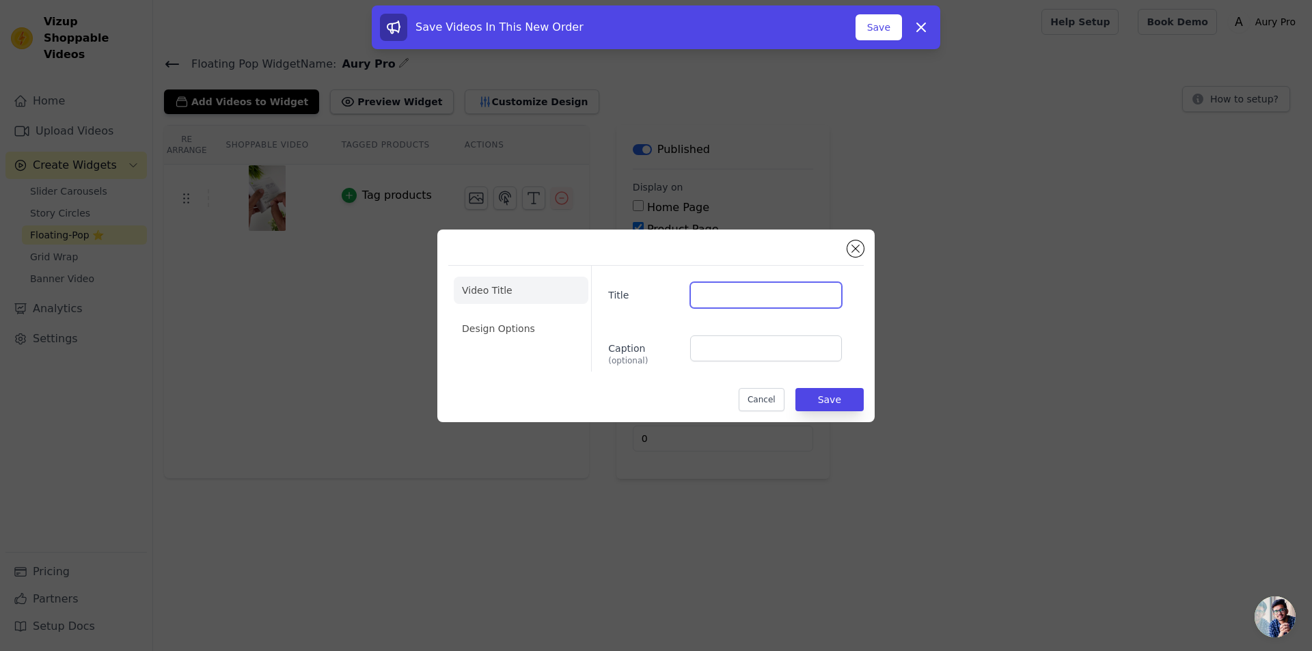
click at [748, 307] on input "Title" at bounding box center [766, 295] width 152 height 26
click at [761, 286] on input "Title" at bounding box center [766, 295] width 152 height 26
paste input "Découvrez le casque sans fil préféré des Français"
type input "Découvrez le casque sans fil préféré des Français"
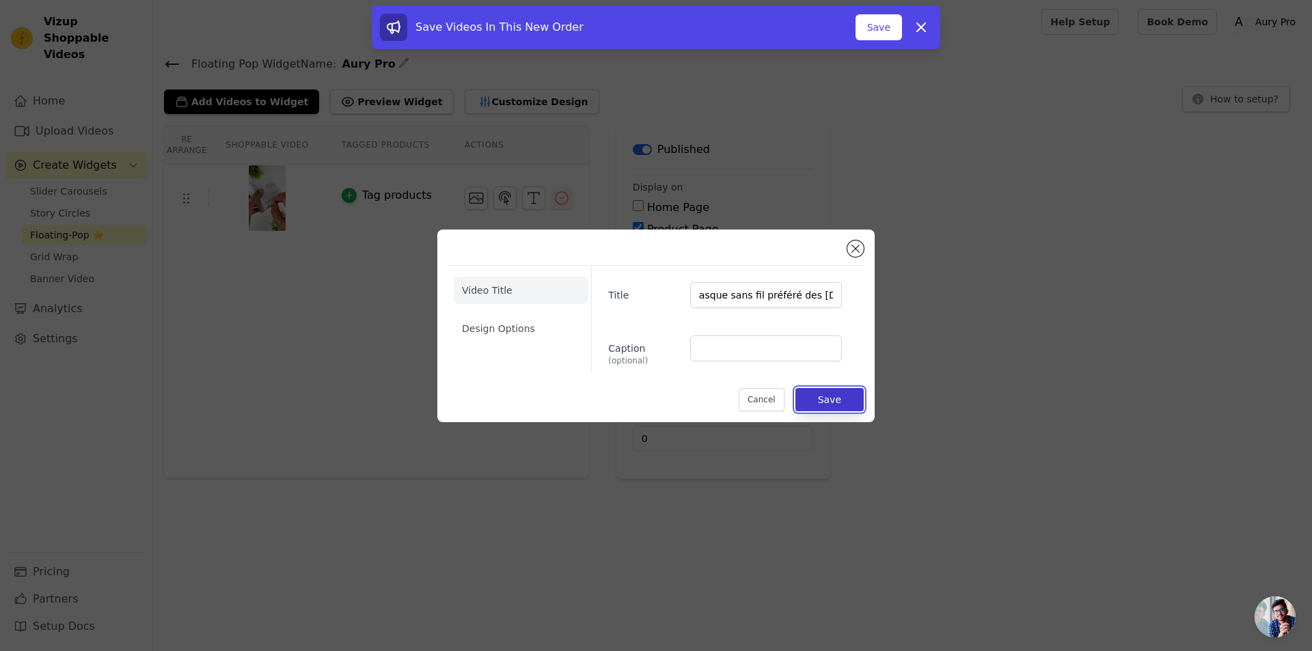
click at [826, 394] on button "Save" at bounding box center [830, 399] width 68 height 23
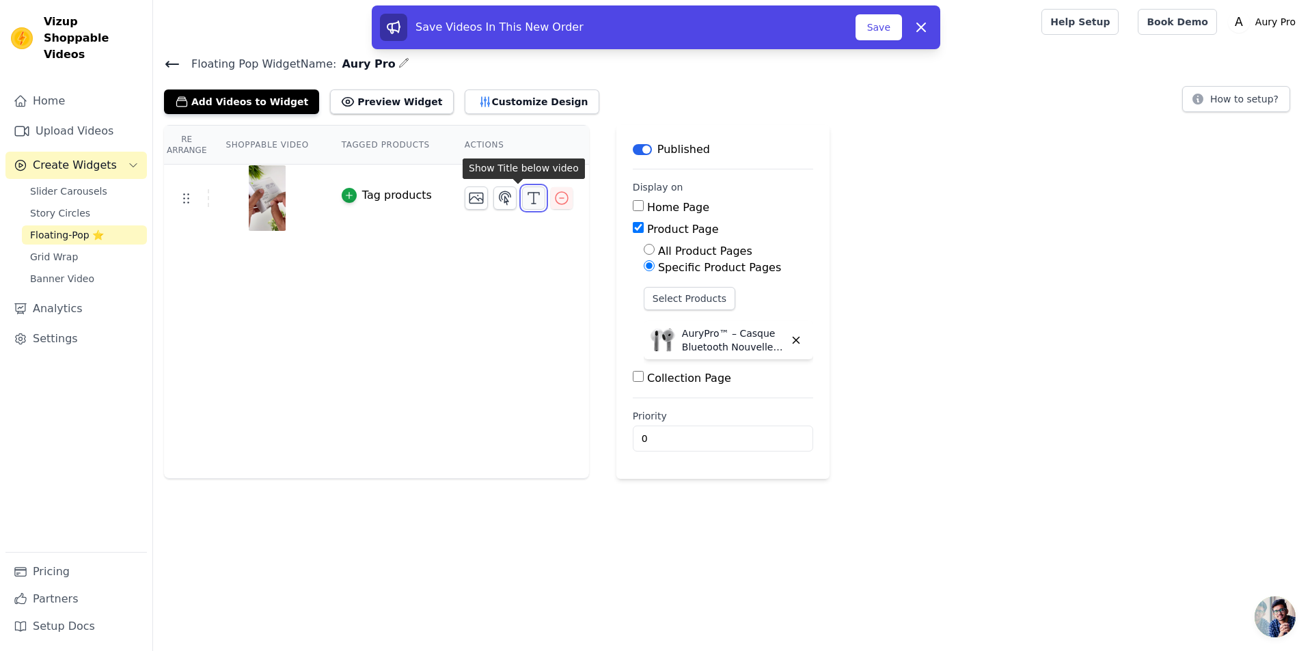
click at [522, 187] on button "button" at bounding box center [533, 198] width 23 height 23
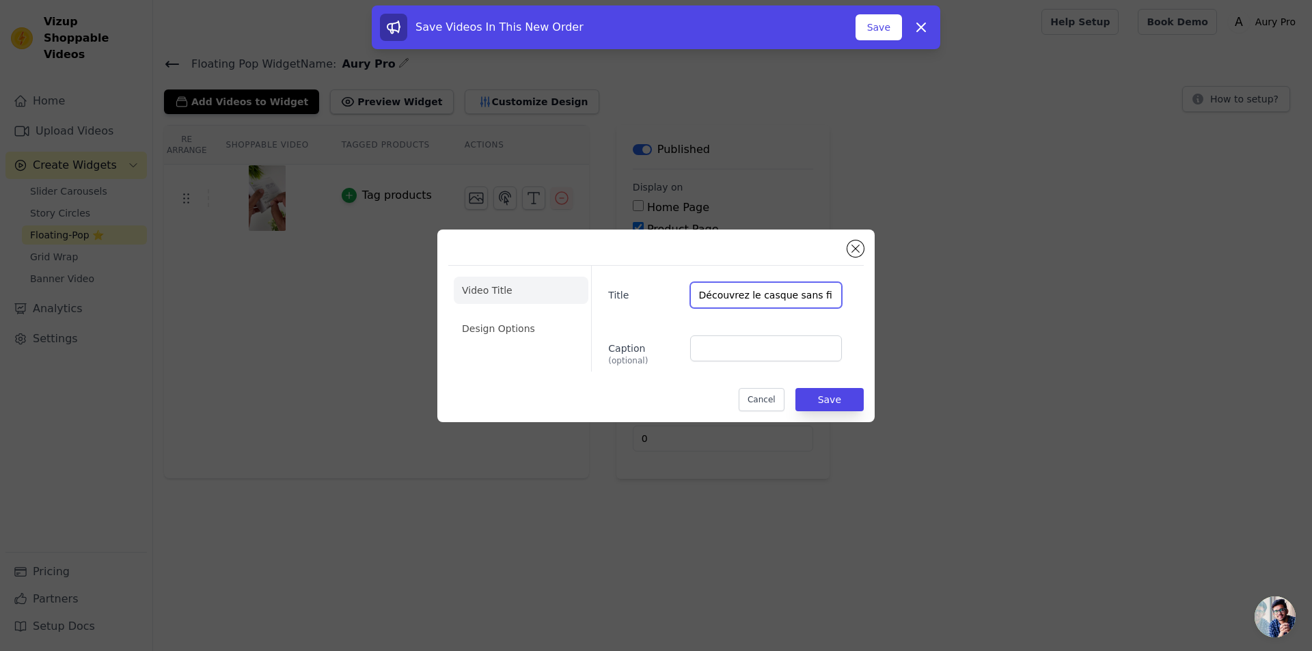
click at [723, 282] on input "Découvrez le casque sans fil préféré des Français" at bounding box center [766, 295] width 152 height 26
click at [723, 285] on input "Découvrez le casque sans fil préféré des Français" at bounding box center [766, 295] width 152 height 26
click at [724, 285] on input "Découvrez le casque sans fil préféré des Français" at bounding box center [766, 295] width 152 height 26
click at [831, 400] on button "Save" at bounding box center [830, 399] width 68 height 23
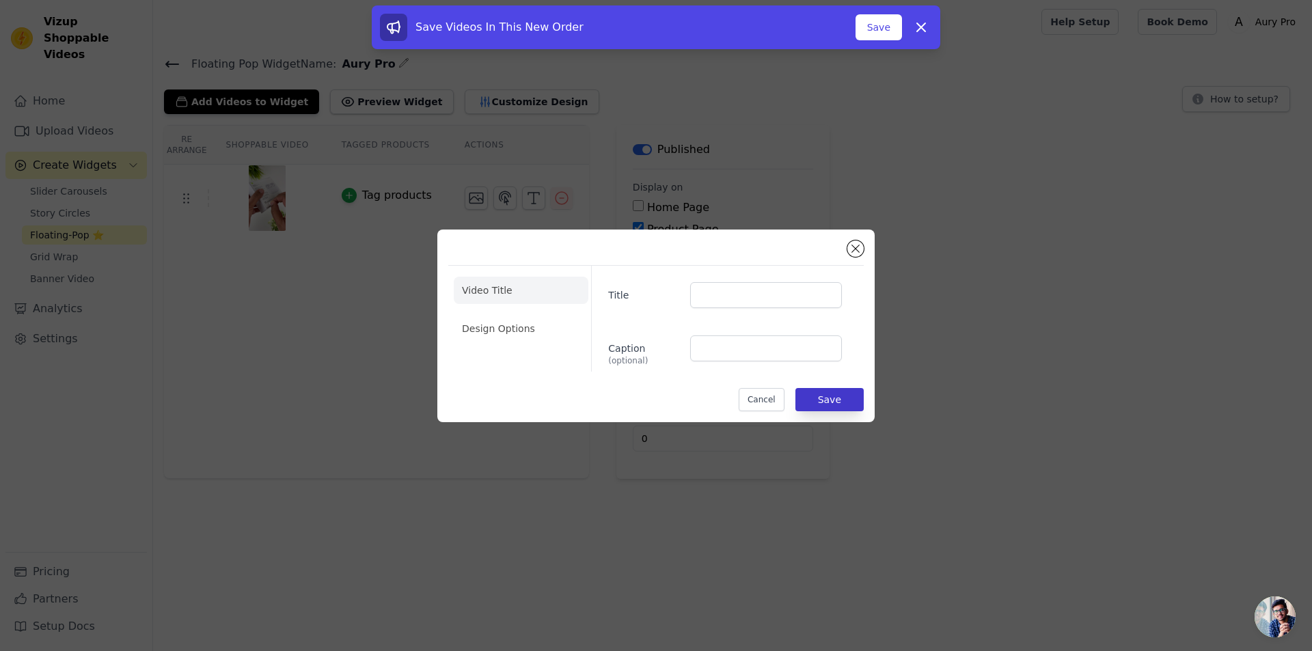
click at [820, 409] on div "Re Arrange Shoppable Video Tagged Products Actions Tag products Video Title Des…" at bounding box center [732, 302] width 1159 height 354
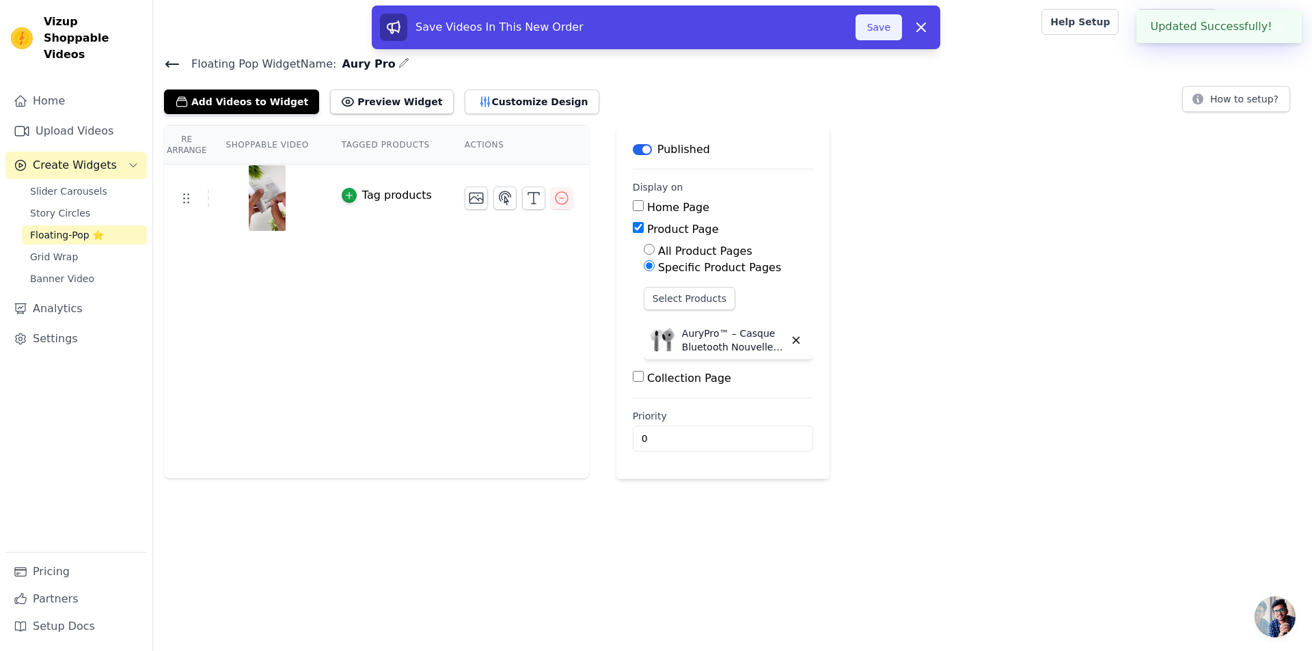
click at [878, 32] on button "Save" at bounding box center [879, 27] width 46 height 26
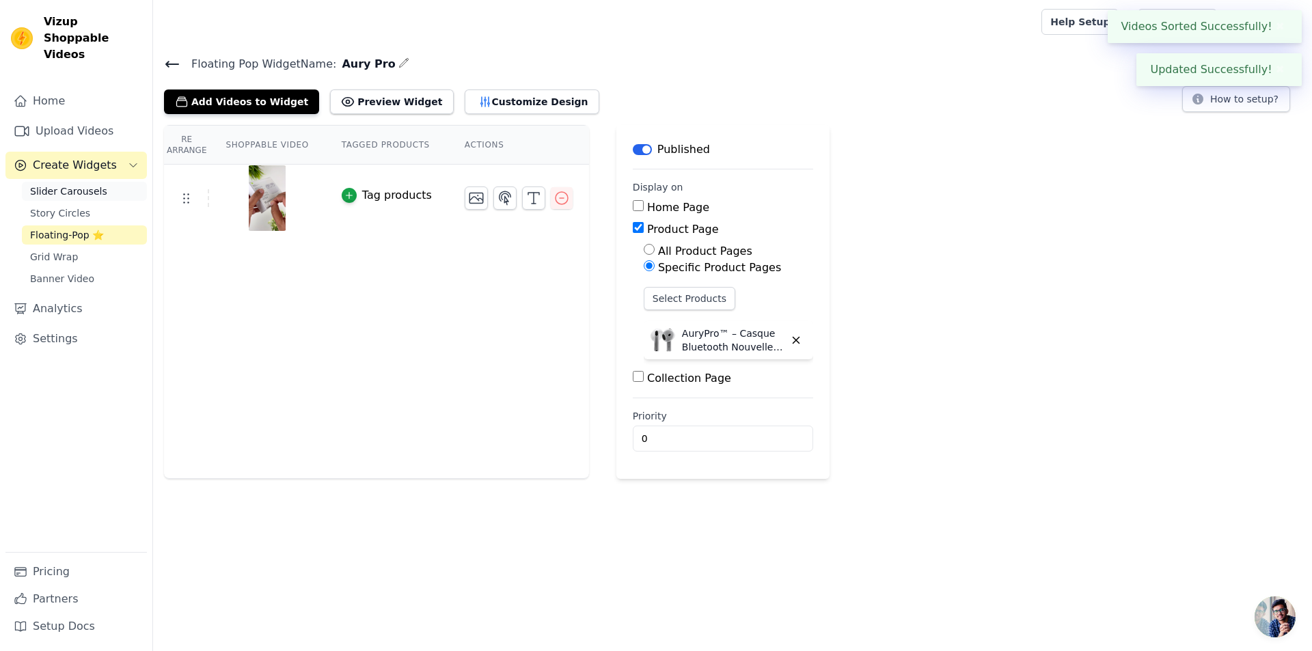
click at [73, 185] on span "Slider Carousels" at bounding box center [68, 192] width 77 height 14
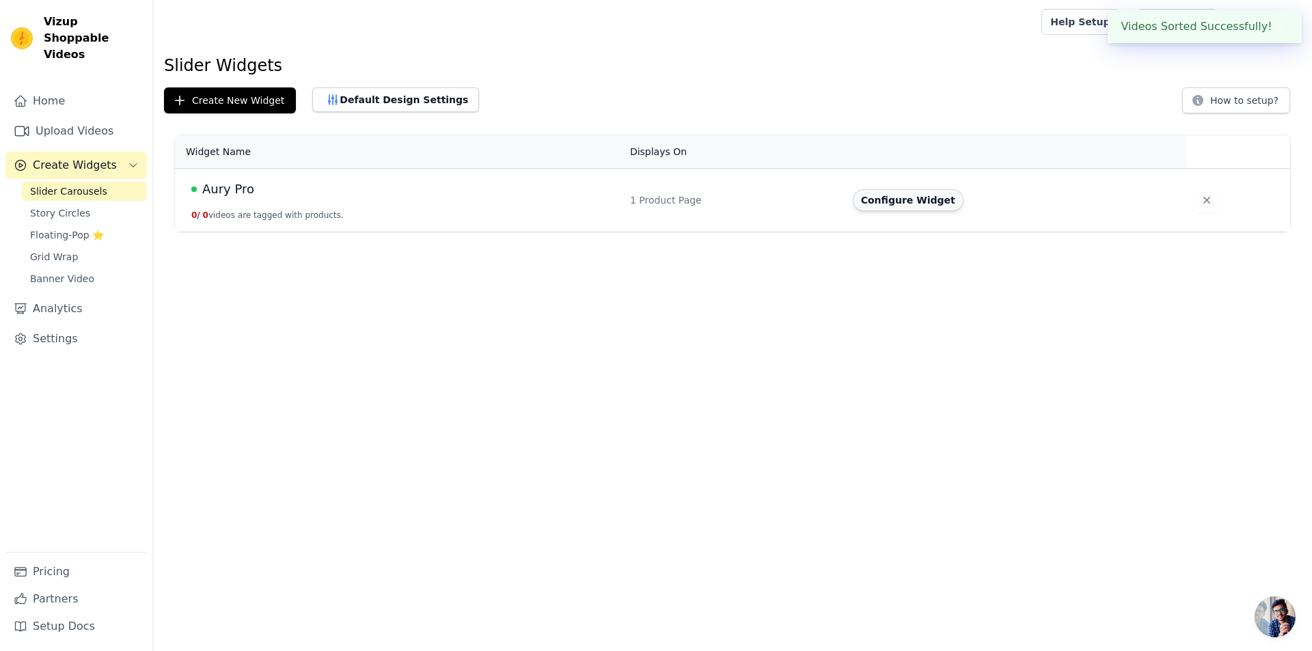
click at [925, 199] on button "Configure Widget" at bounding box center [908, 200] width 111 height 22
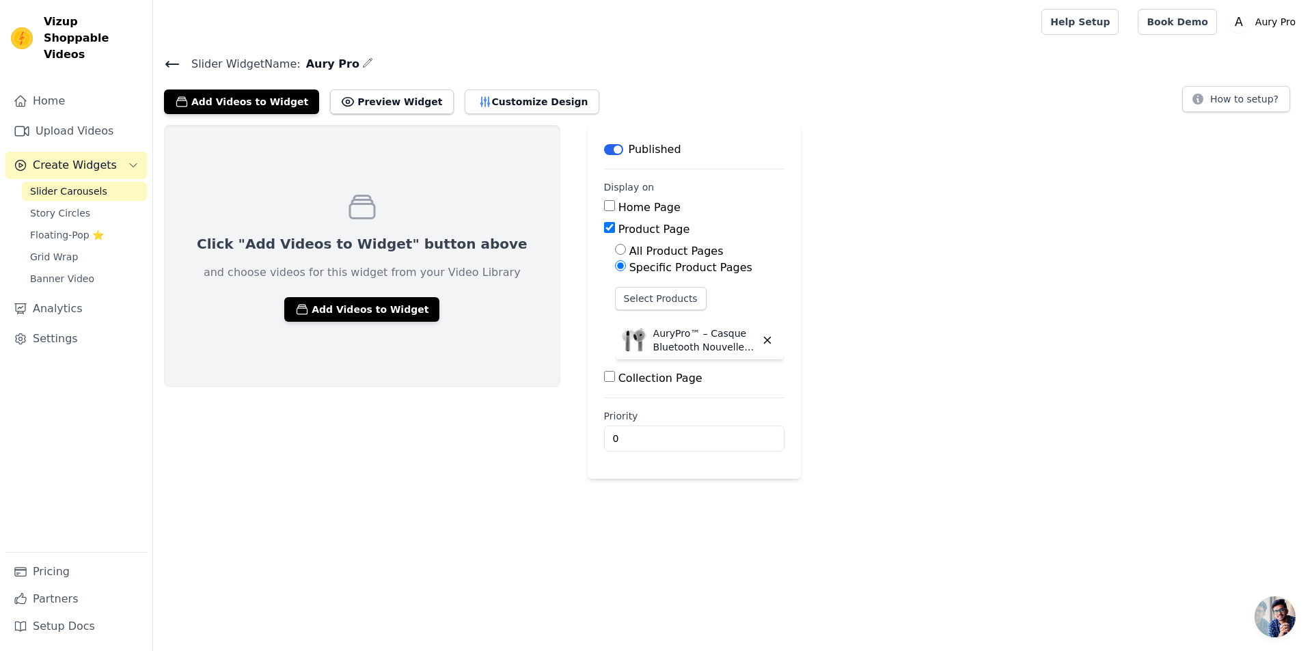
click at [88, 185] on span "Slider Carousels" at bounding box center [68, 192] width 77 height 14
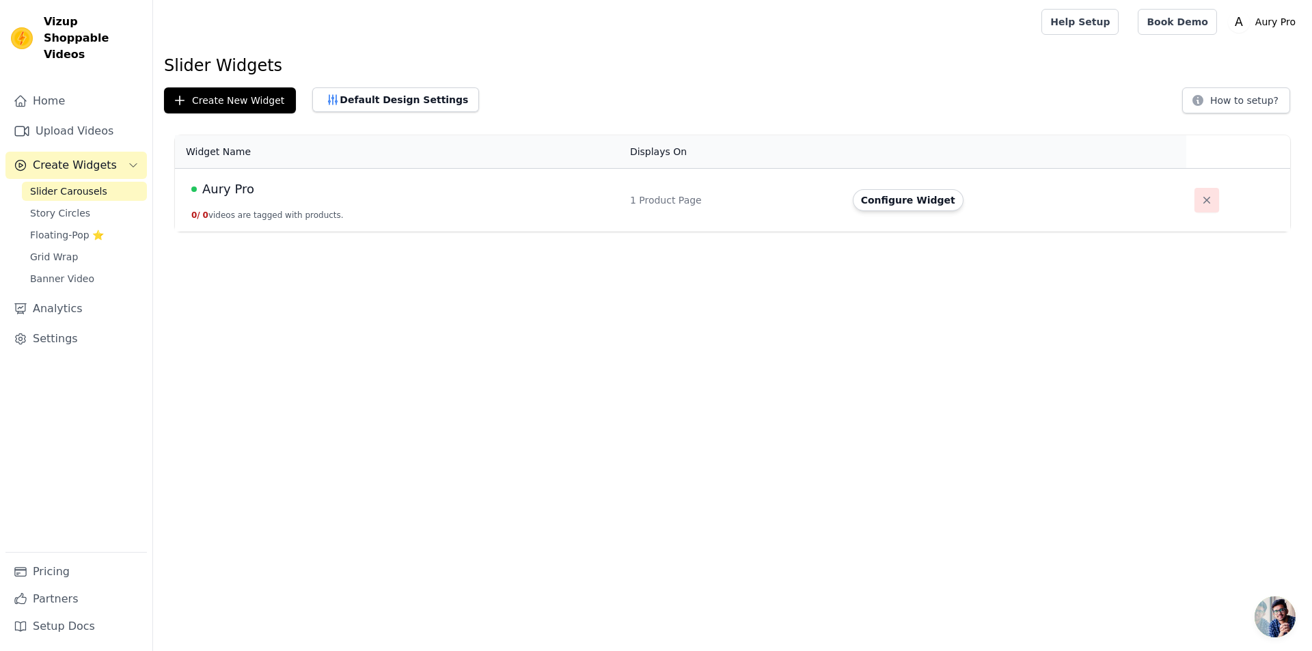
click at [1201, 200] on icon "button" at bounding box center [1207, 200] width 14 height 14
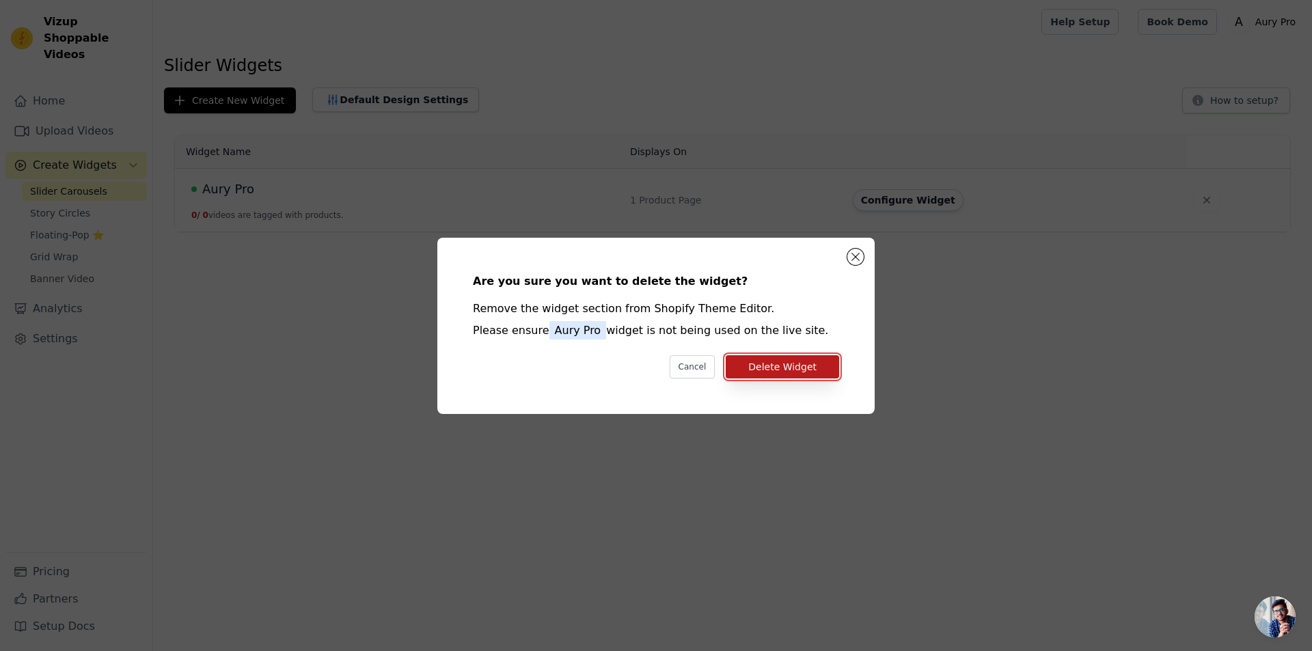
click at [792, 373] on button "Delete Widget" at bounding box center [782, 366] width 113 height 23
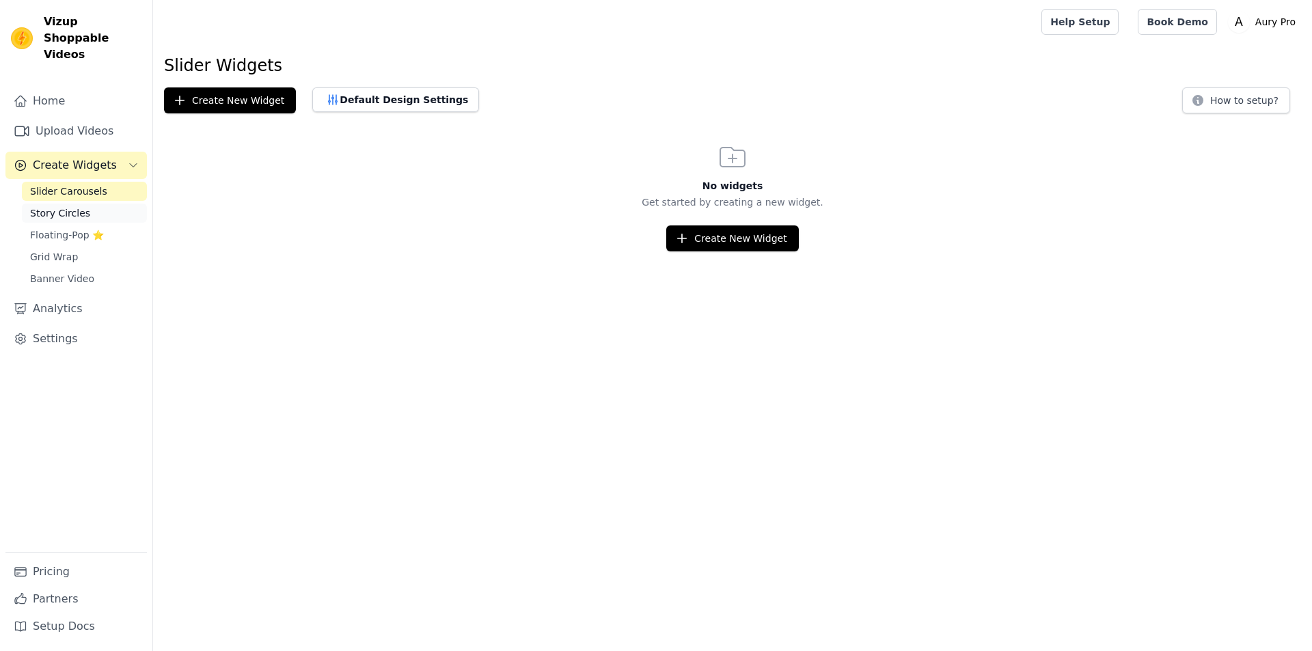
click at [80, 206] on span "Story Circles" at bounding box center [60, 213] width 60 height 14
